Goal: Task Accomplishment & Management: Manage account settings

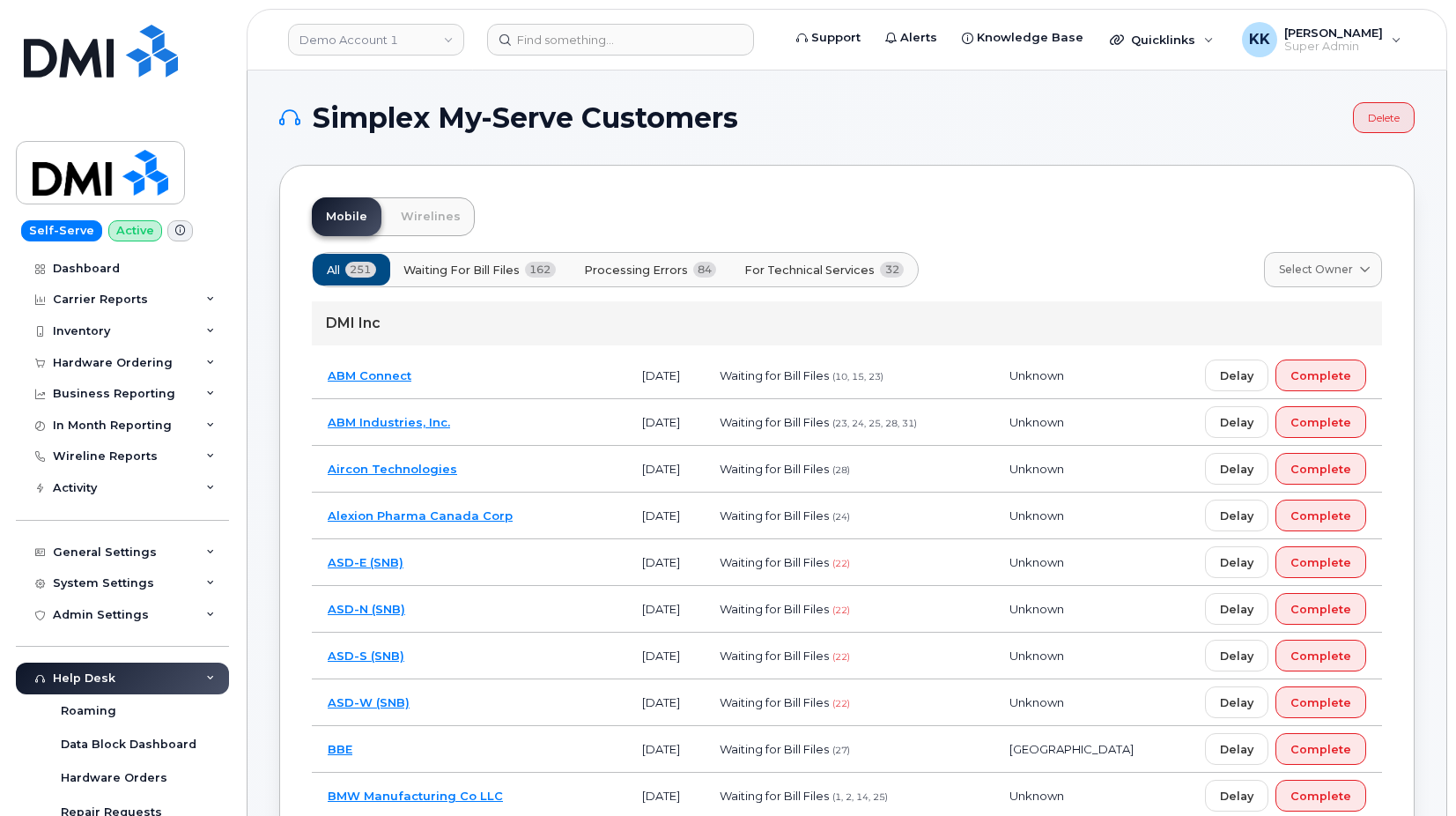
click at [632, 265] on span "Processing Errors" at bounding box center [635, 270] width 104 height 17
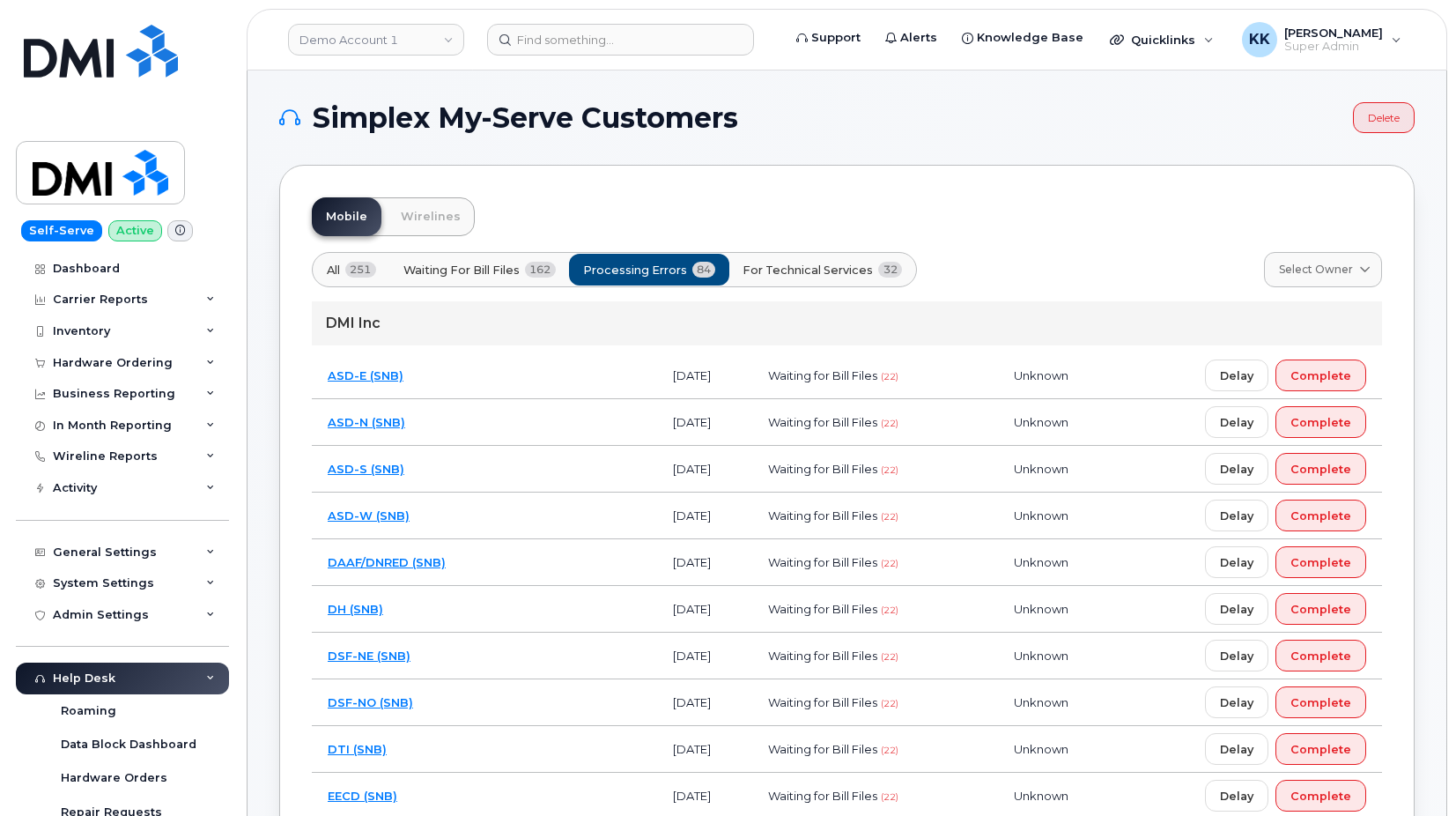
click at [514, 411] on td "ASD-N (SNB)" at bounding box center [484, 423] width 346 height 47
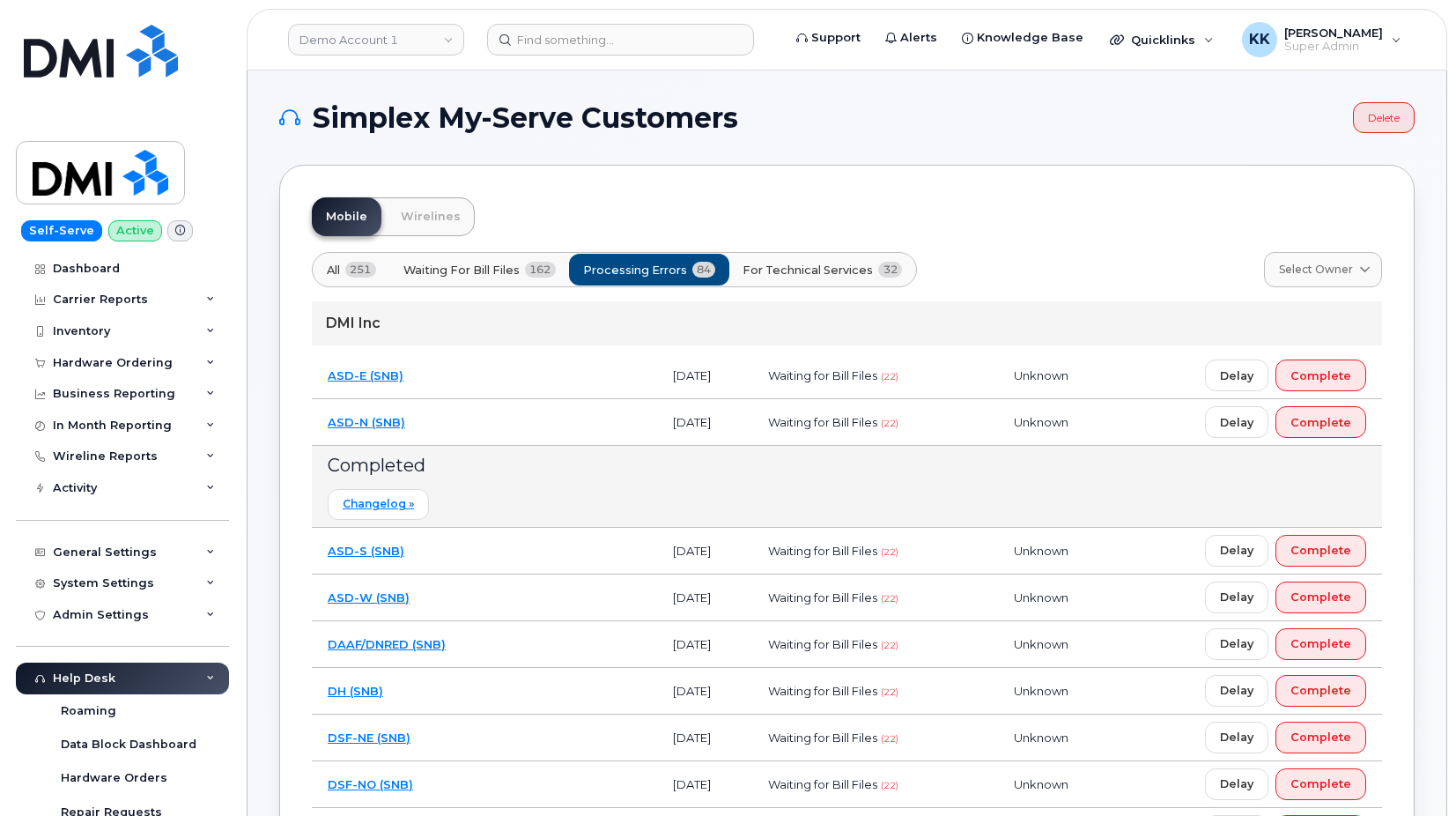
click at [514, 411] on td "ASD-N (SNB)" at bounding box center [484, 423] width 346 height 47
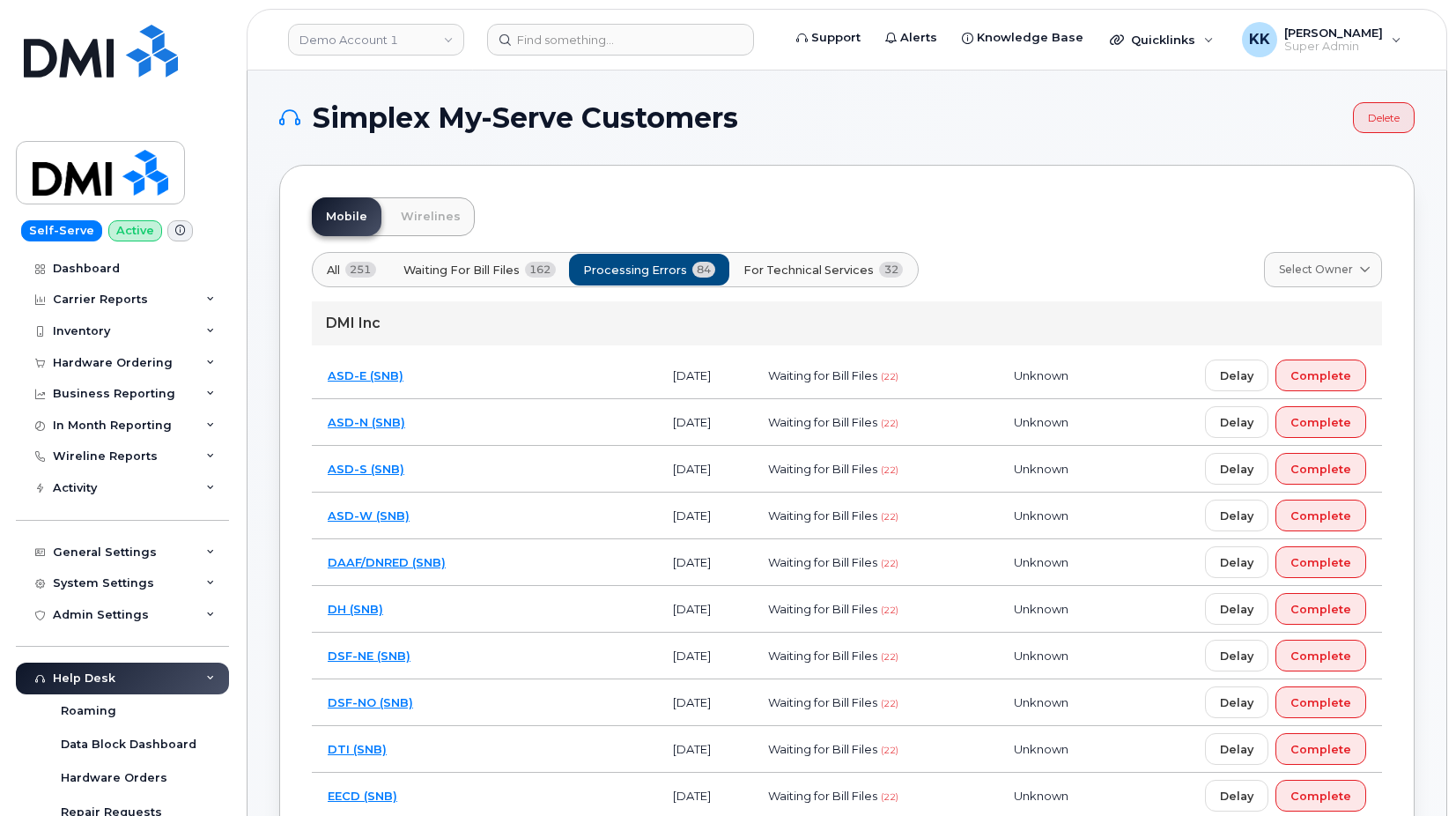
click at [817, 282] on button "For Technical Services 32" at bounding box center [824, 270] width 189 height 32
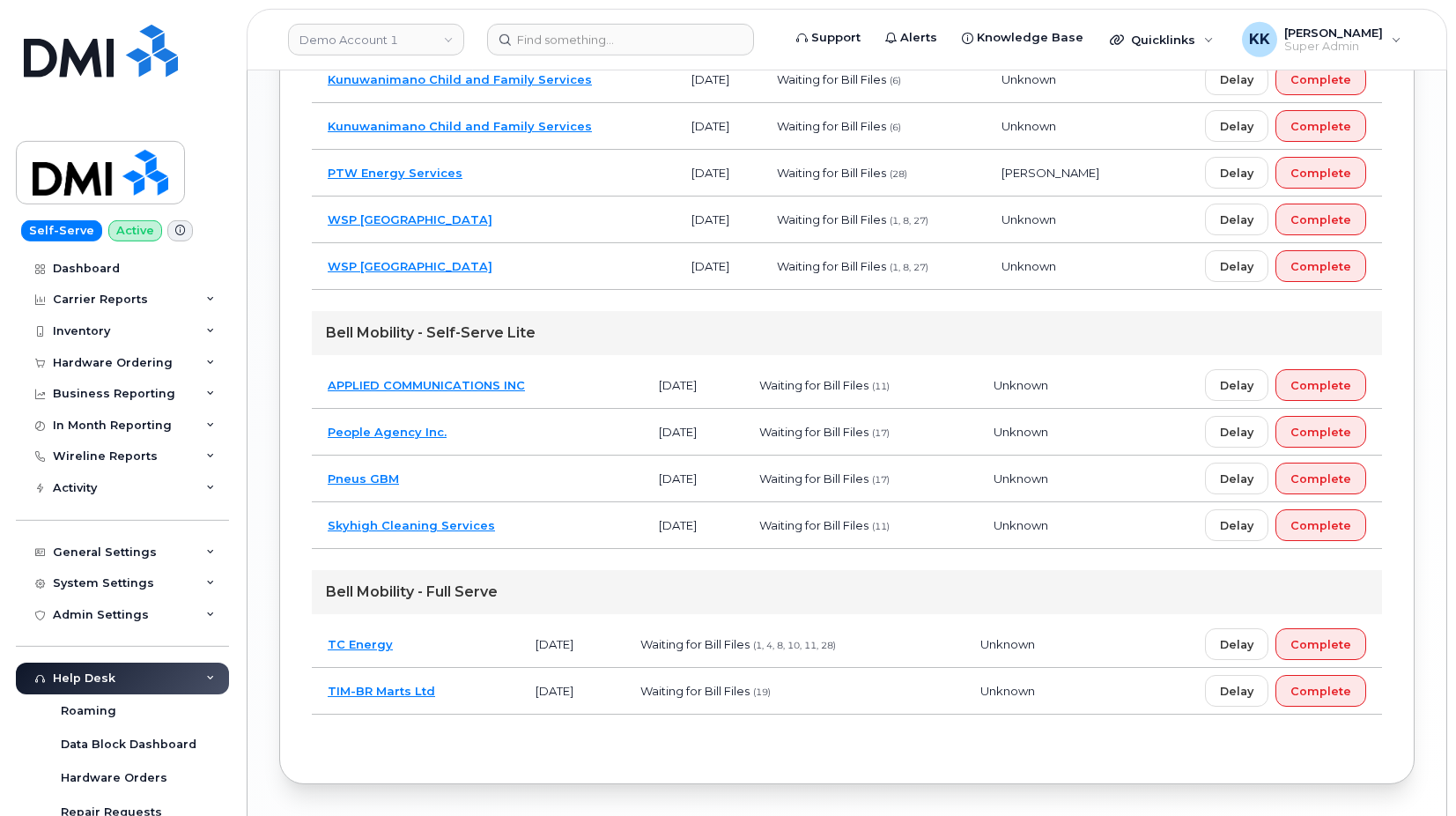
scroll to position [1477, 0]
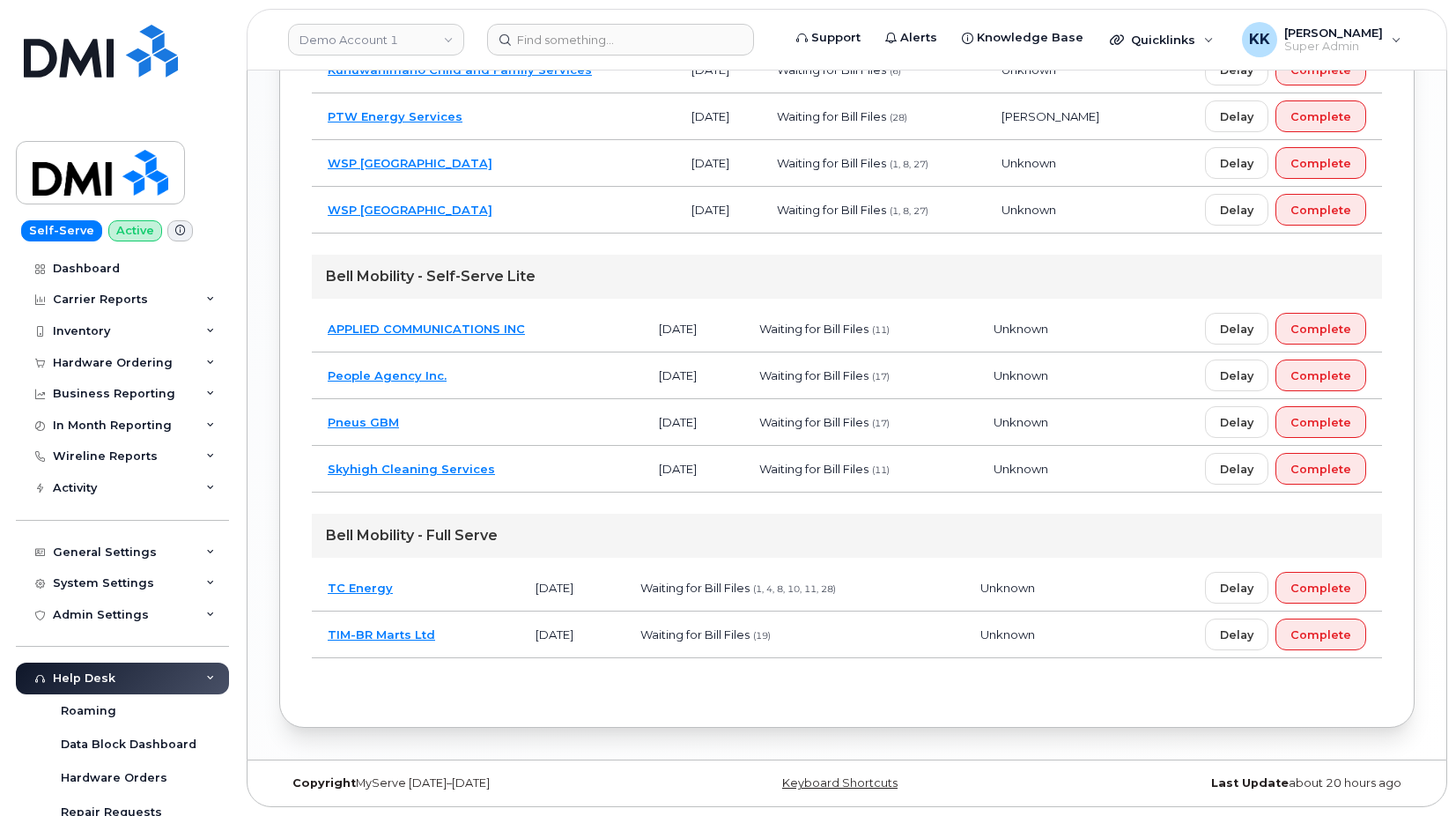
click at [551, 421] on td "Pneus GBM" at bounding box center [478, 423] width 332 height 47
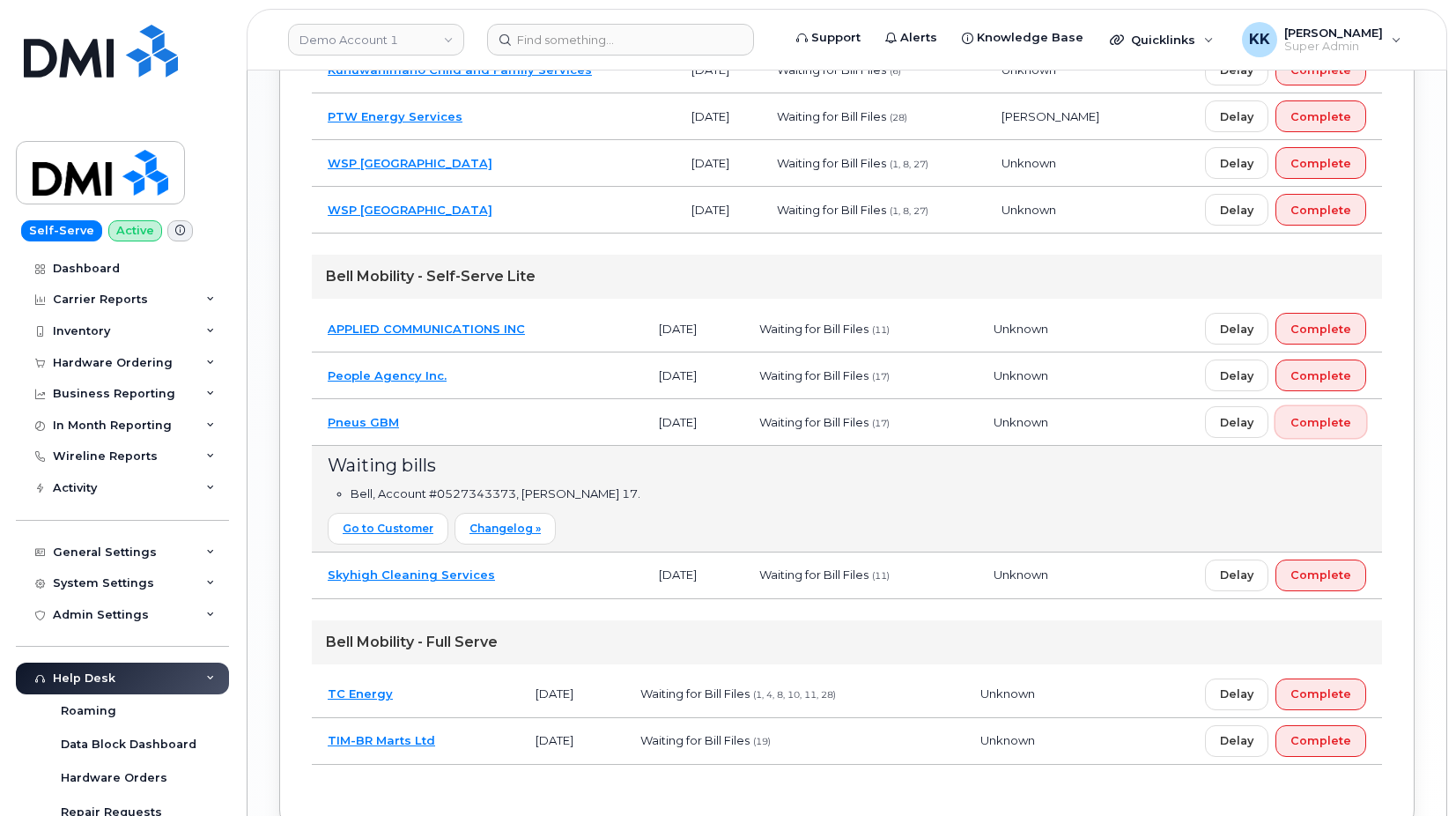
click at [1320, 424] on span "Complete" at bounding box center [1320, 423] width 61 height 17
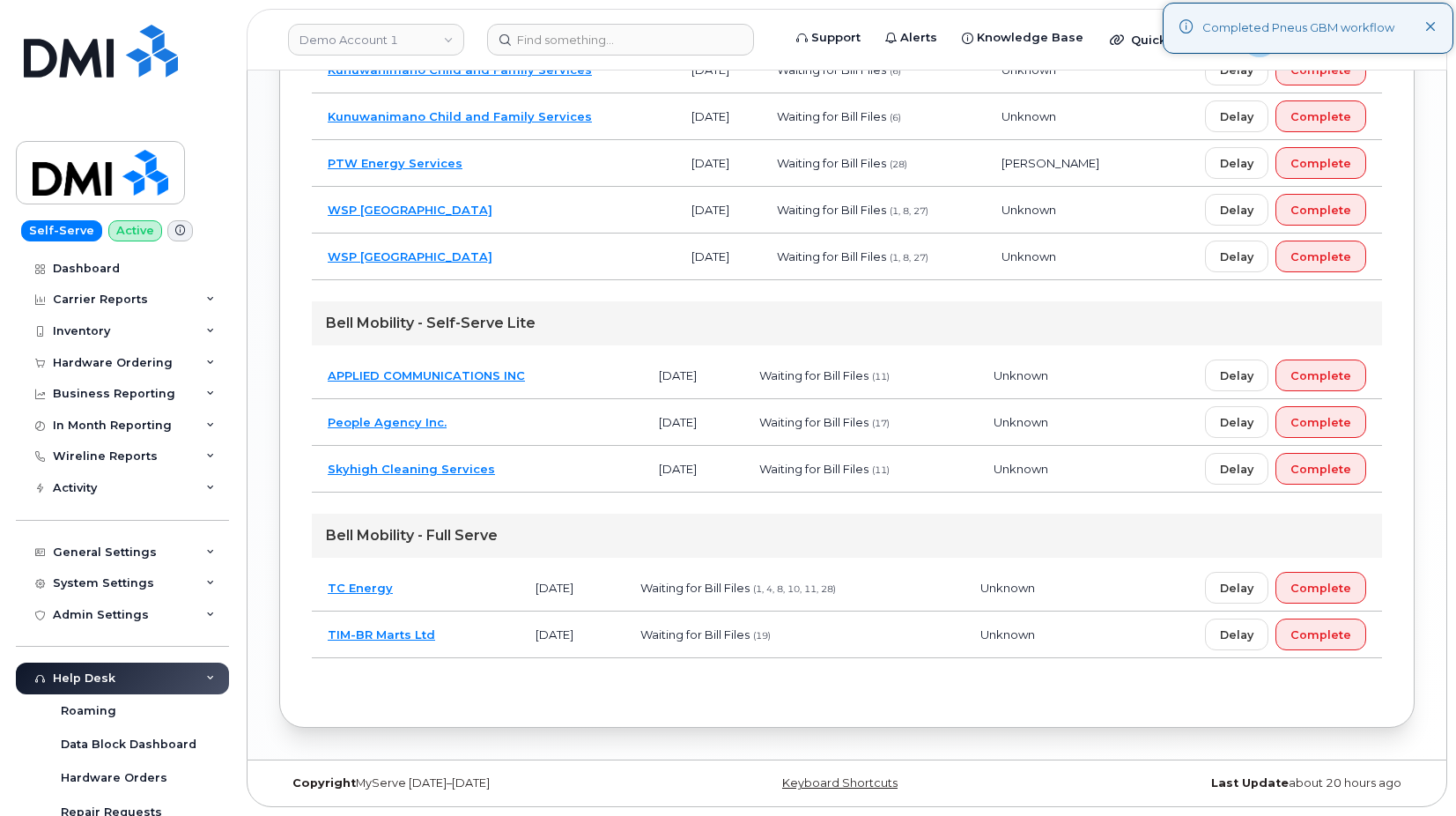
click at [534, 406] on td "People Agency Inc." at bounding box center [478, 423] width 332 height 47
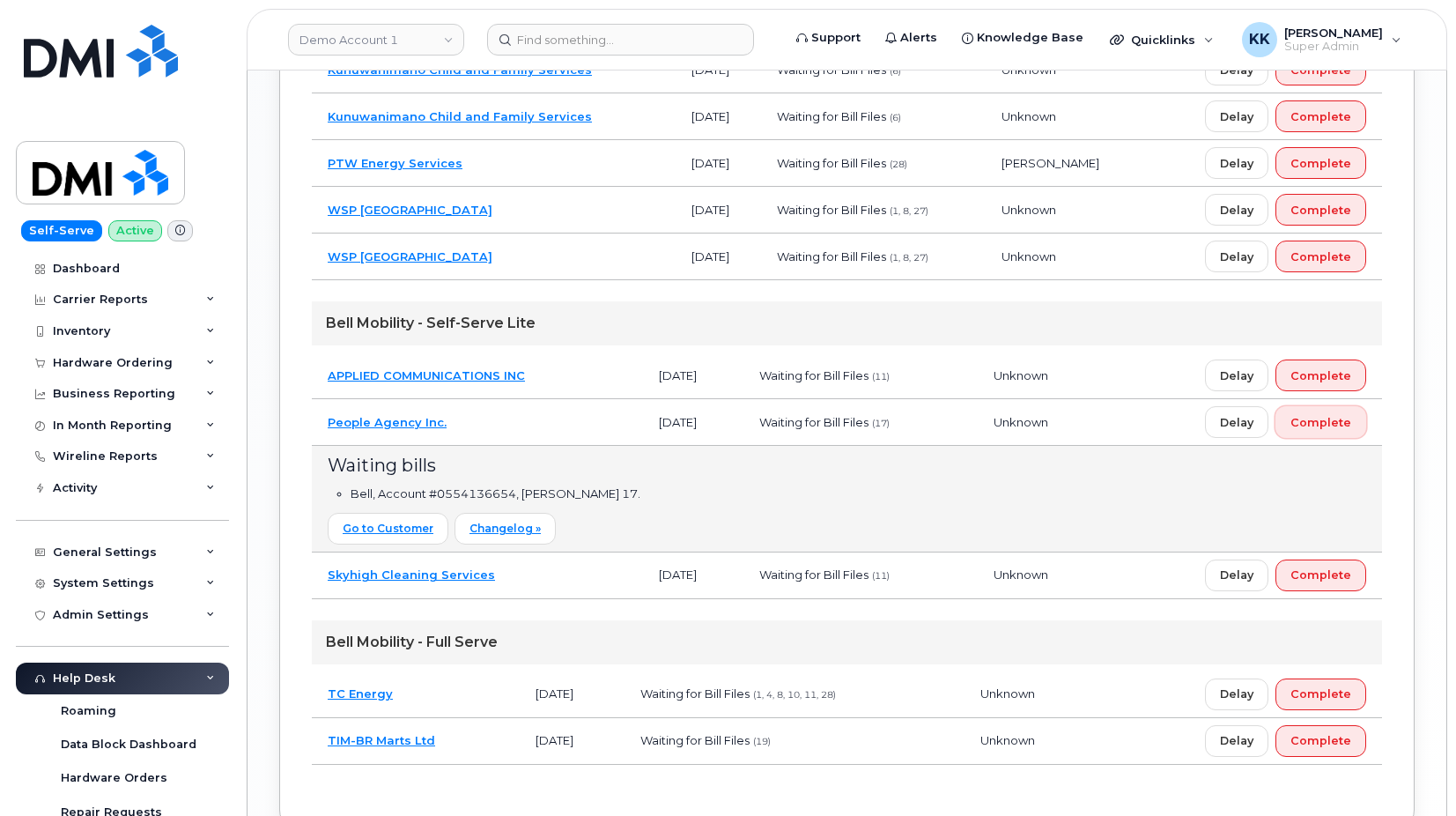
click at [1310, 421] on span "Complete" at bounding box center [1320, 423] width 61 height 17
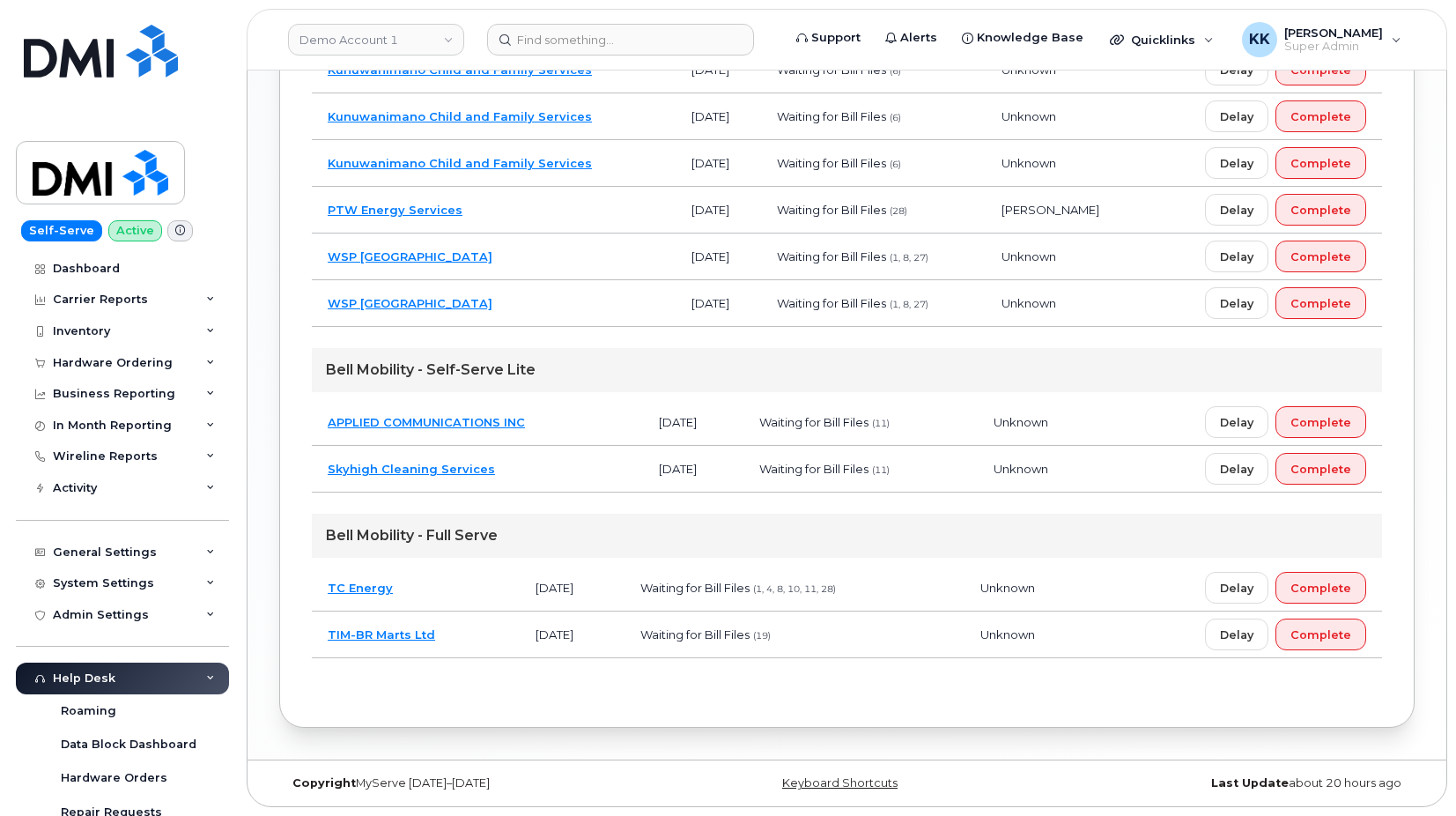
click at [472, 635] on td "TIM-BR Marts Ltd" at bounding box center [416, 635] width 208 height 47
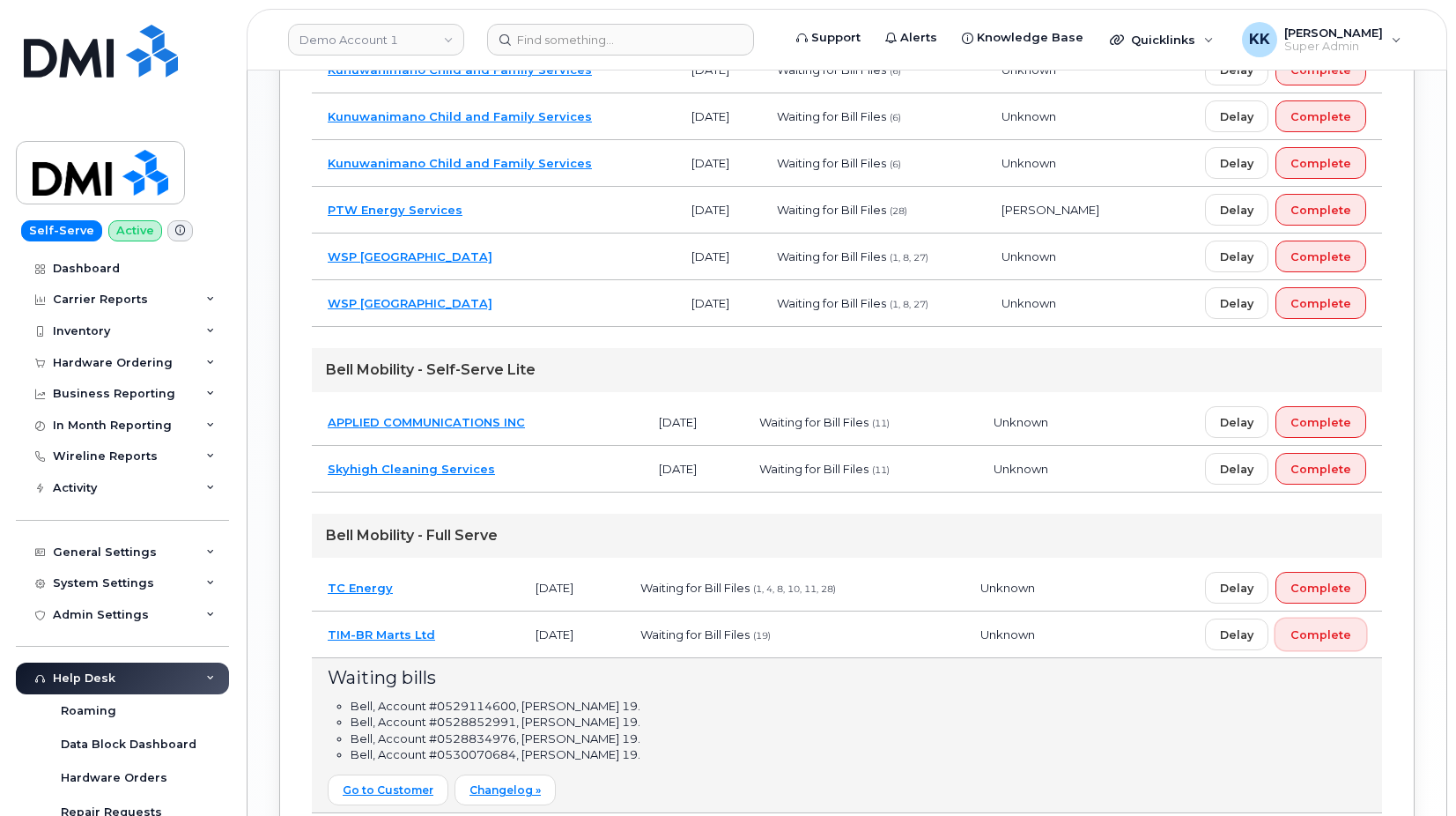
drag, startPoint x: 1325, startPoint y: 630, endPoint x: 789, endPoint y: 441, distance: 568.3
click at [1325, 628] on span "Complete" at bounding box center [1320, 635] width 61 height 17
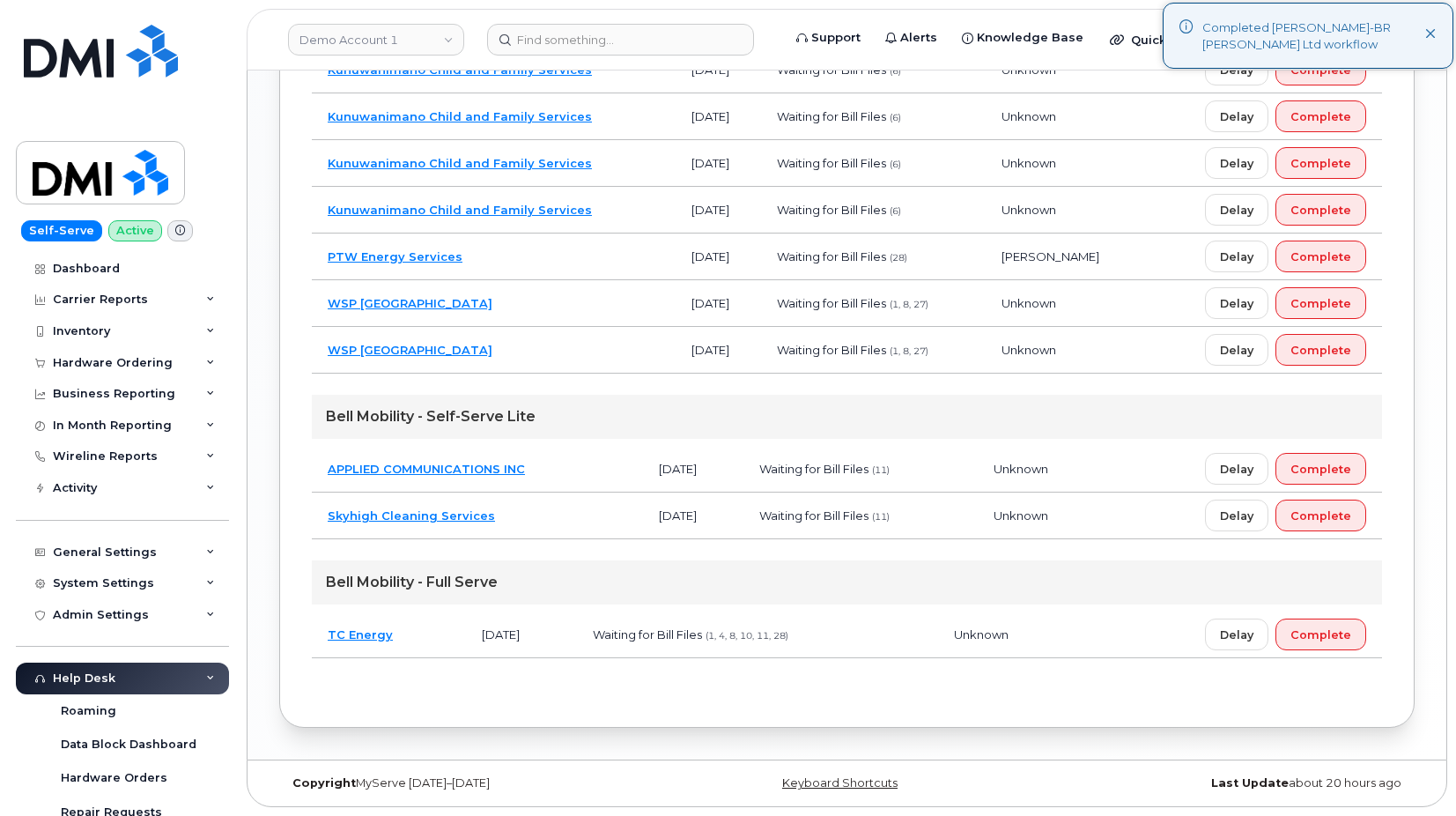
click at [442, 634] on td "TC Energy" at bounding box center [389, 635] width 155 height 47
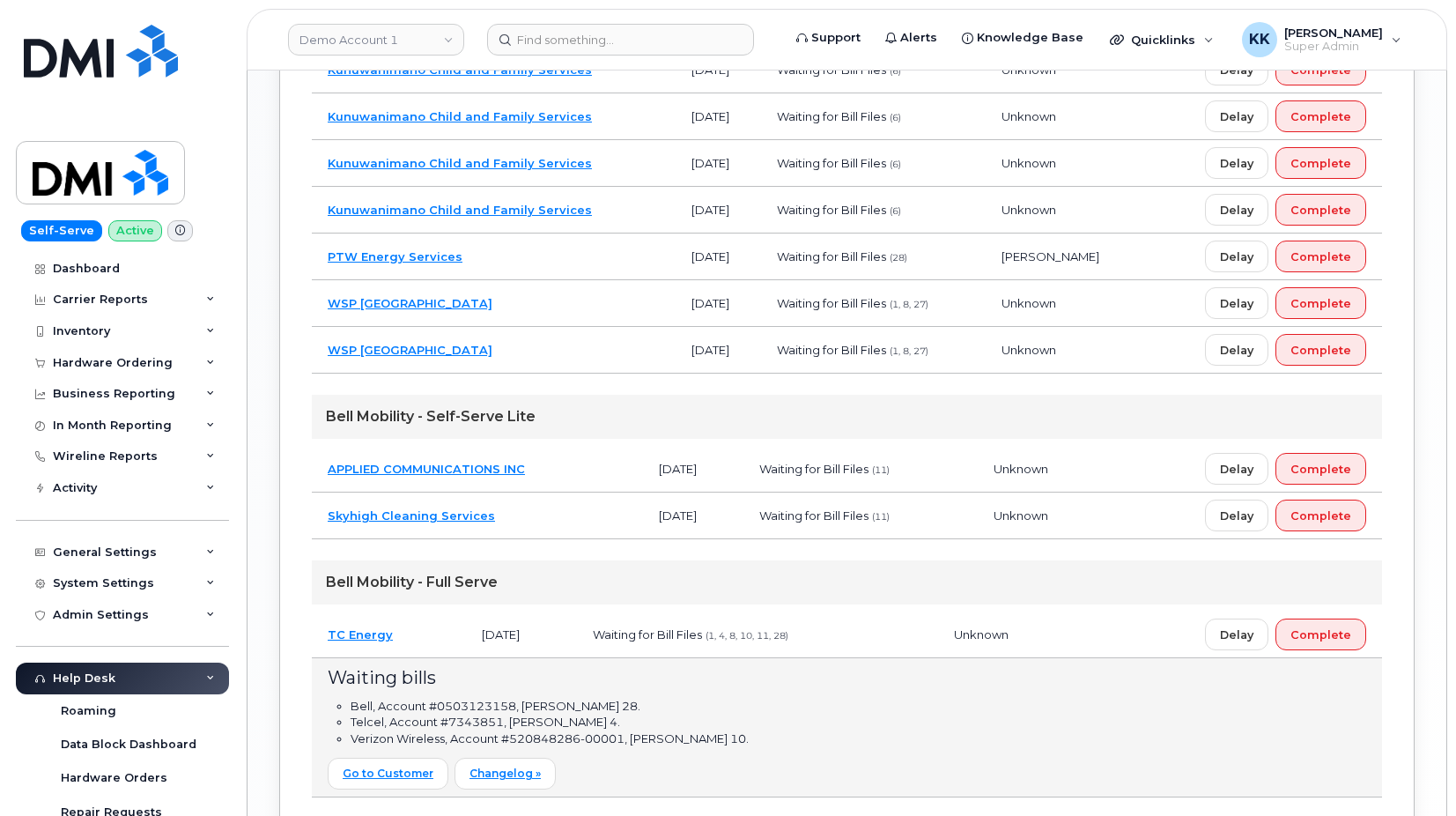
click at [443, 639] on td "TC Energy" at bounding box center [389, 635] width 155 height 47
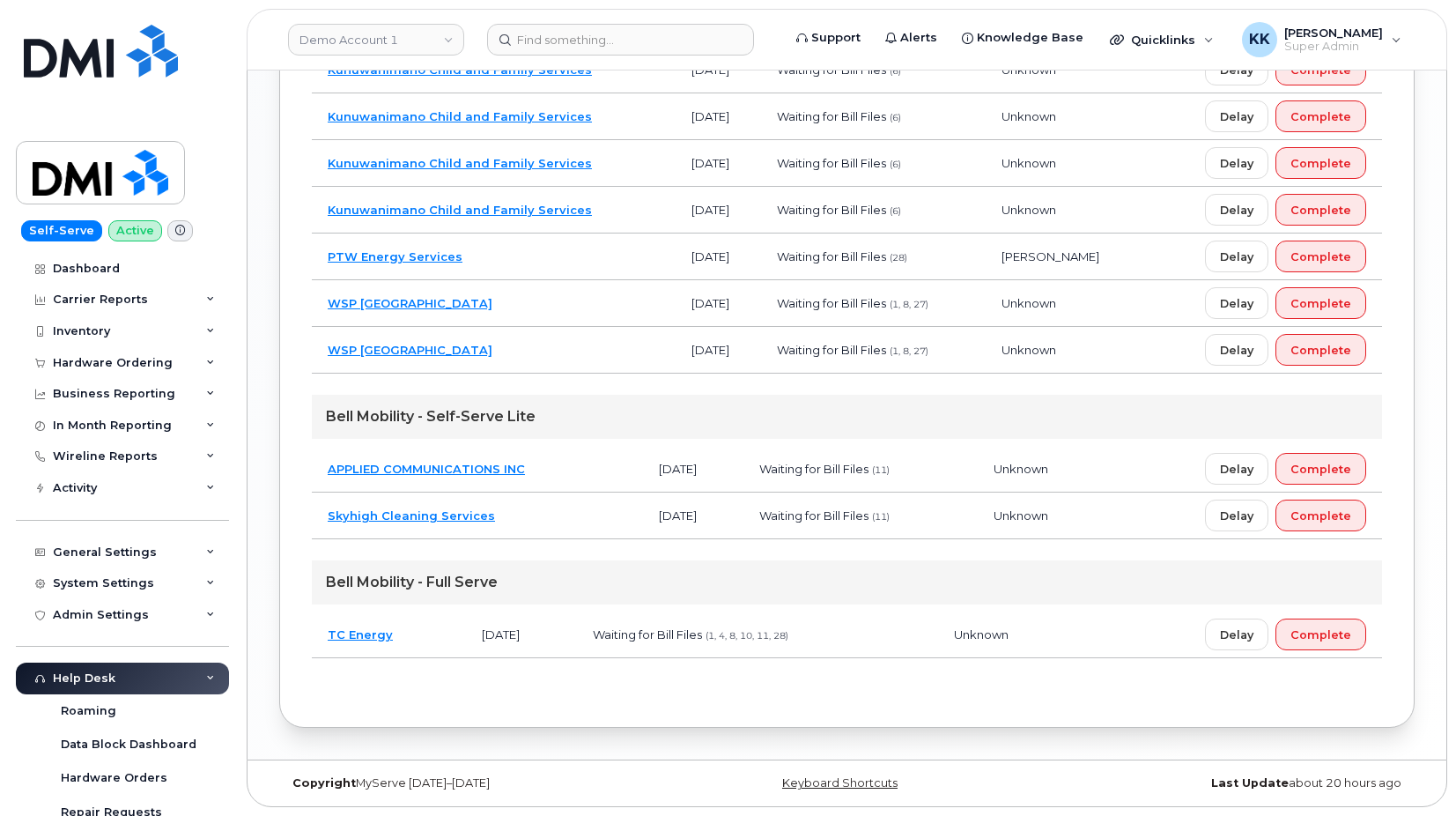
click at [566, 473] on td "APPLIED COMMUNICATIONS INC" at bounding box center [478, 469] width 332 height 47
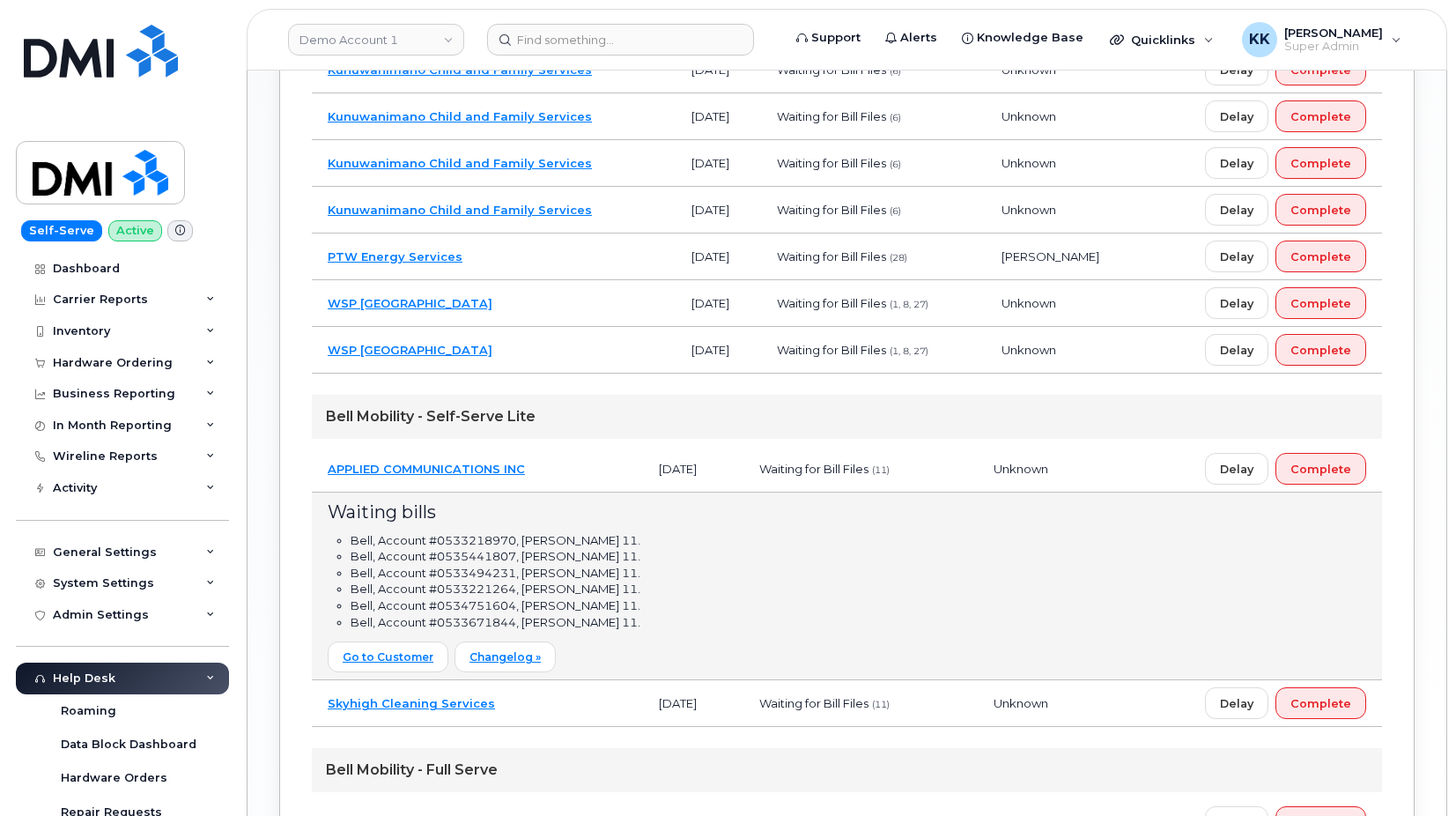
click at [566, 473] on td "APPLIED COMMUNICATIONS INC" at bounding box center [478, 469] width 332 height 47
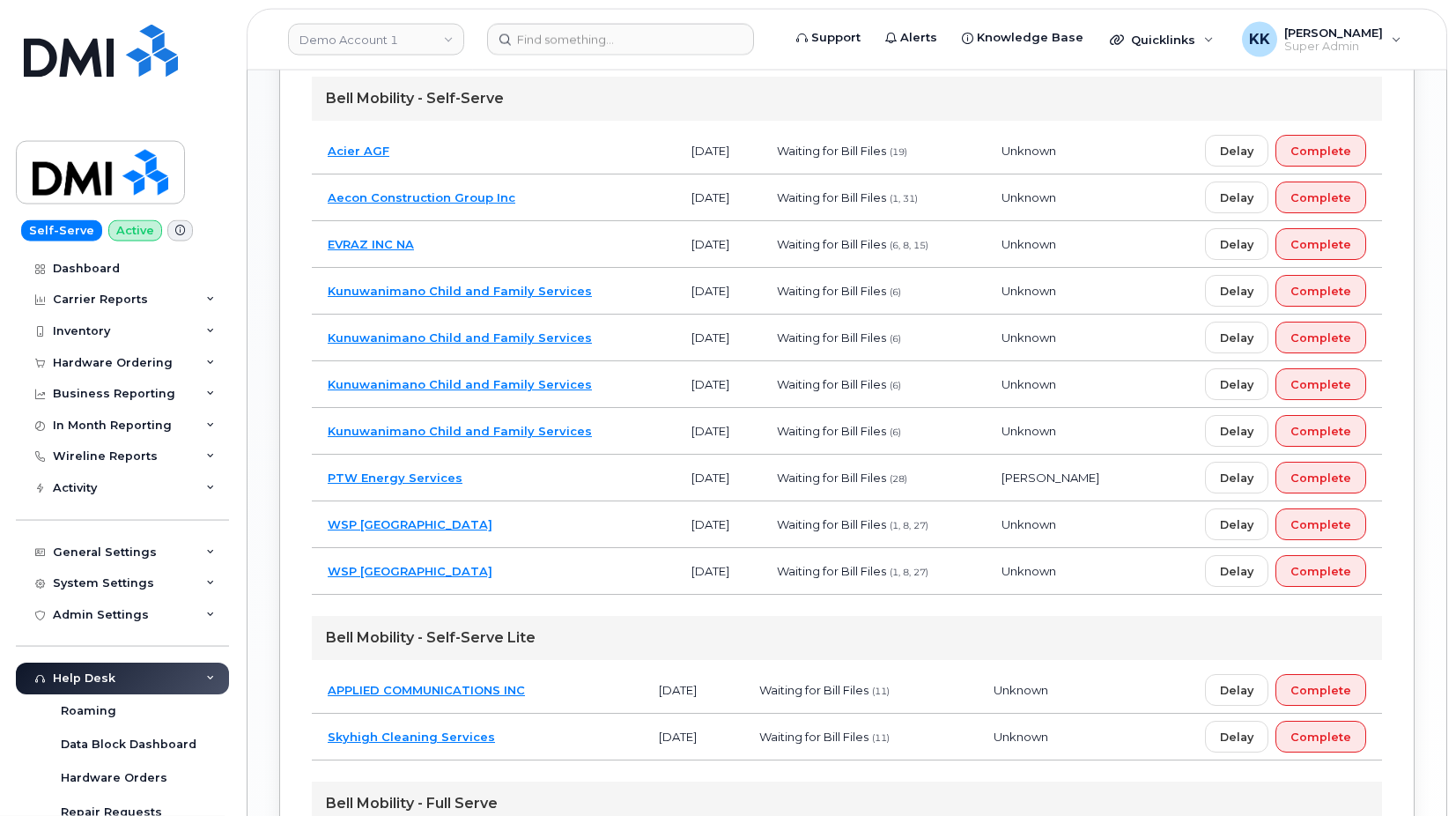
scroll to position [1068, 0]
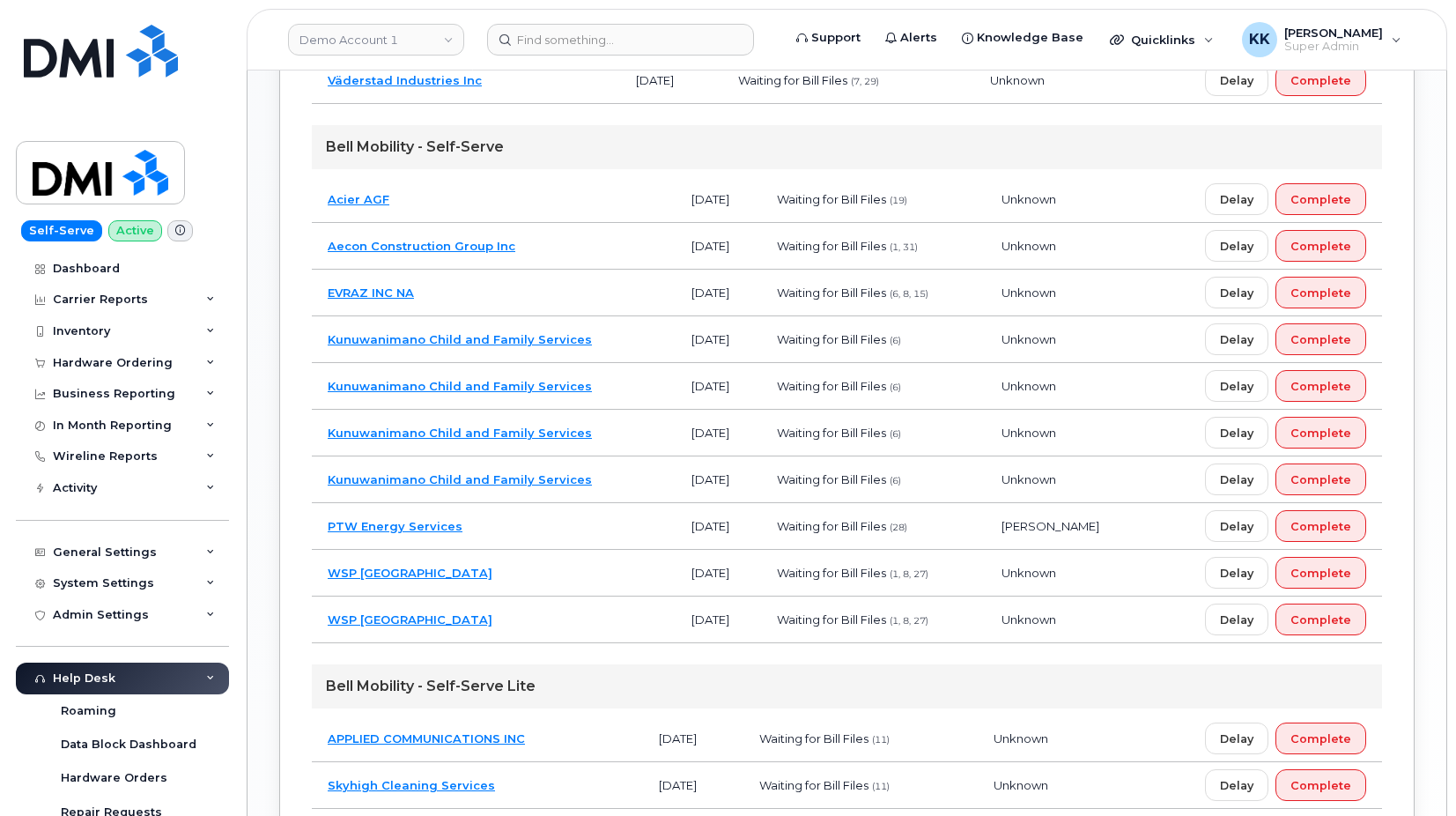
click at [519, 632] on td "WSP Canada" at bounding box center [494, 620] width 364 height 47
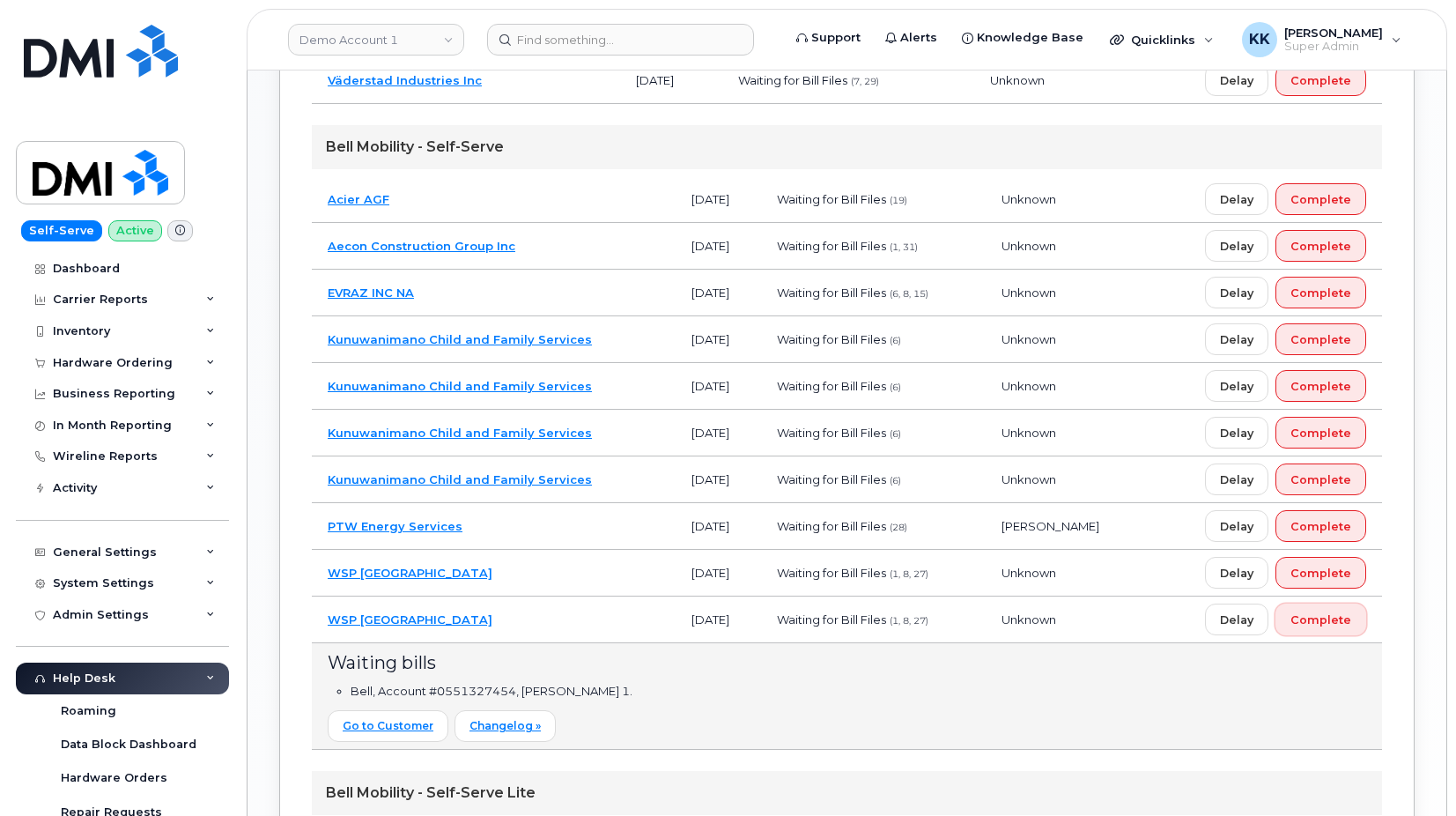
click at [1321, 625] on span "Complete" at bounding box center [1320, 620] width 61 height 17
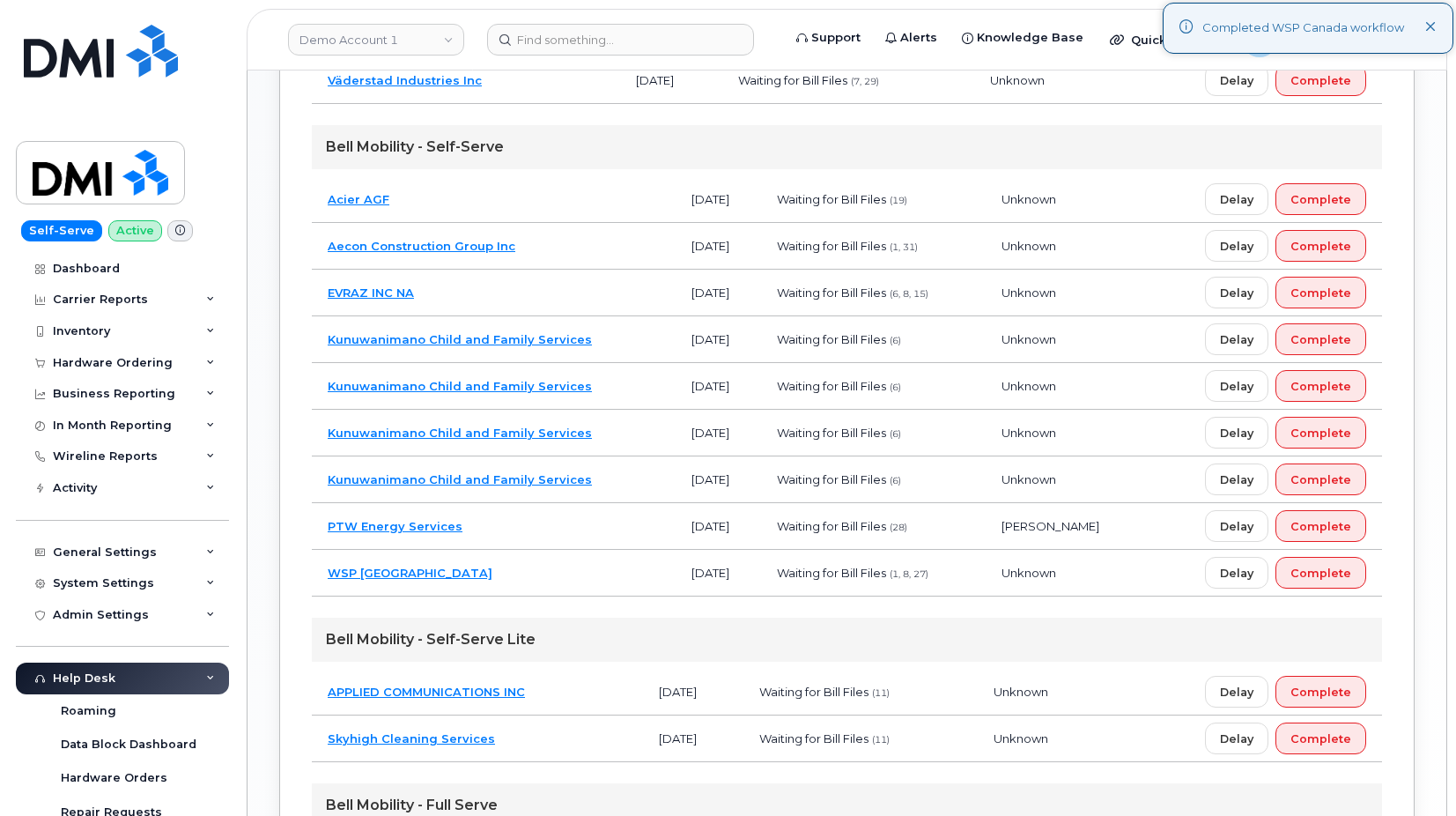
click at [500, 571] on td "WSP Canada" at bounding box center [494, 573] width 364 height 47
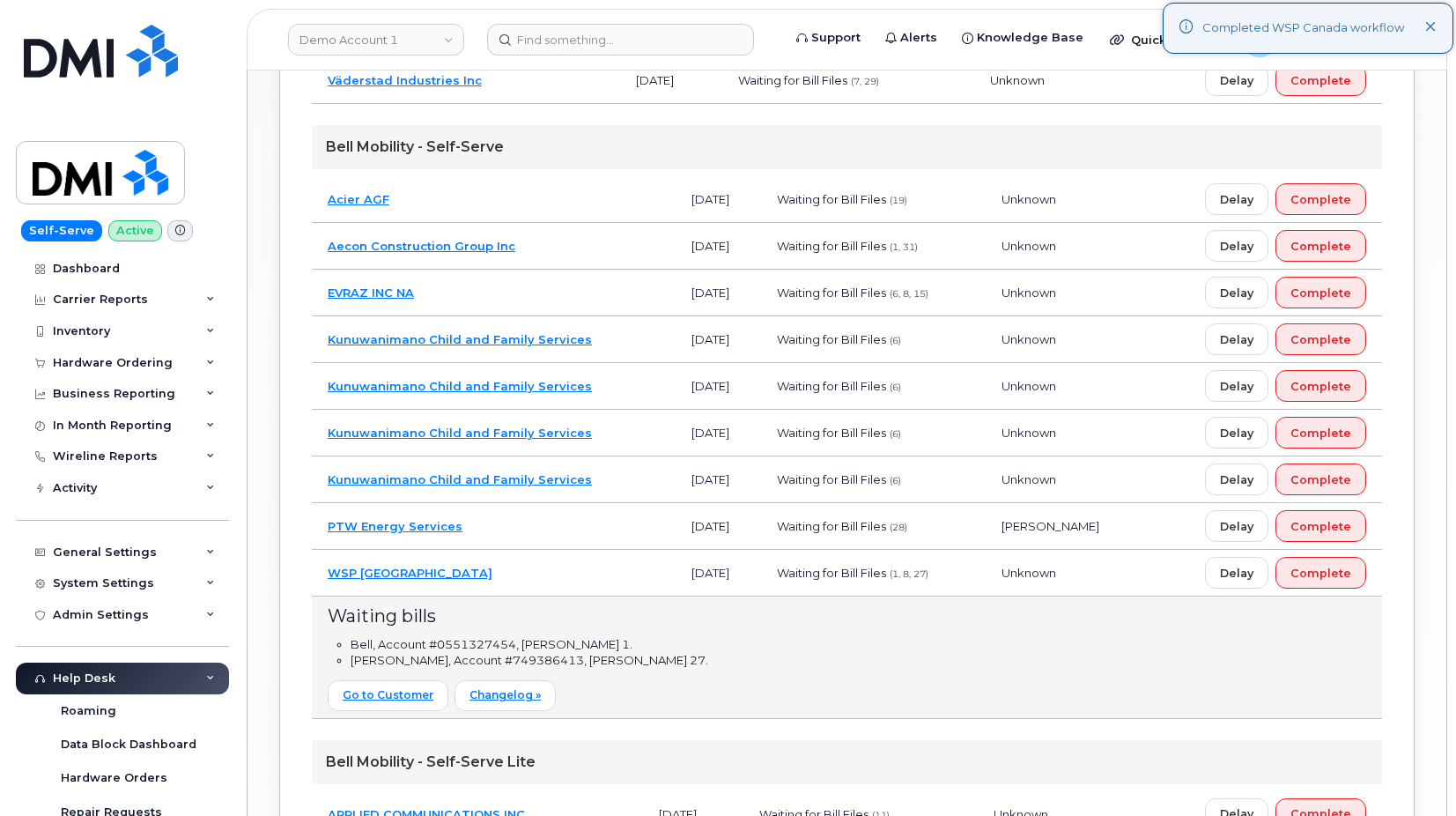
click at [501, 569] on td "WSP Canada" at bounding box center [494, 573] width 364 height 47
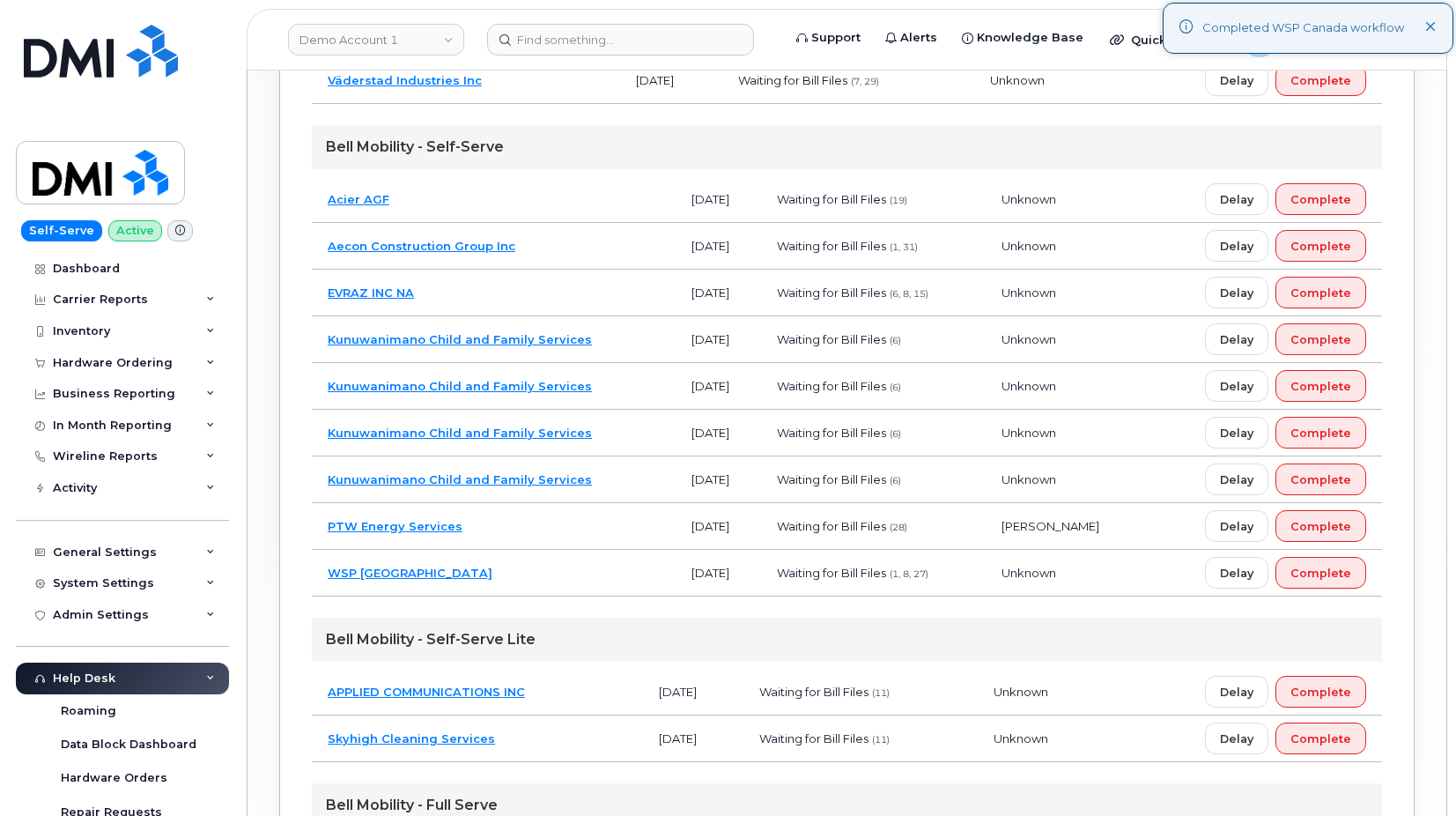
click at [517, 527] on td "PTW Energy Services" at bounding box center [494, 527] width 364 height 47
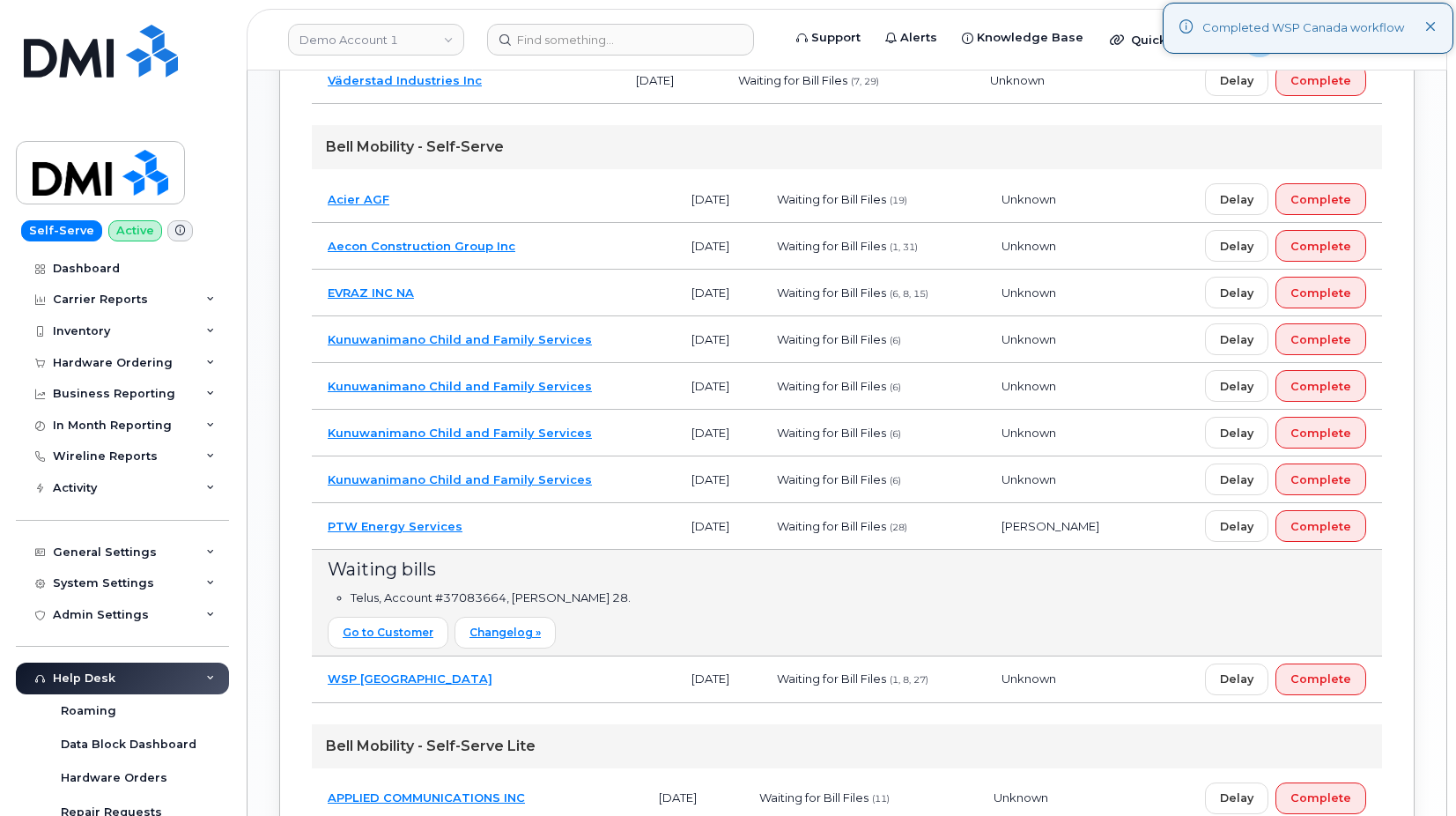
click at [589, 544] on td "PTW Energy Services" at bounding box center [494, 527] width 364 height 47
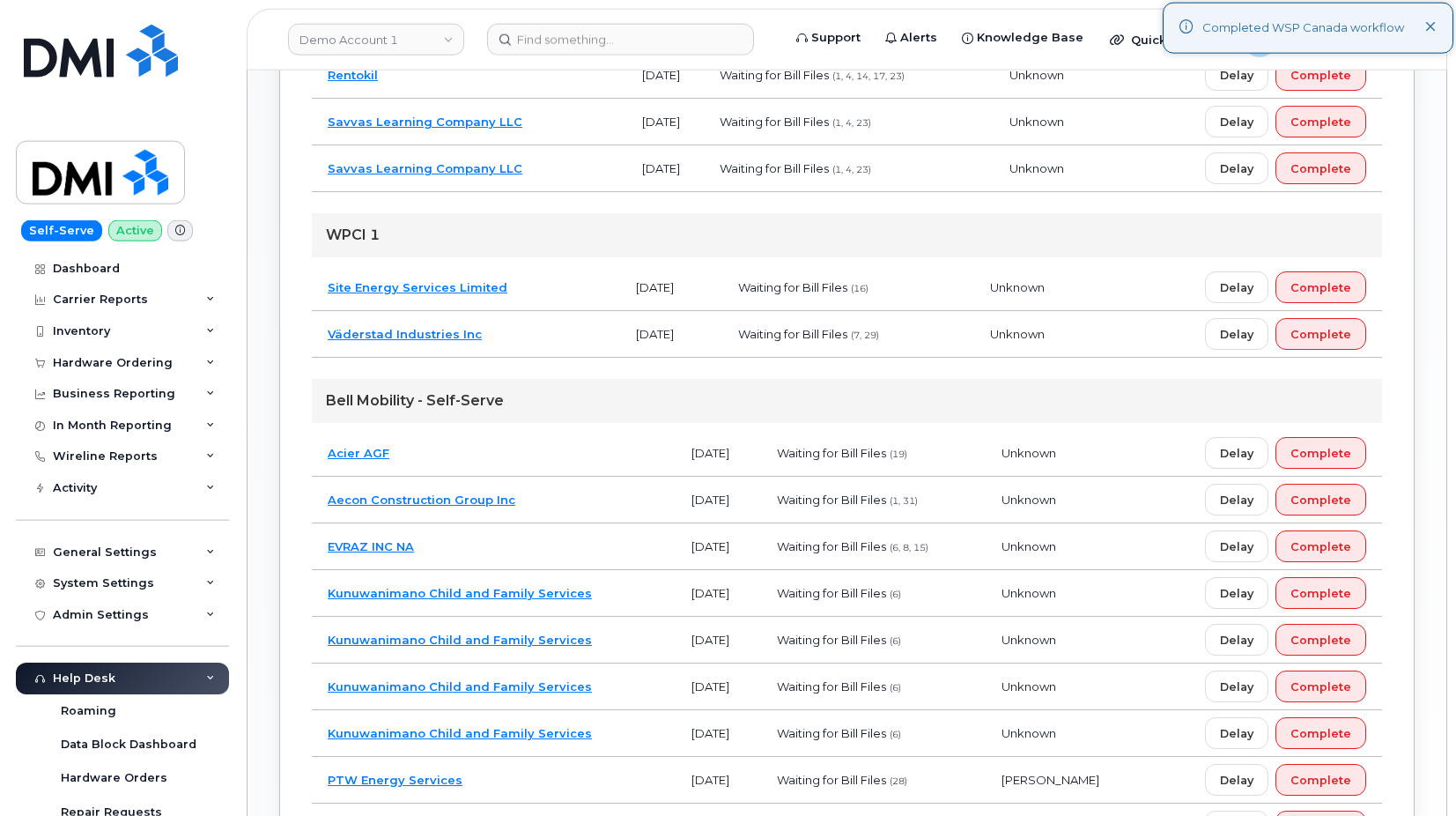
scroll to position [798, 0]
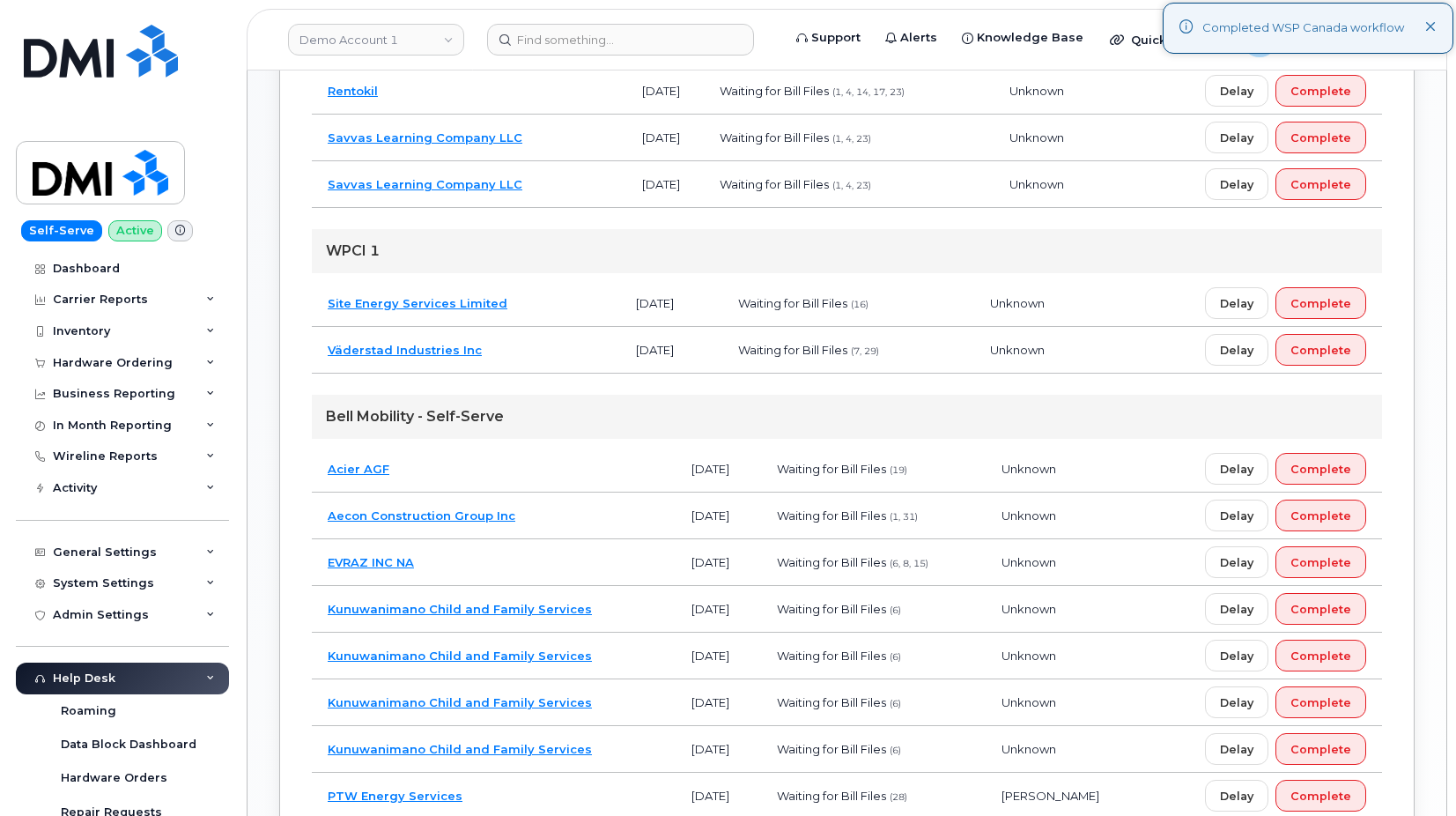
click at [524, 559] on td "EVRAZ INC NA" at bounding box center [494, 562] width 364 height 47
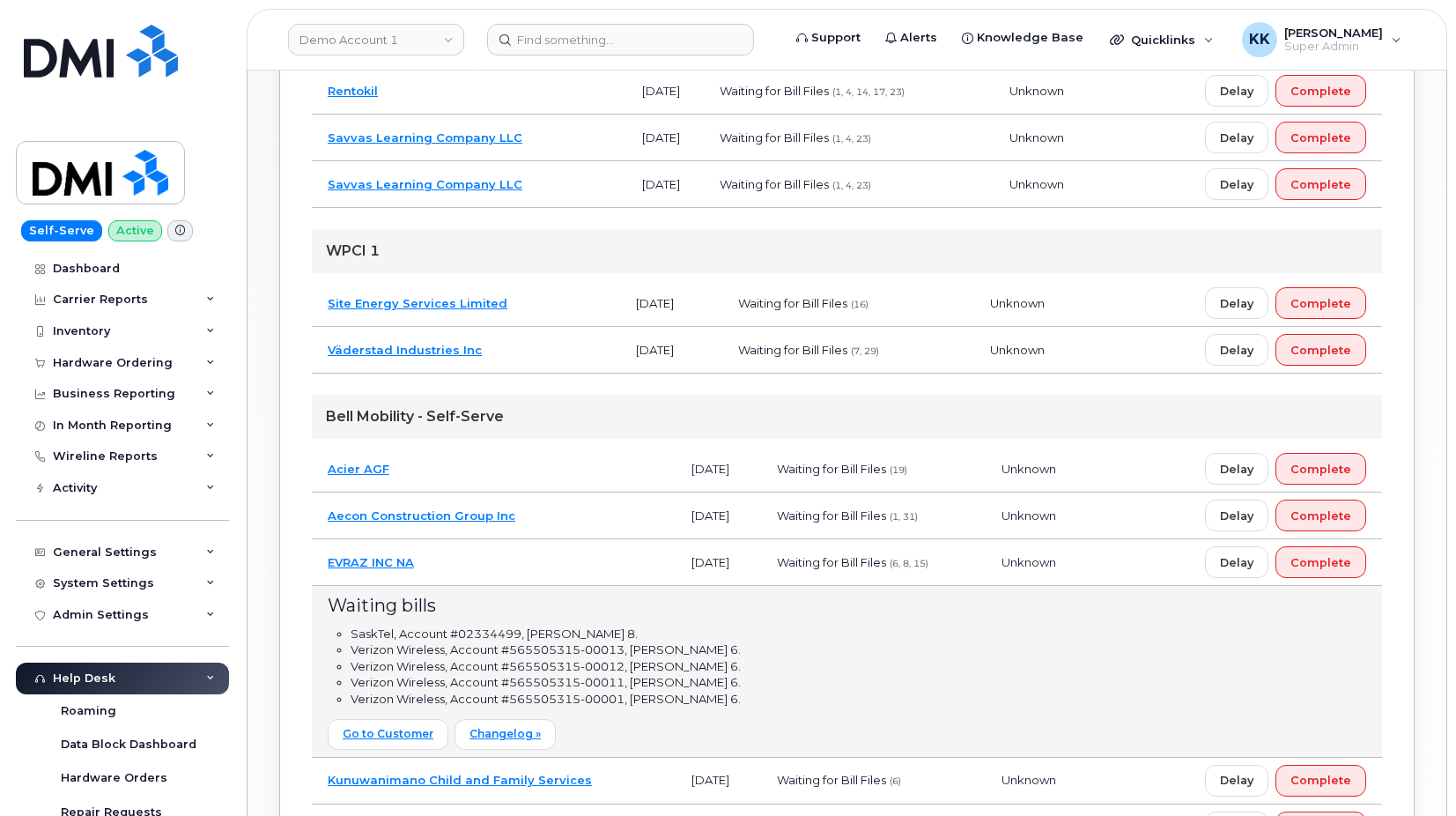
click at [478, 555] on td "EVRAZ INC NA" at bounding box center [494, 562] width 364 height 47
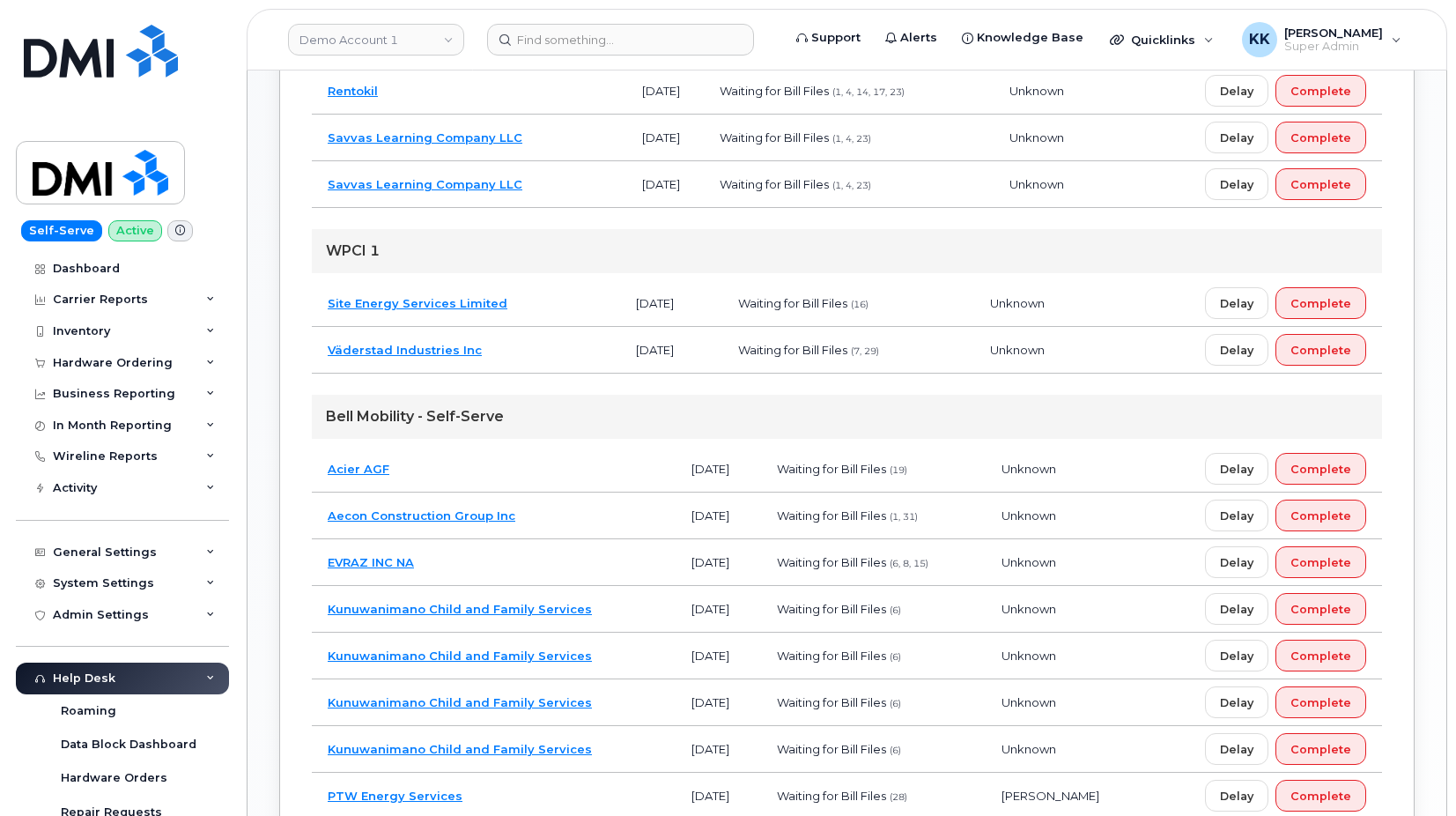
click at [583, 509] on td "Aecon Construction Group Inc" at bounding box center [494, 516] width 364 height 47
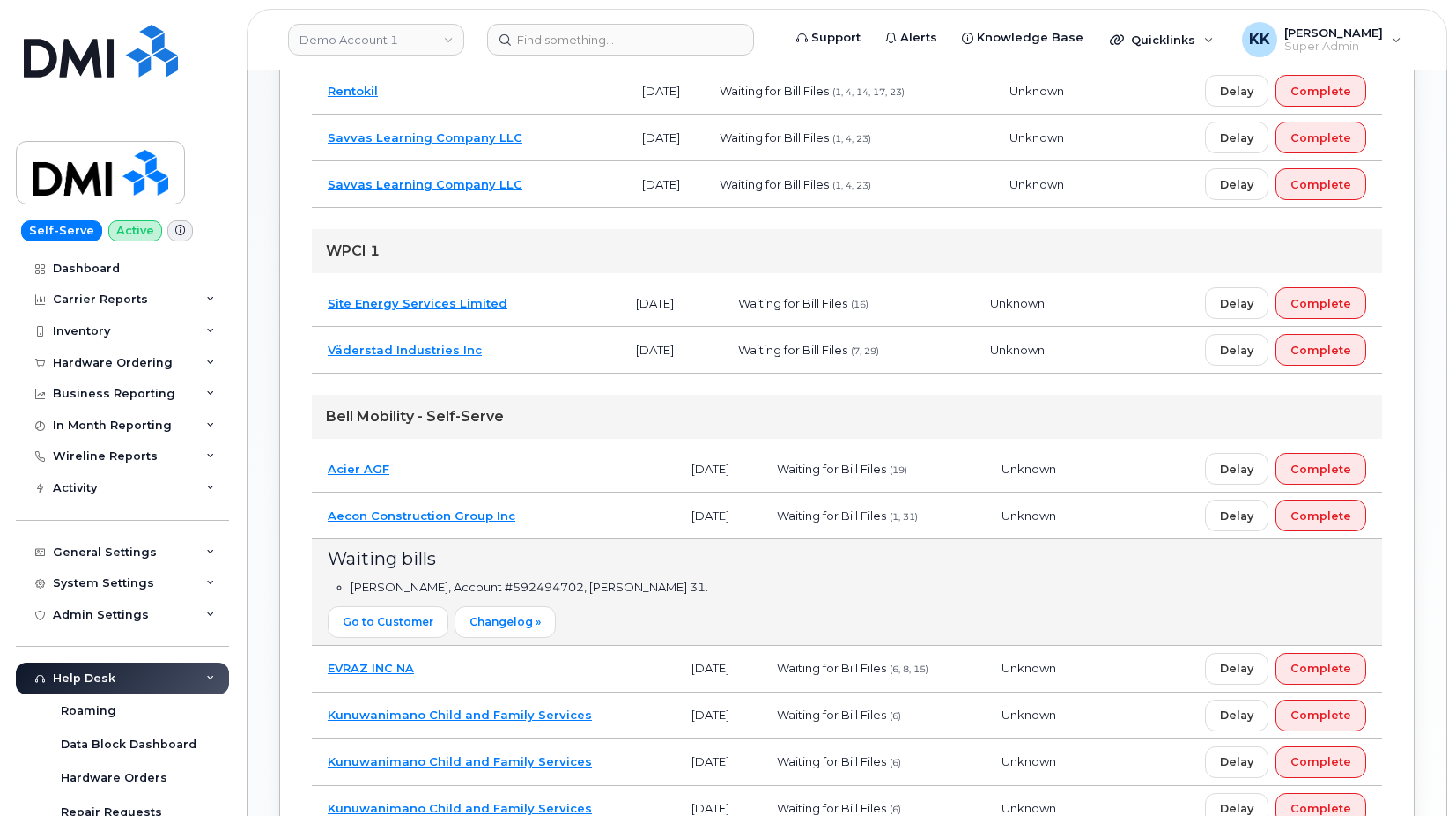
click at [583, 509] on td "Aecon Construction Group Inc" at bounding box center [494, 516] width 364 height 47
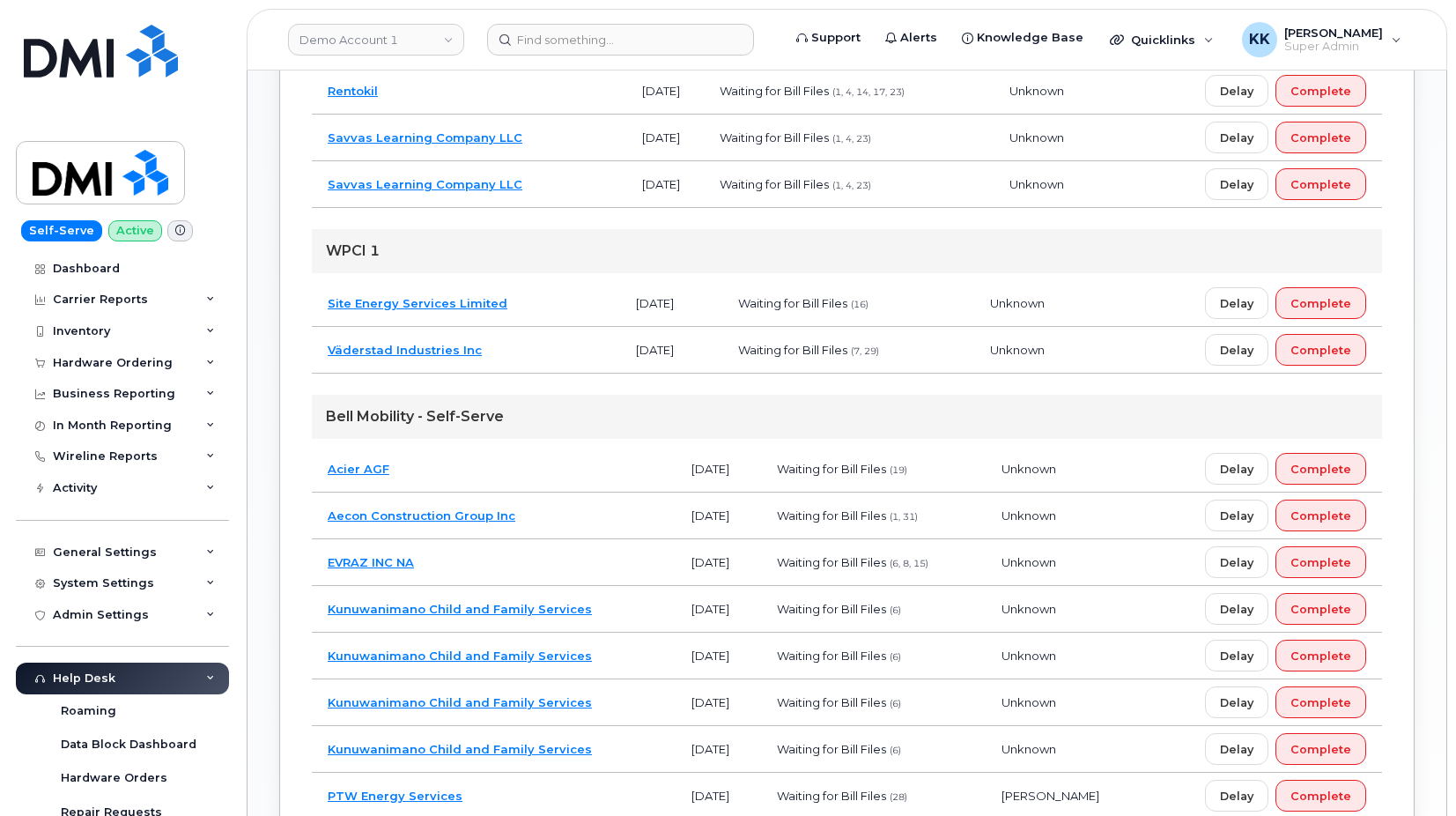
click at [567, 465] on td "Acier AGF" at bounding box center [494, 469] width 364 height 47
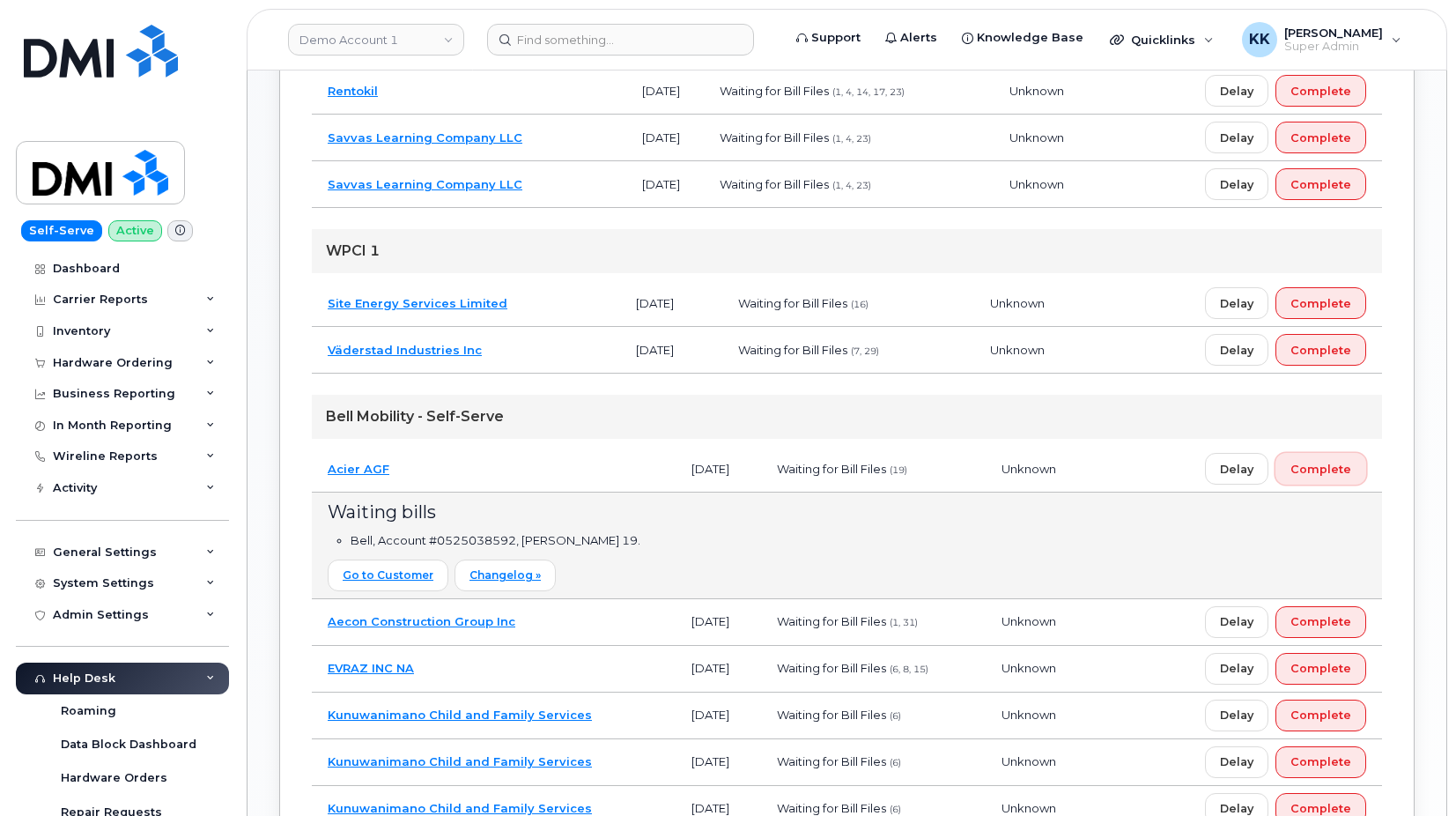
click at [1325, 473] on span "Complete" at bounding box center [1320, 469] width 61 height 17
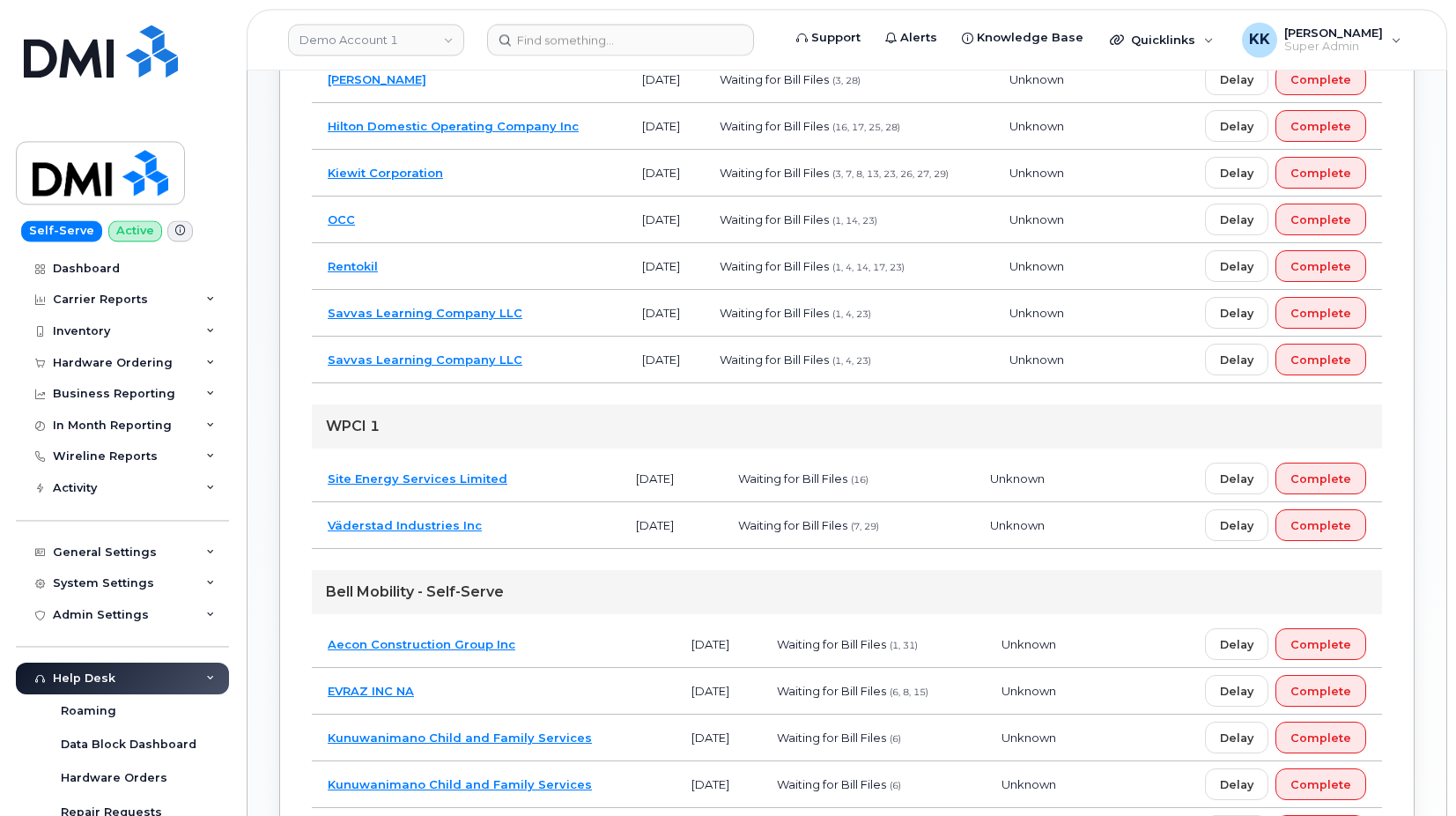
scroll to position [618, 0]
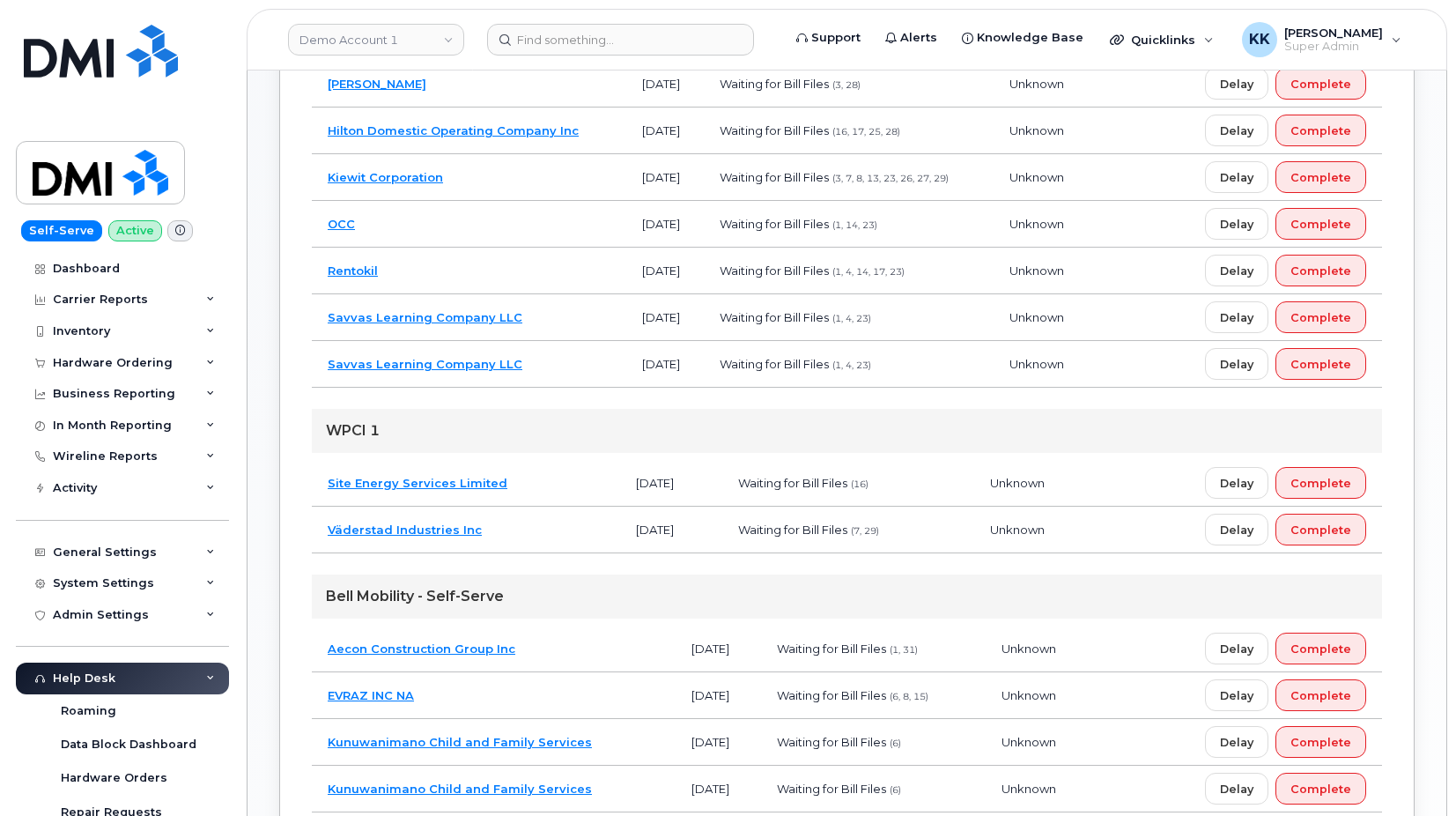
click at [563, 536] on td "Väderstad Industries Inc" at bounding box center [466, 530] width 308 height 47
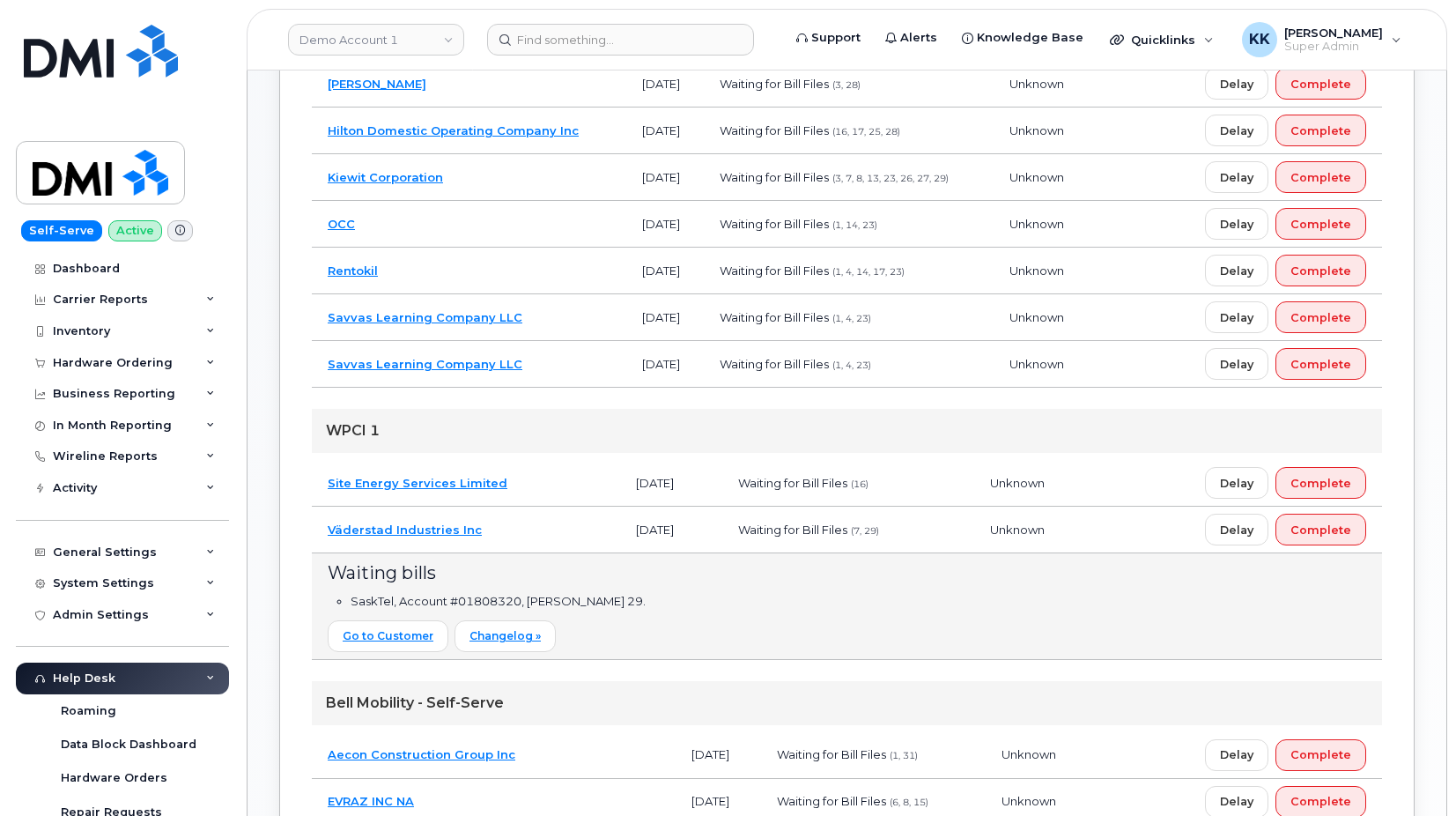
click at [563, 536] on td "Väderstad Industries Inc" at bounding box center [466, 530] width 308 height 47
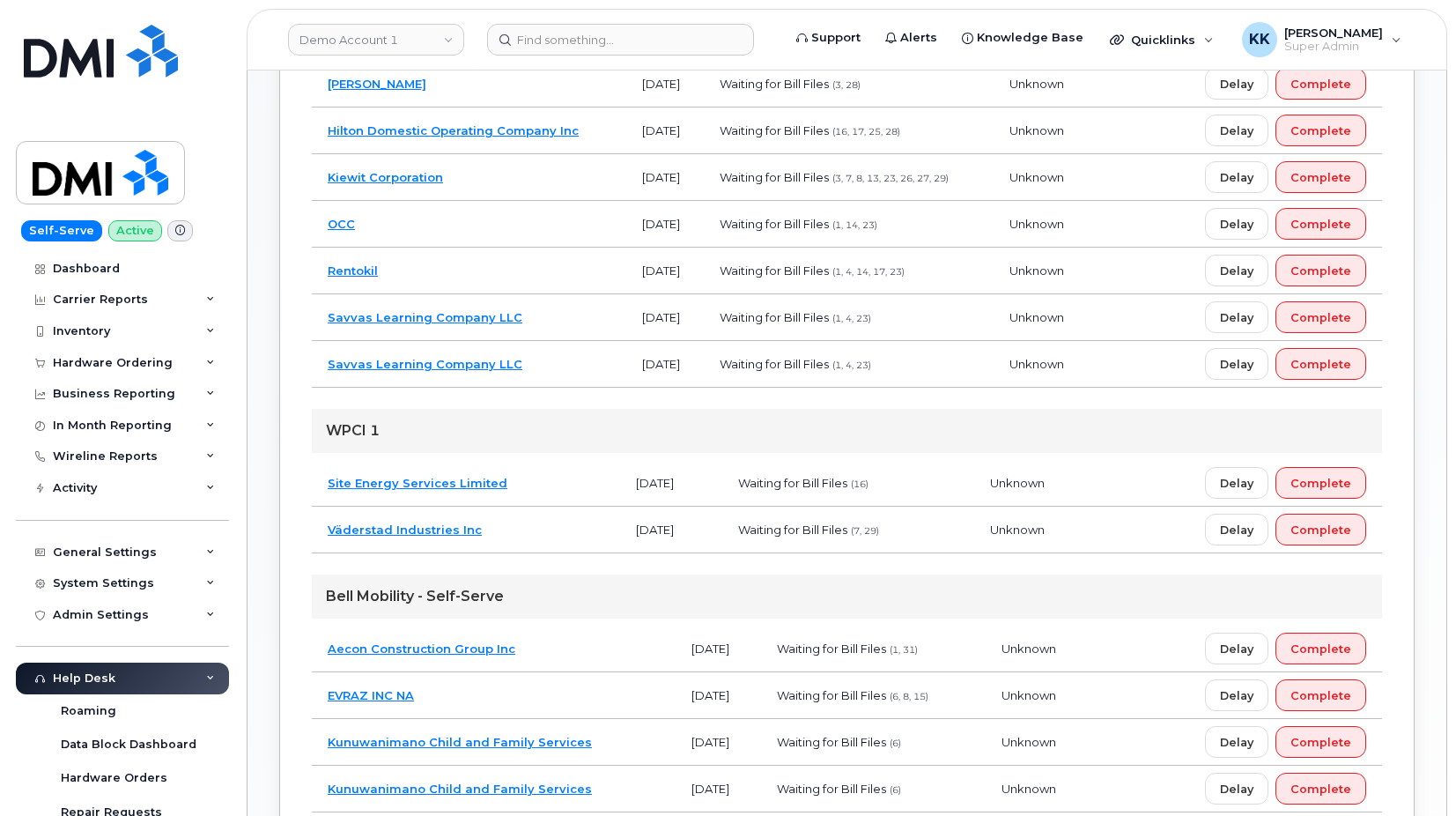
click at [563, 500] on td "Site Energy Services Limited" at bounding box center [466, 483] width 308 height 47
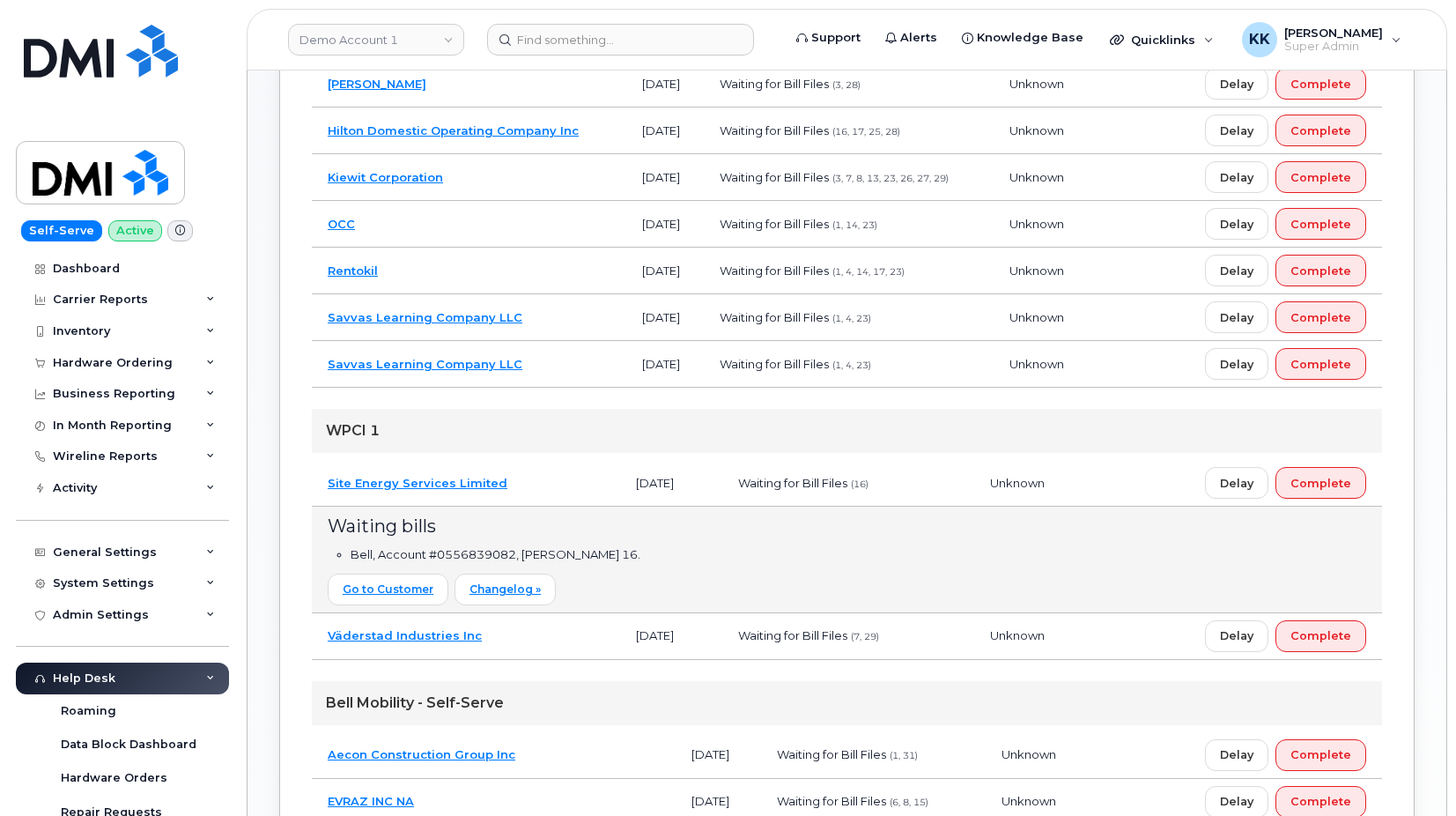
click at [539, 480] on td "Site Energy Services Limited" at bounding box center [466, 483] width 308 height 47
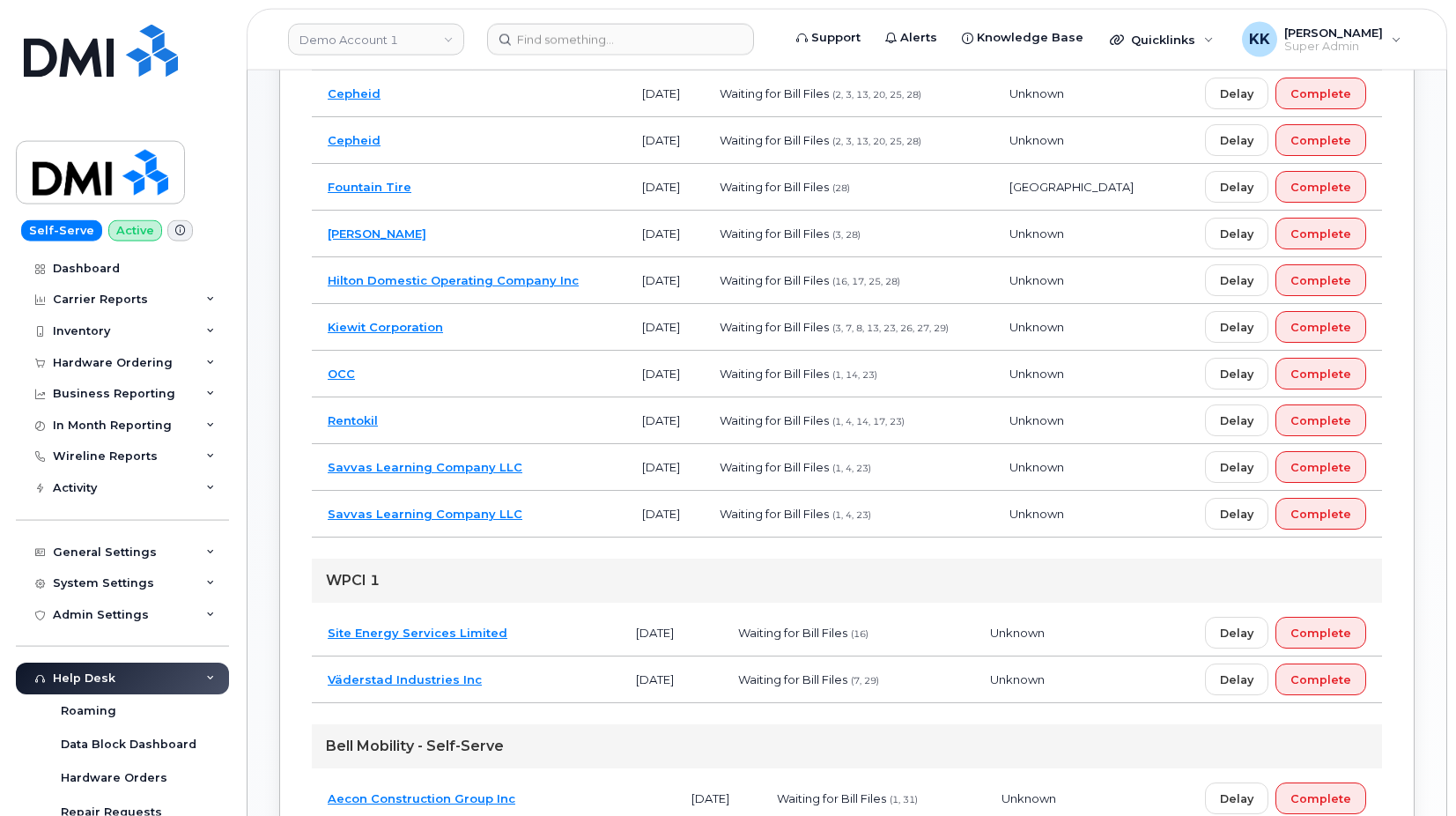
scroll to position [438, 0]
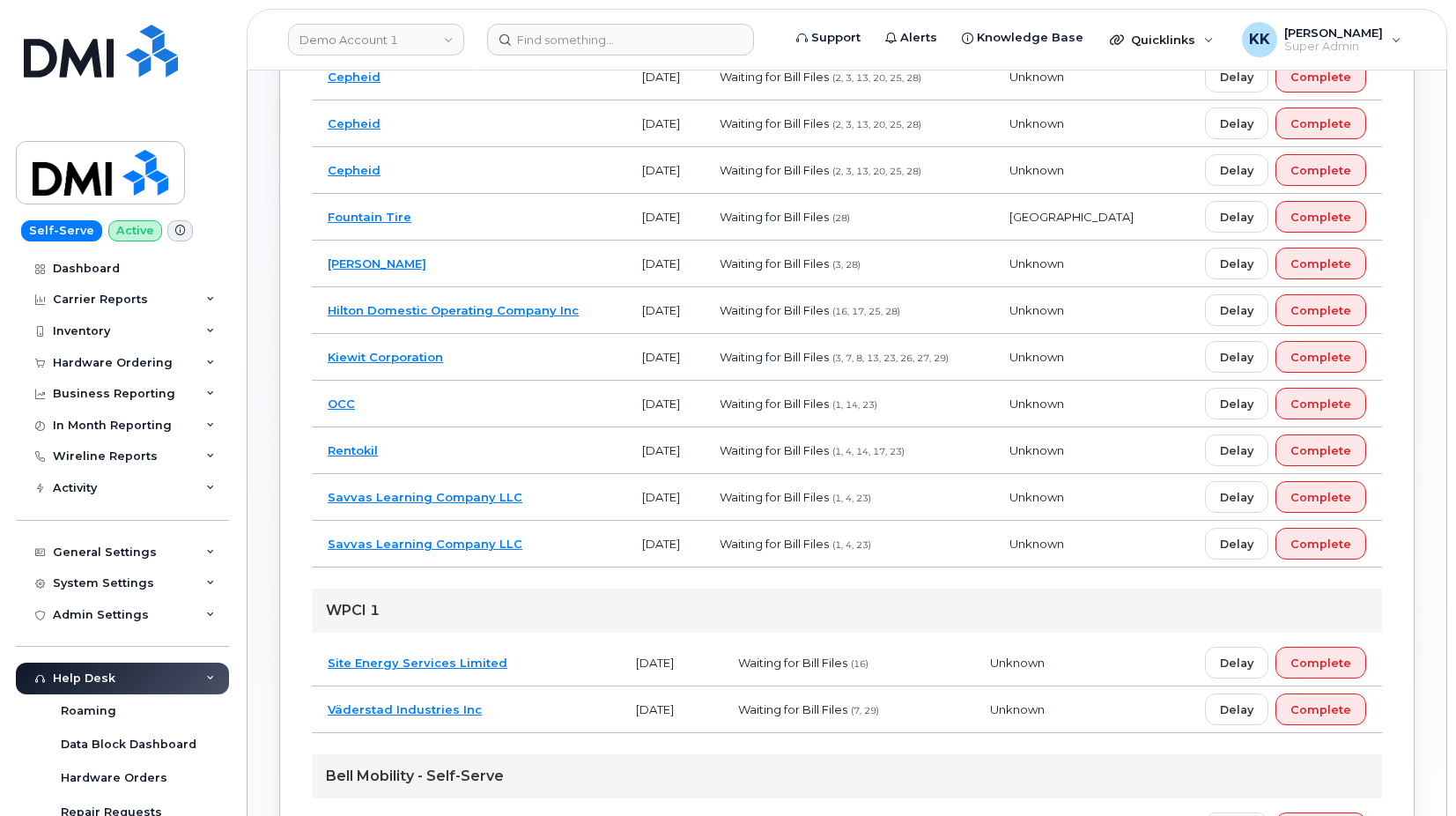
click at [568, 542] on td "Savvas Learning Company LLC" at bounding box center [469, 544] width 315 height 47
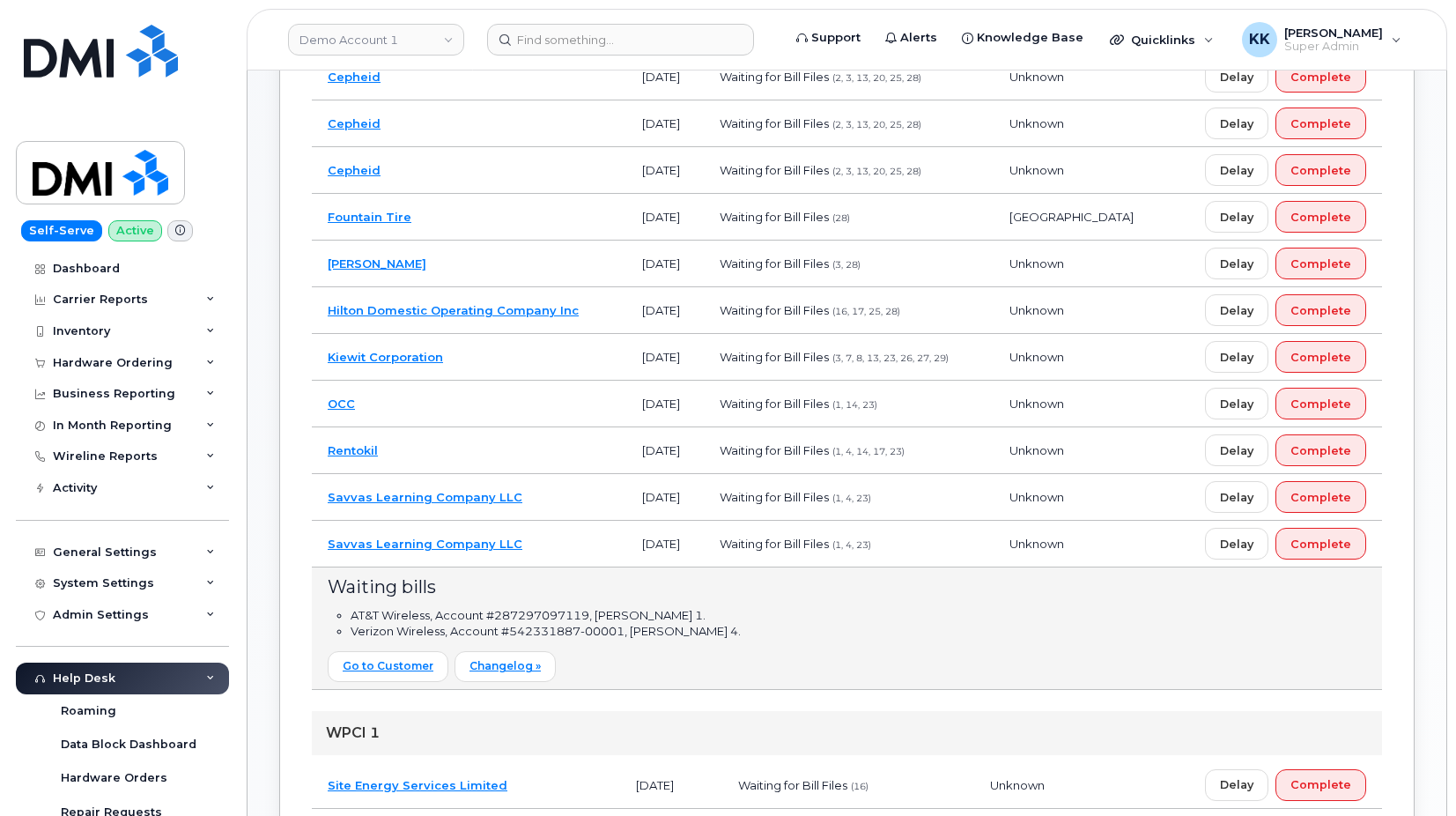
click at [568, 542] on td "Savvas Learning Company LLC" at bounding box center [469, 544] width 315 height 47
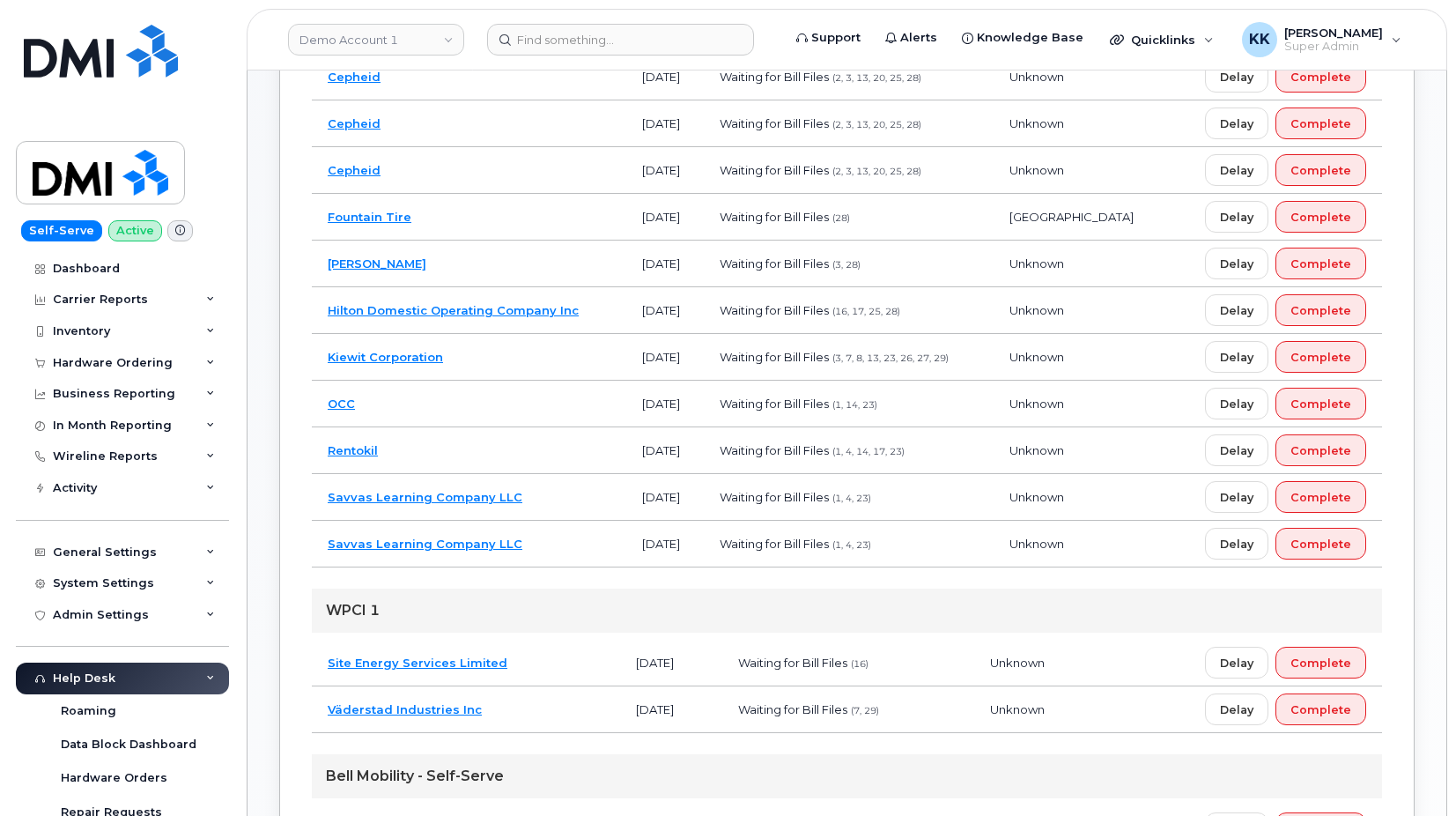
click at [568, 542] on td "Savvas Learning Company LLC" at bounding box center [469, 544] width 315 height 47
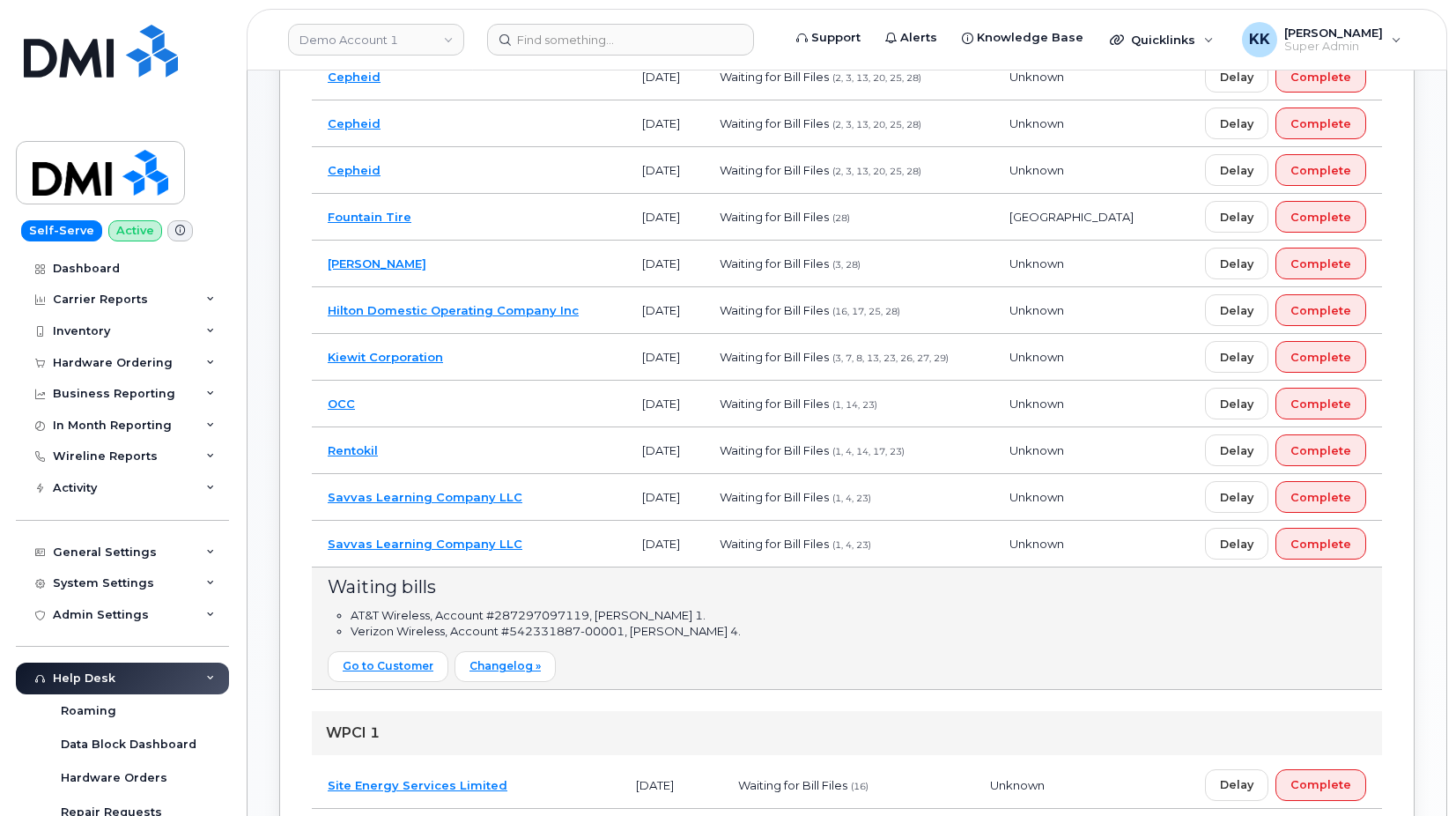
click at [602, 497] on td "Savvas Learning Company LLC" at bounding box center [469, 497] width 315 height 47
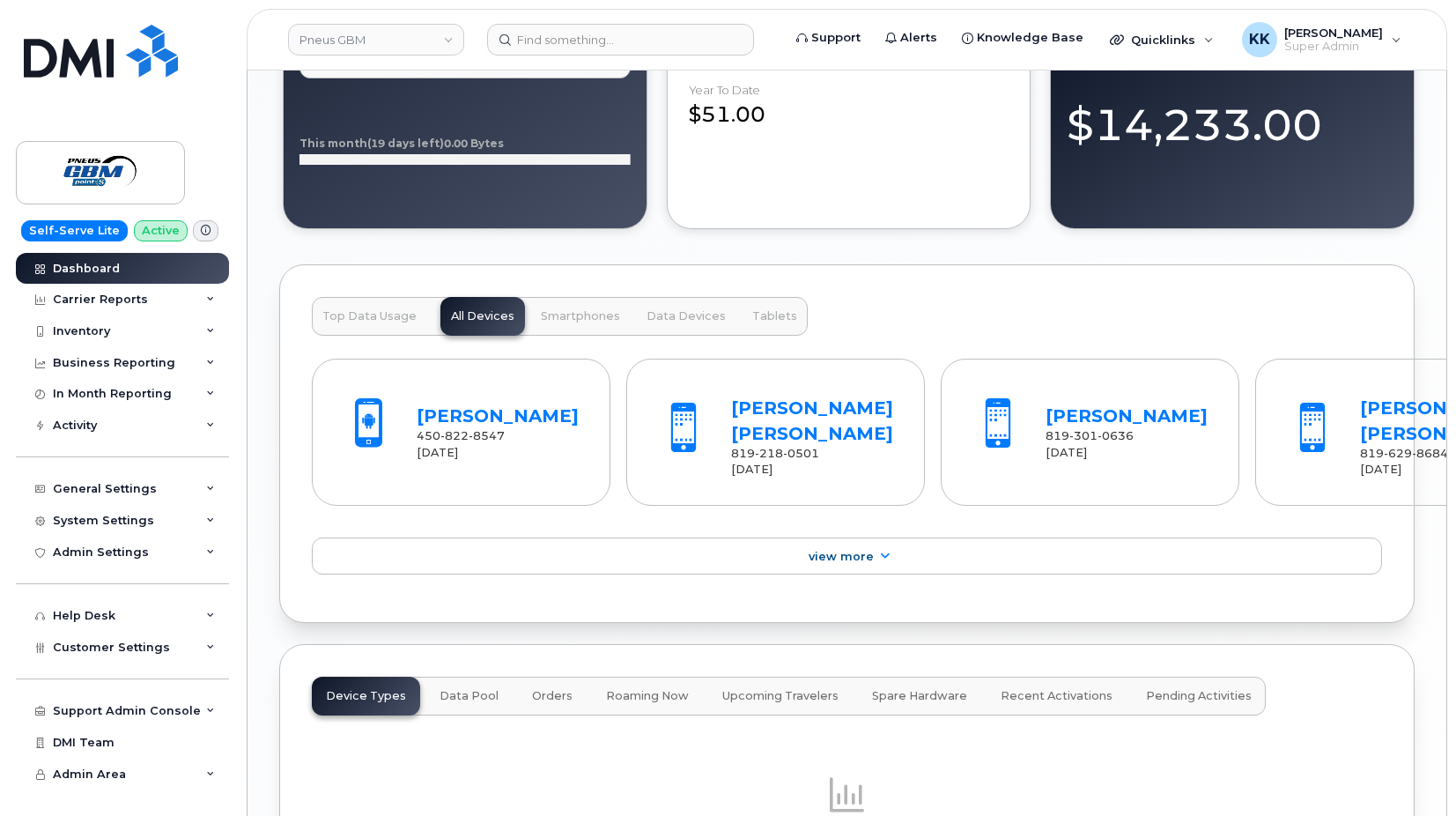
scroll to position [2149, 0]
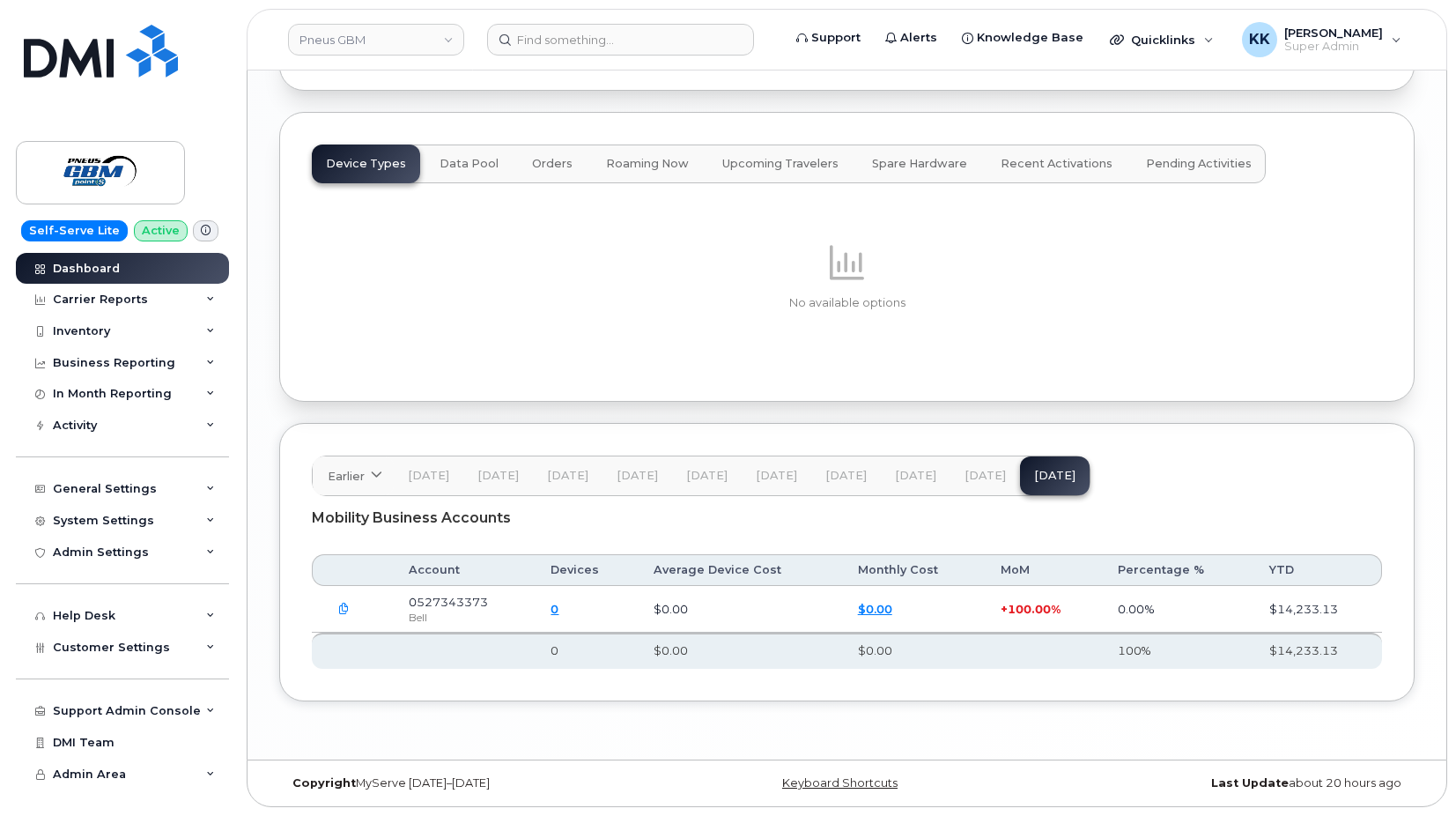
click at [342, 615] on button "button" at bounding box center [344, 609] width 32 height 32
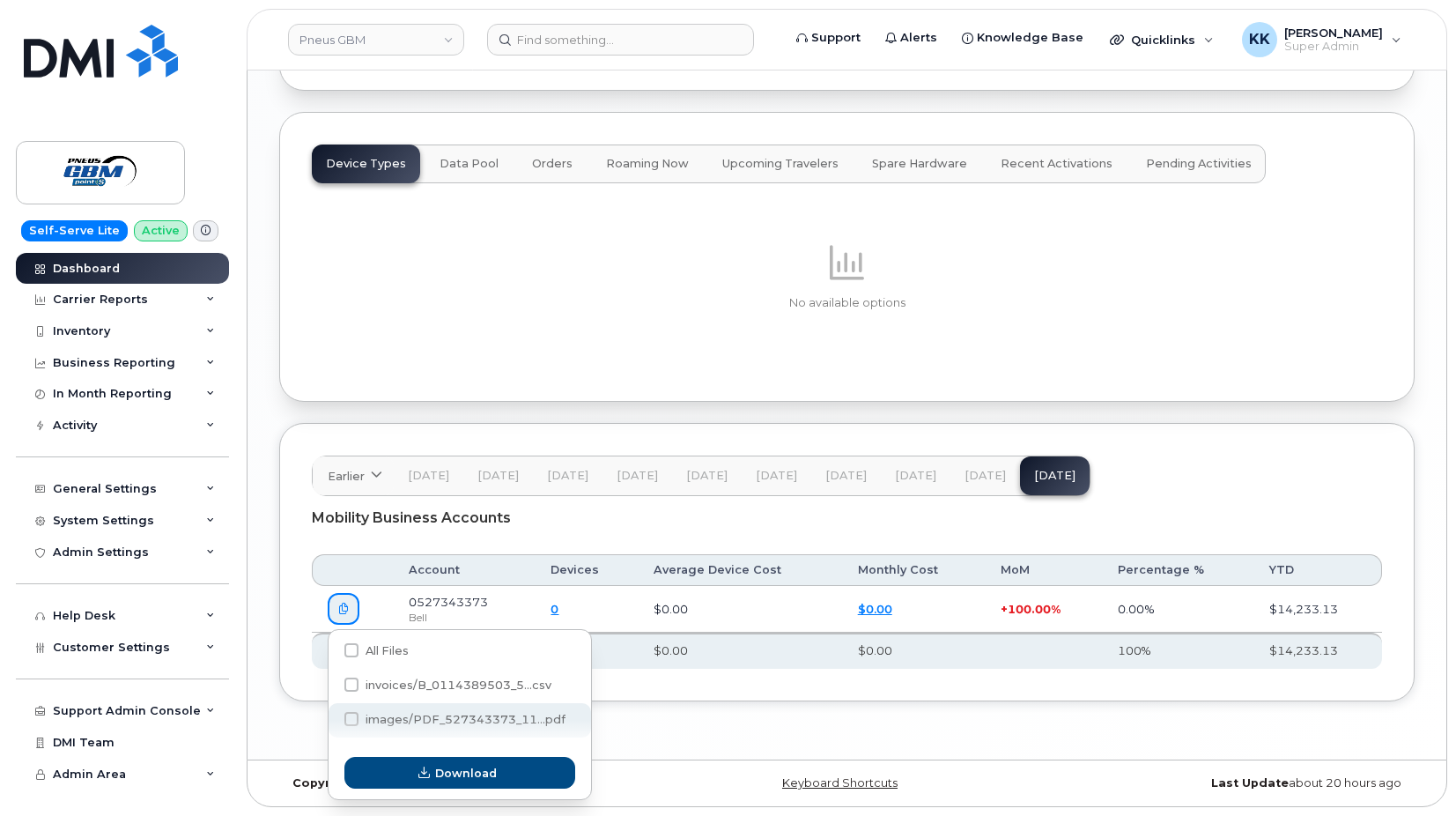
click at [432, 716] on span "images/PDF_527343373_11...pdf" at bounding box center [465, 720] width 200 height 13
click at [332, 716] on input "images/PDF_527343373_11...pdf" at bounding box center [327, 720] width 8 height 8
checkbox input "true"
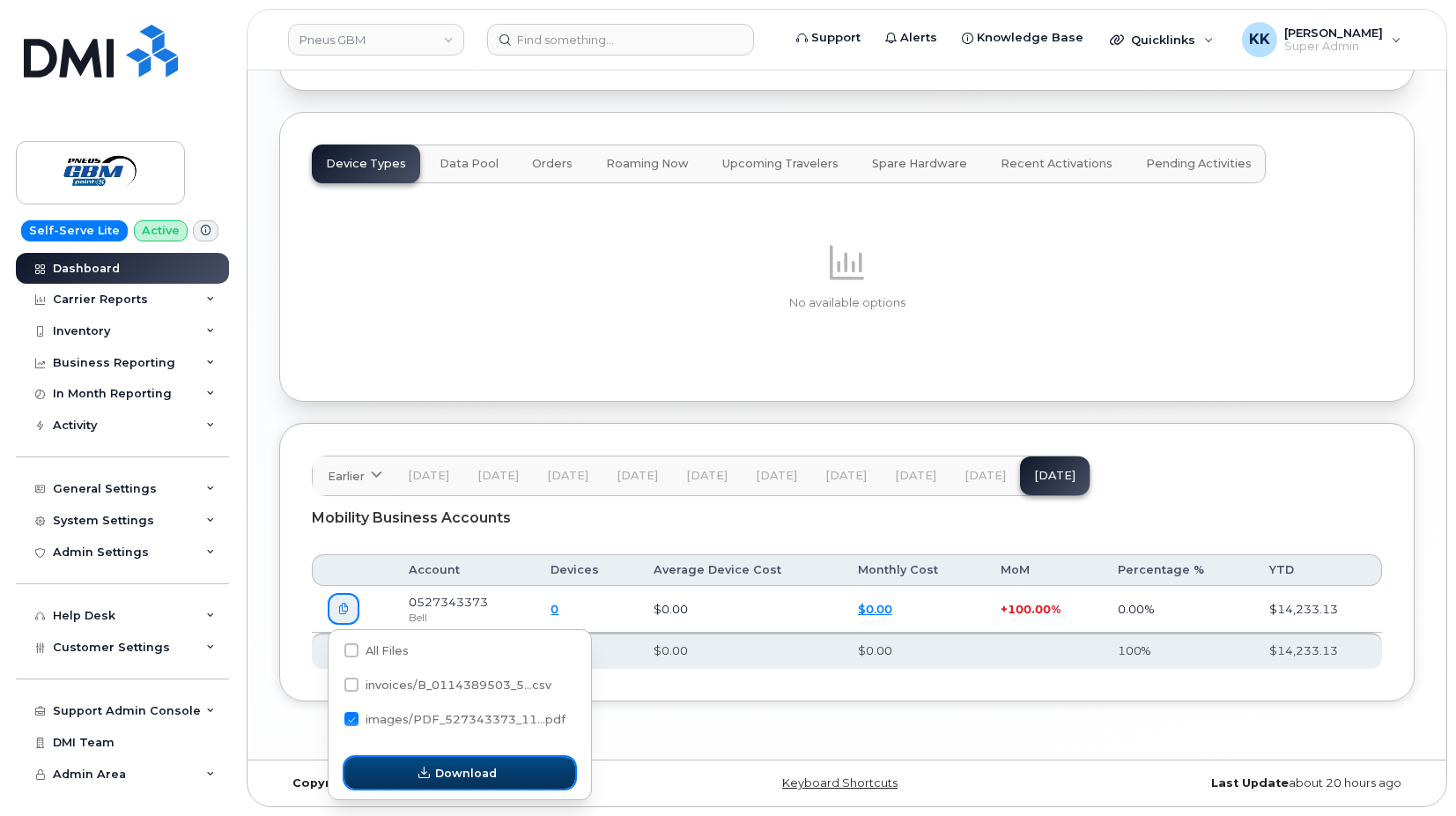
click at [436, 771] on button "Download" at bounding box center [460, 773] width 230 height 32
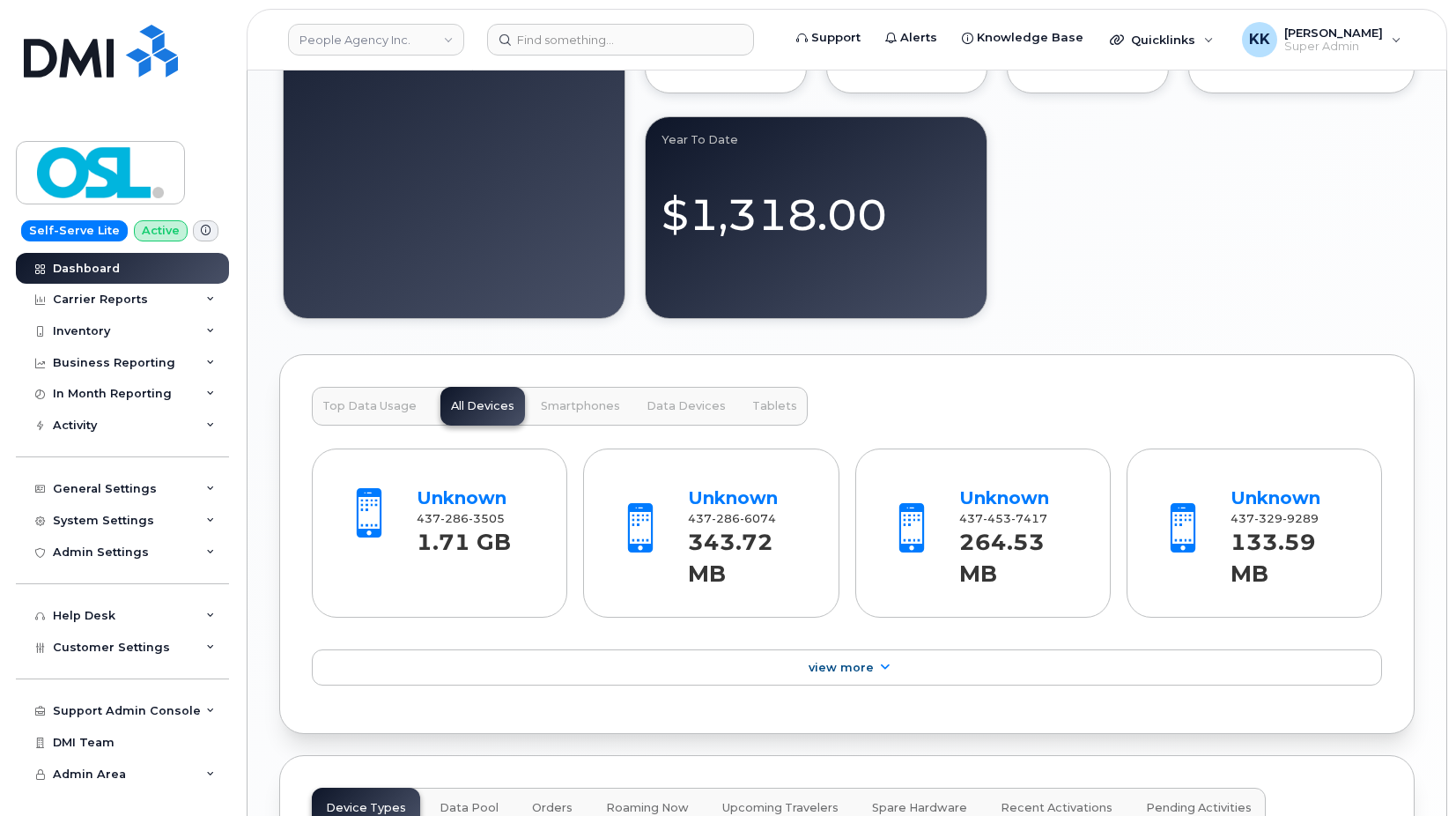
scroll to position [2080, 0]
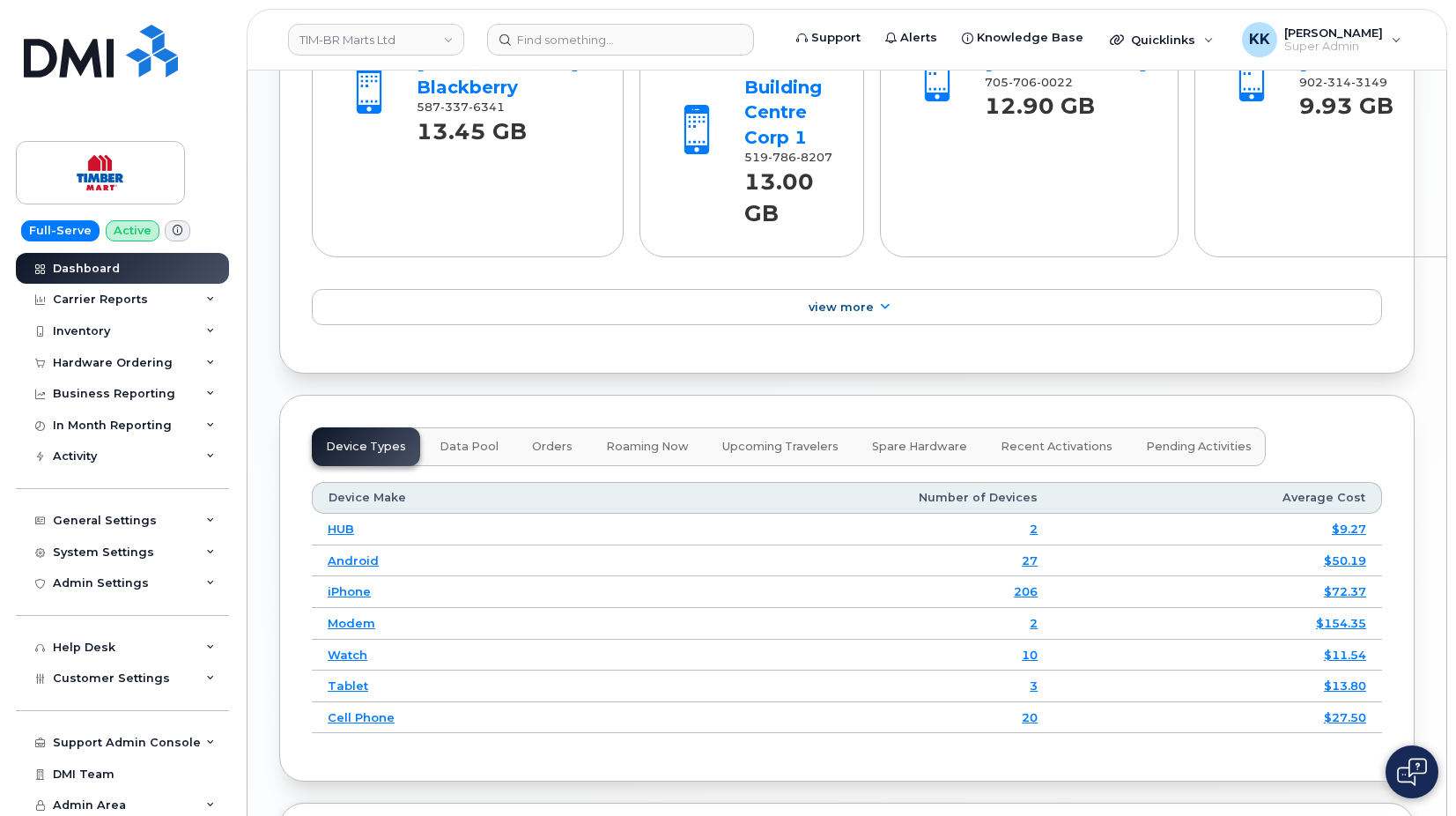
scroll to position [2296, 0]
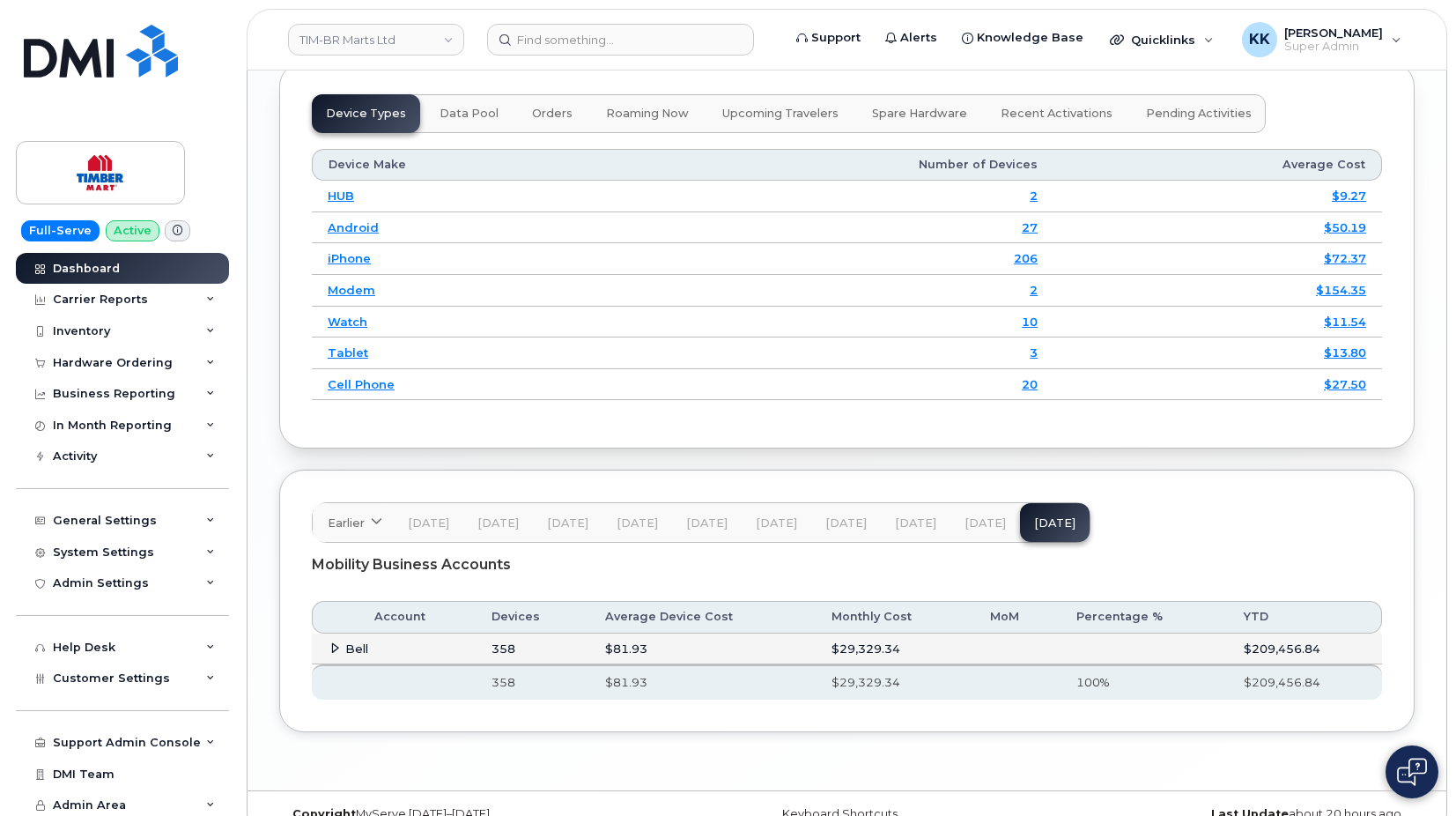
click at [336, 642] on icon at bounding box center [335, 647] width 11 height 11
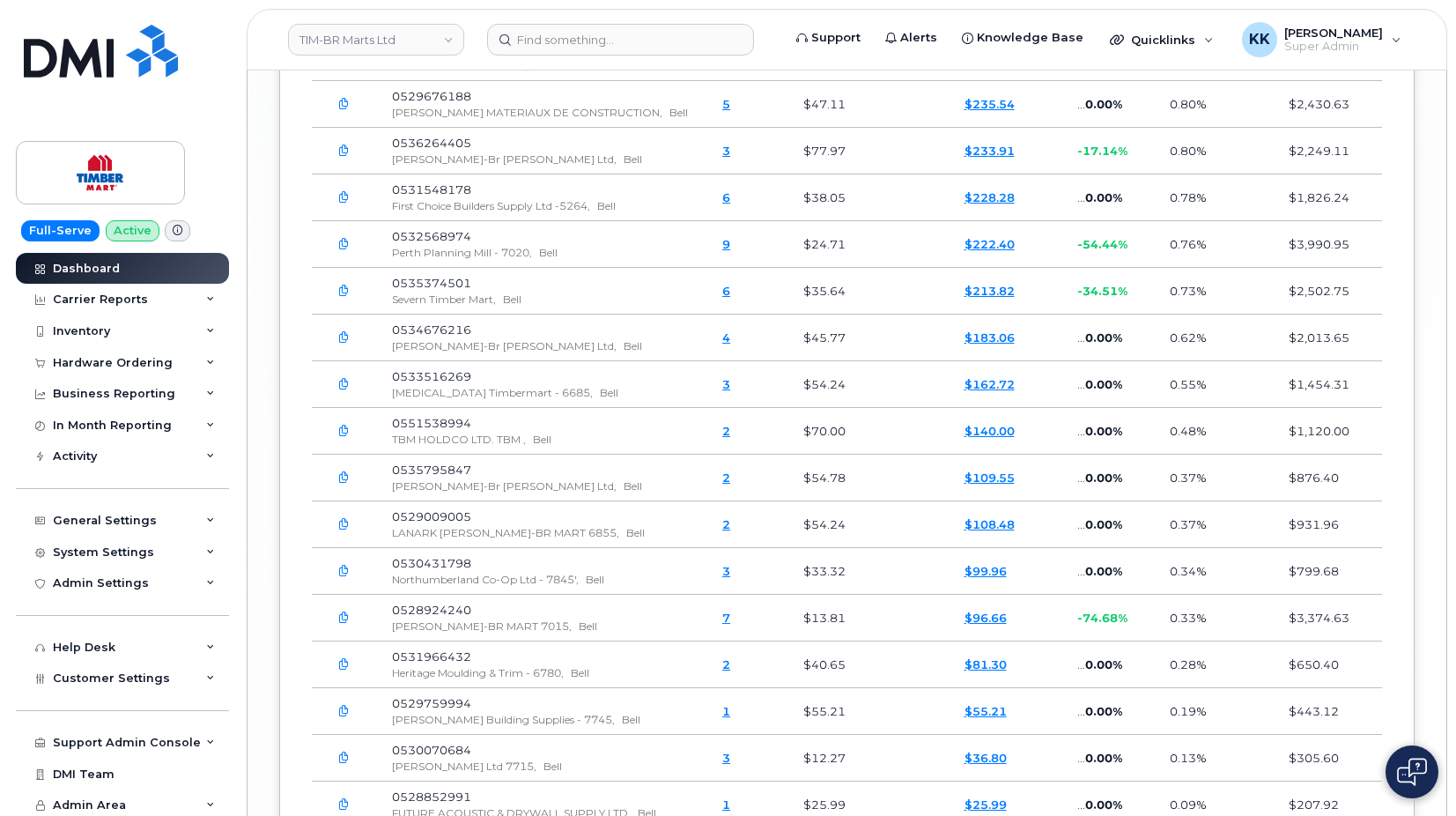
scroll to position [4398, 0]
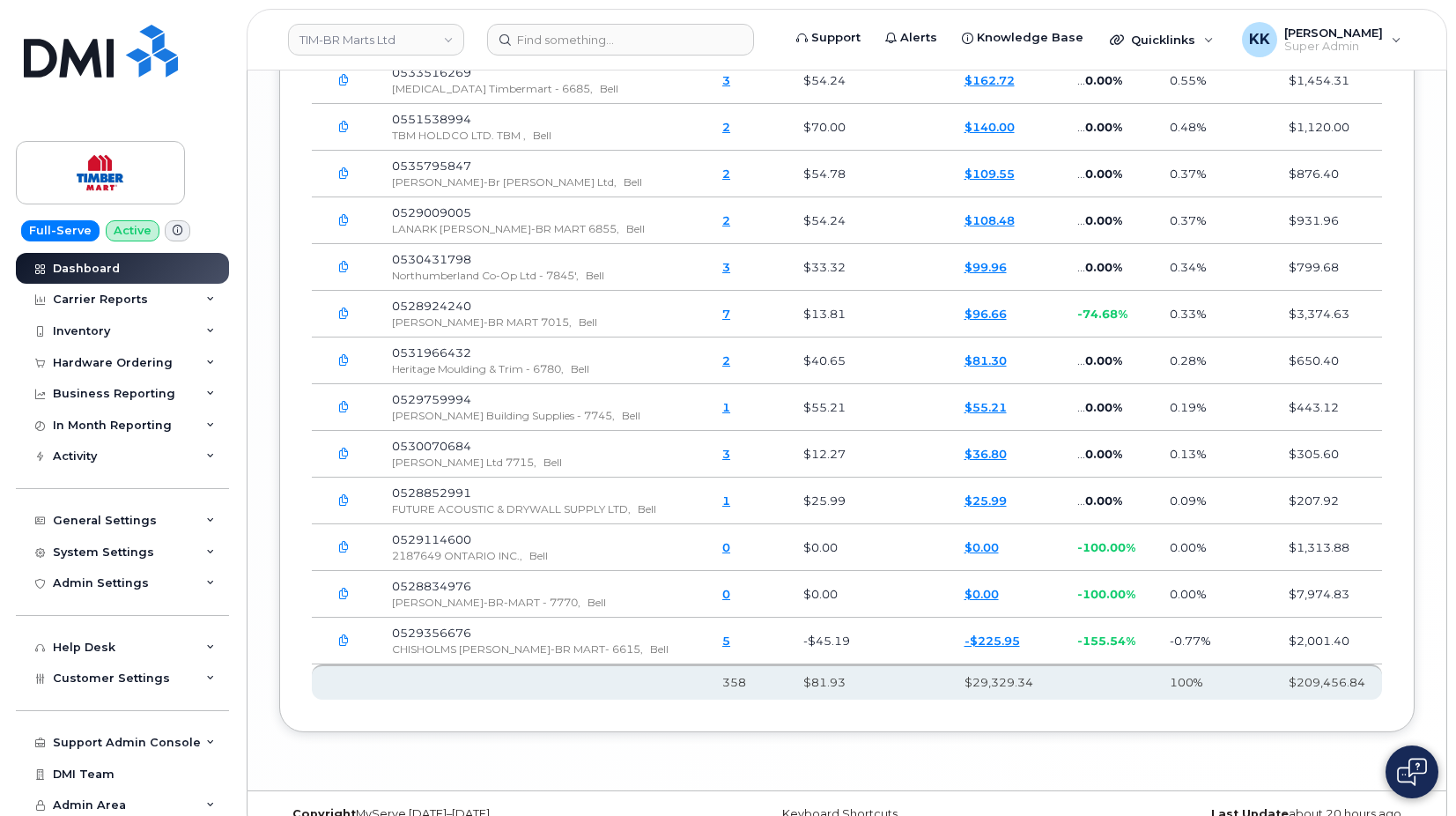
click at [349, 542] on icon "button" at bounding box center [344, 547] width 11 height 11
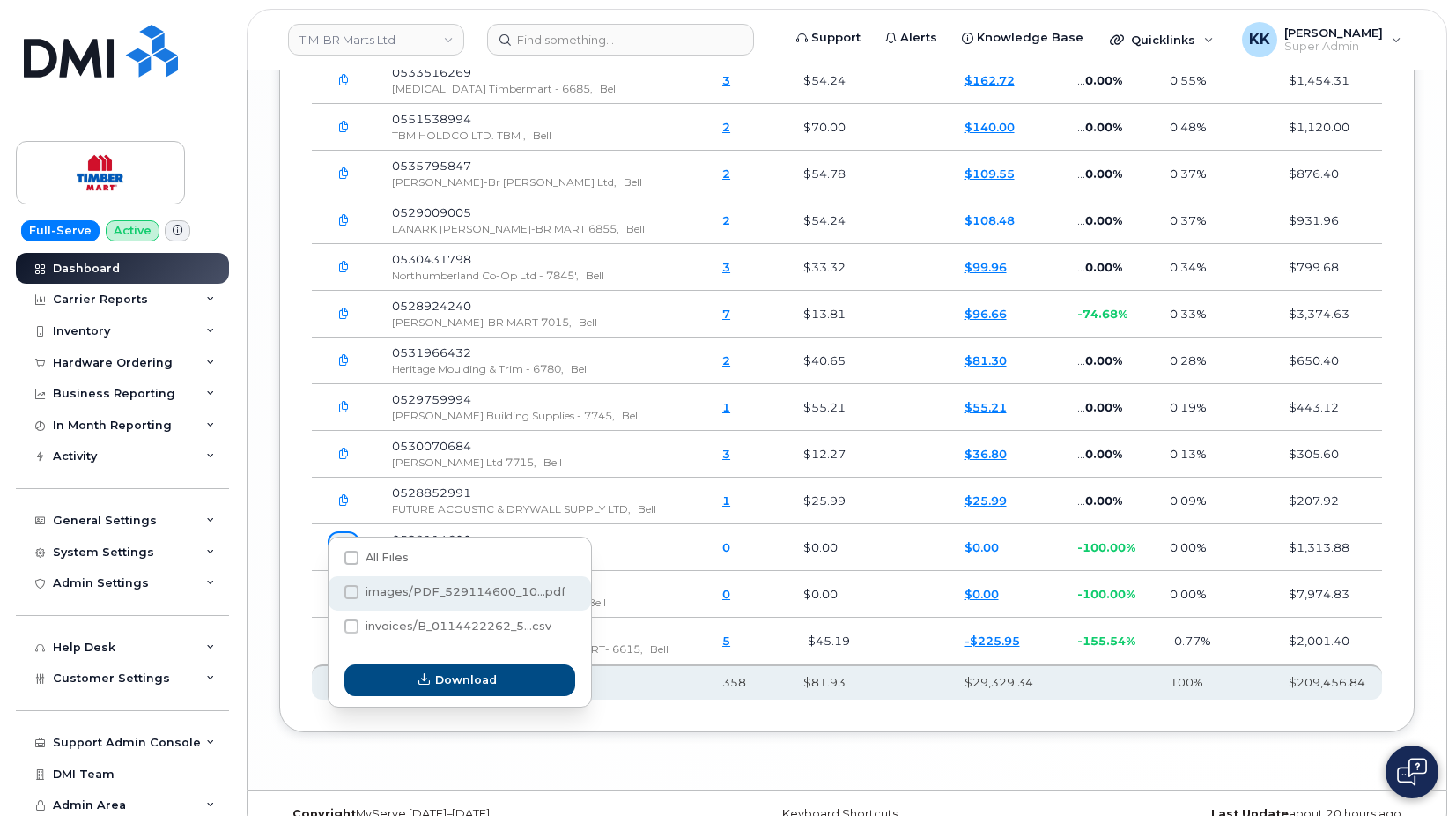
click at [397, 596] on span "images/PDF_529114600_10...pdf" at bounding box center [465, 591] width 200 height 13
click at [332, 596] on input "images/PDF_529114600_10...pdf" at bounding box center [327, 592] width 8 height 8
checkbox input "true"
click at [444, 700] on div "Download" at bounding box center [460, 680] width 262 height 52
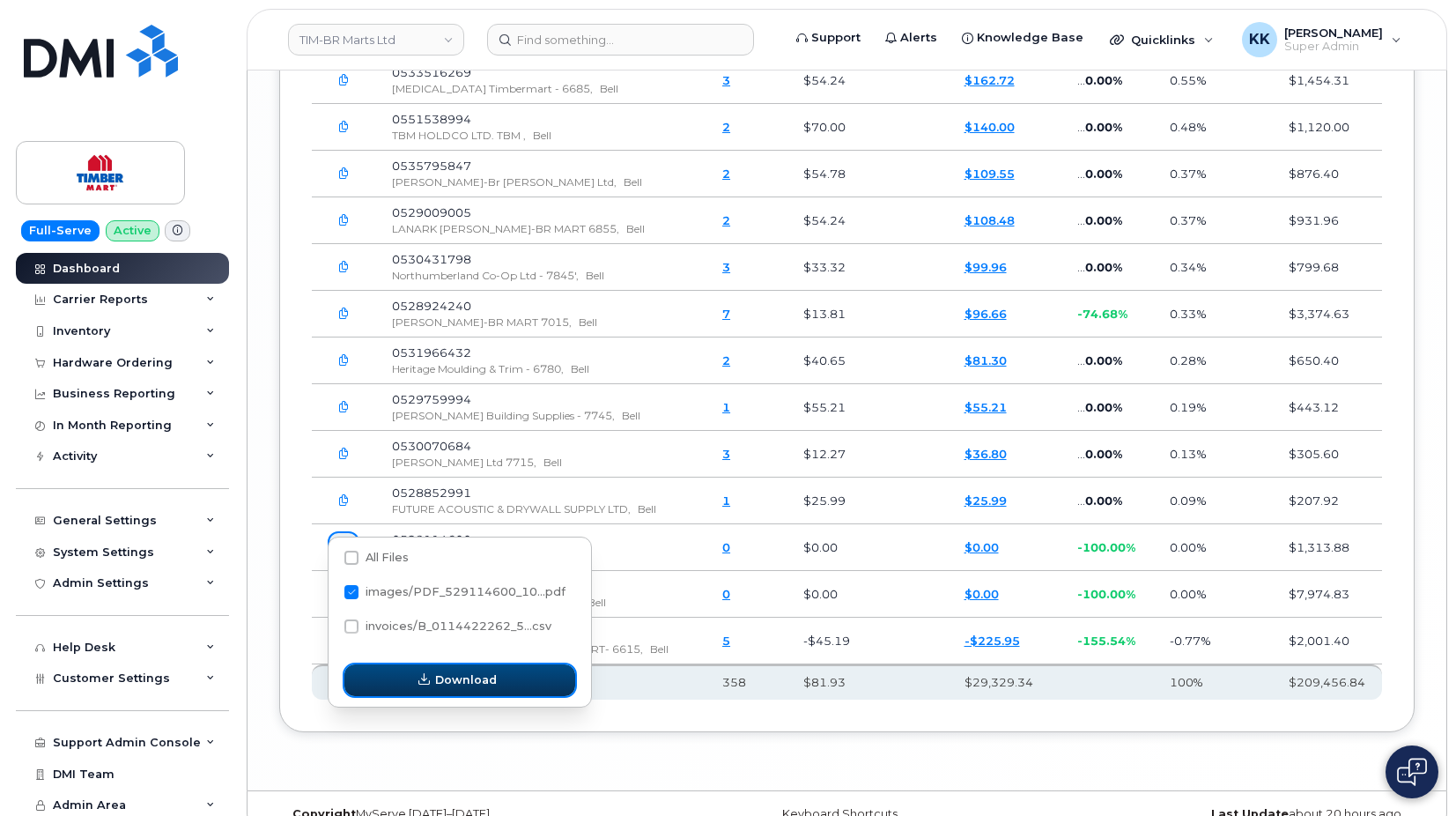
click at [448, 680] on span "Download" at bounding box center [466, 679] width 62 height 17
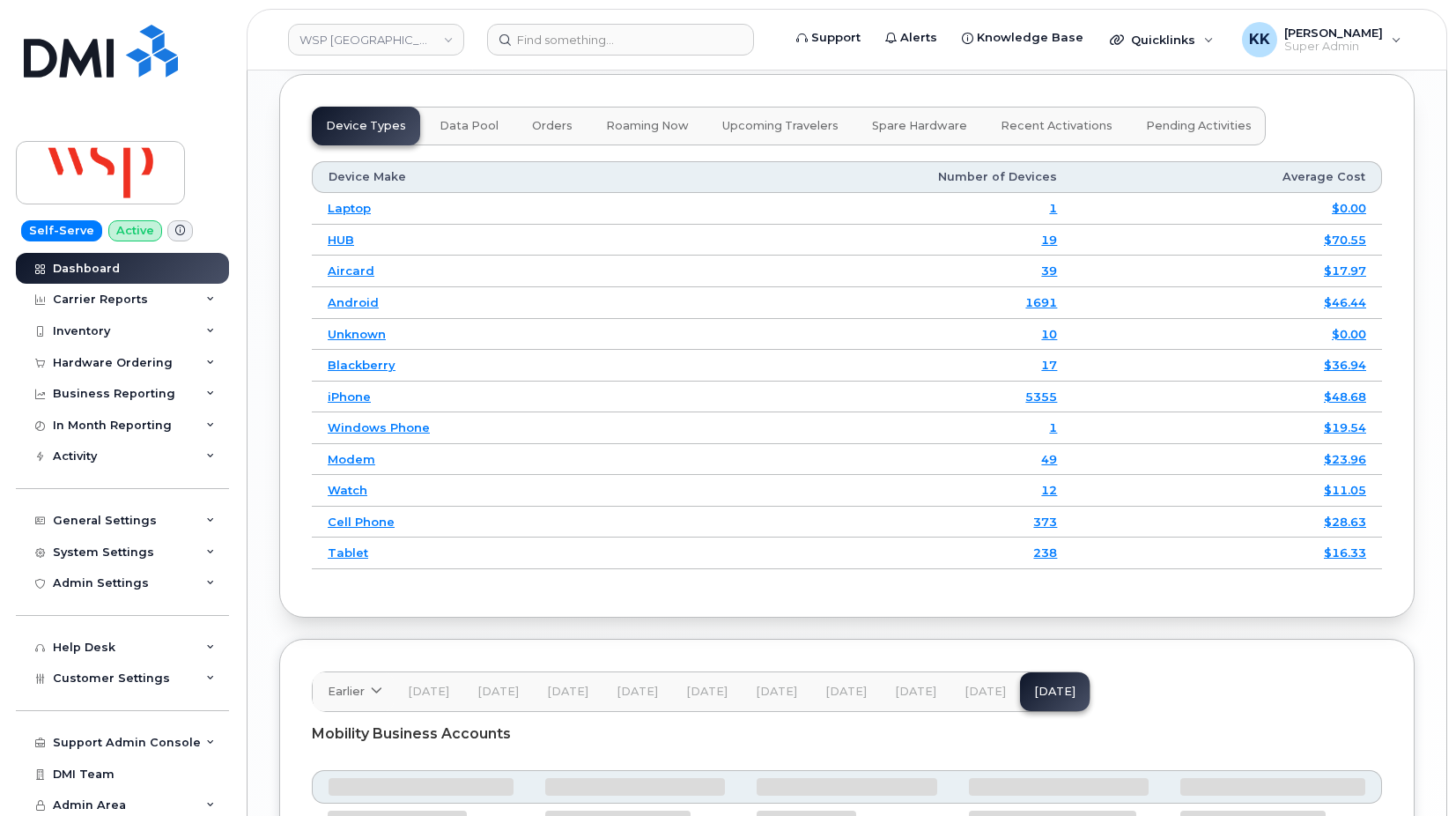
scroll to position [2198, 0]
click at [1001, 711] on button "[DATE]" at bounding box center [986, 690] width 69 height 38
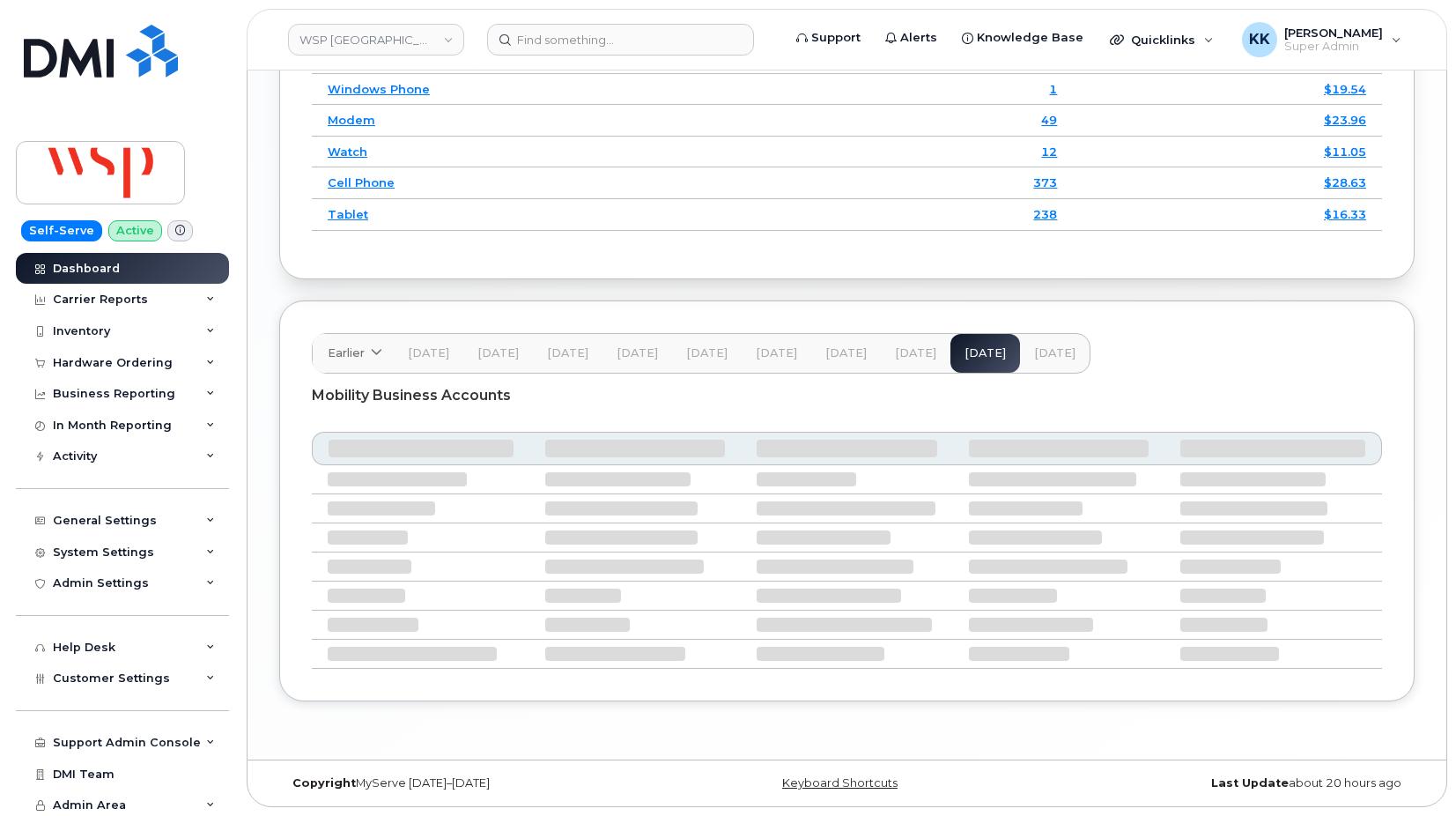
scroll to position [2573, 0]
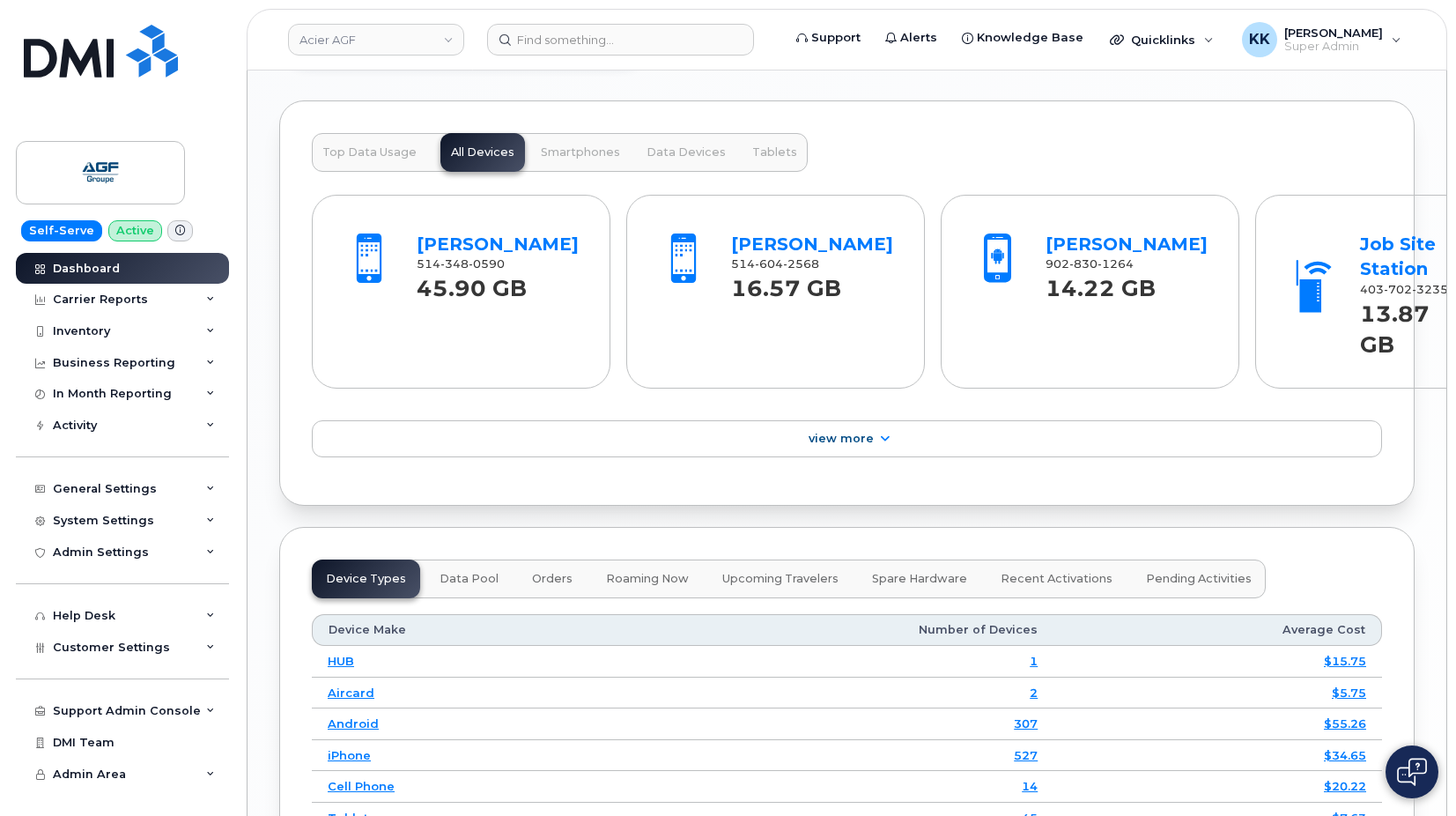
scroll to position [2471, 0]
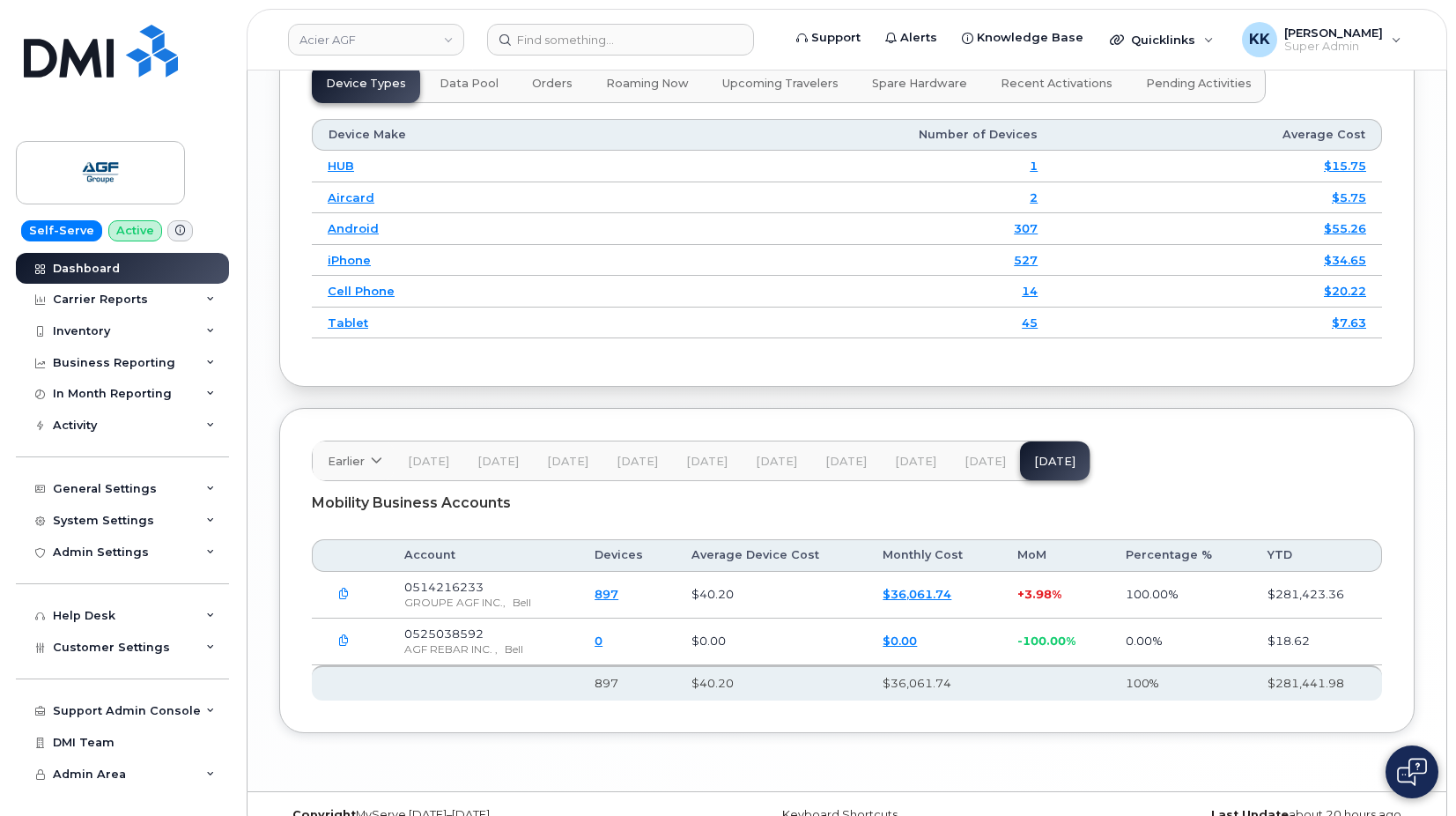
click at [334, 626] on button "button" at bounding box center [344, 642] width 32 height 32
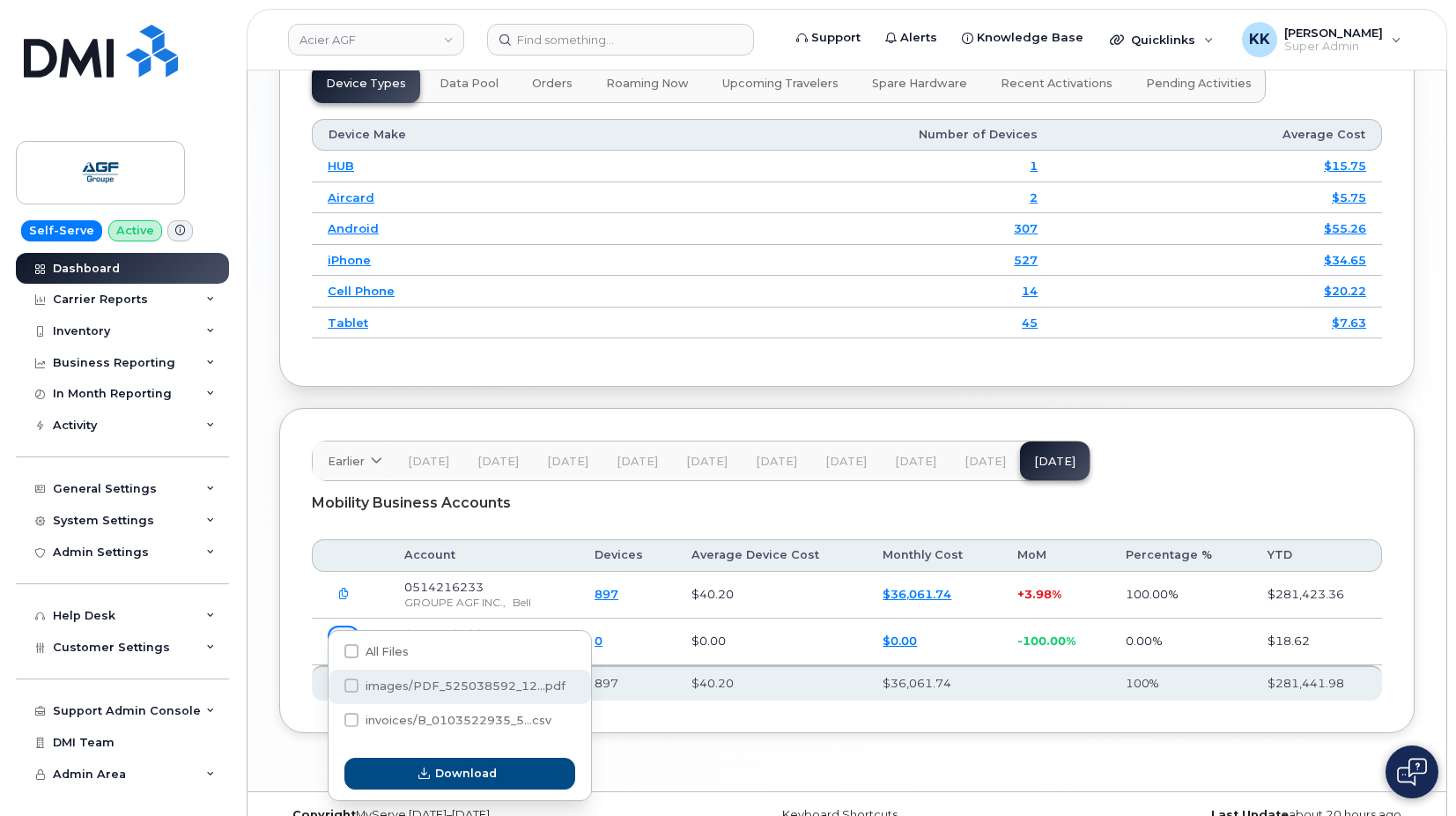
click at [392, 679] on span "images/PDF_525038592_12...pdf" at bounding box center [465, 686] width 200 height 13
click at [332, 682] on input "images/PDF_525038592_12...pdf" at bounding box center [327, 686] width 8 height 8
checkbox input "true"
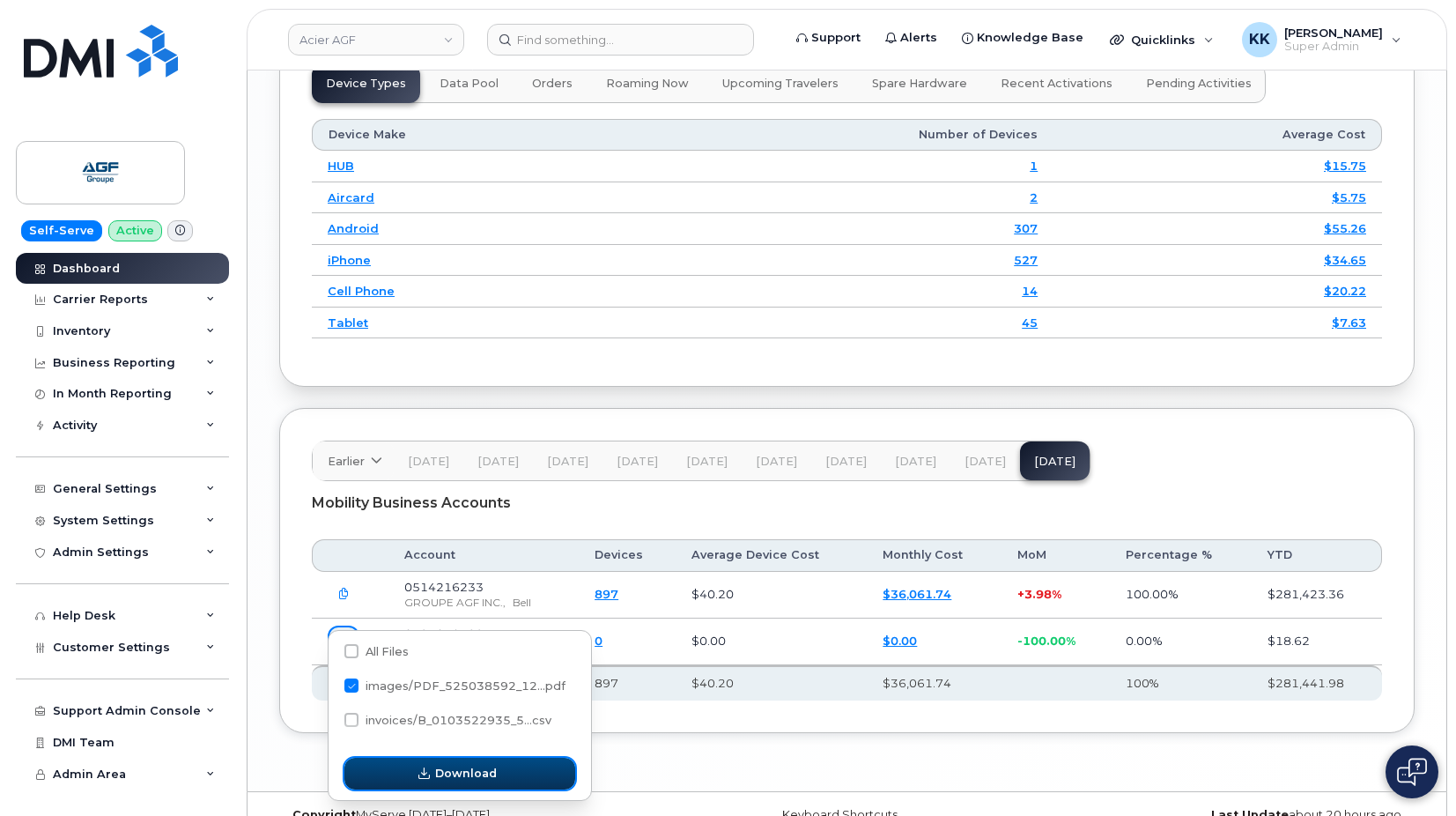
click at [433, 768] on span "button" at bounding box center [424, 773] width 17 height 17
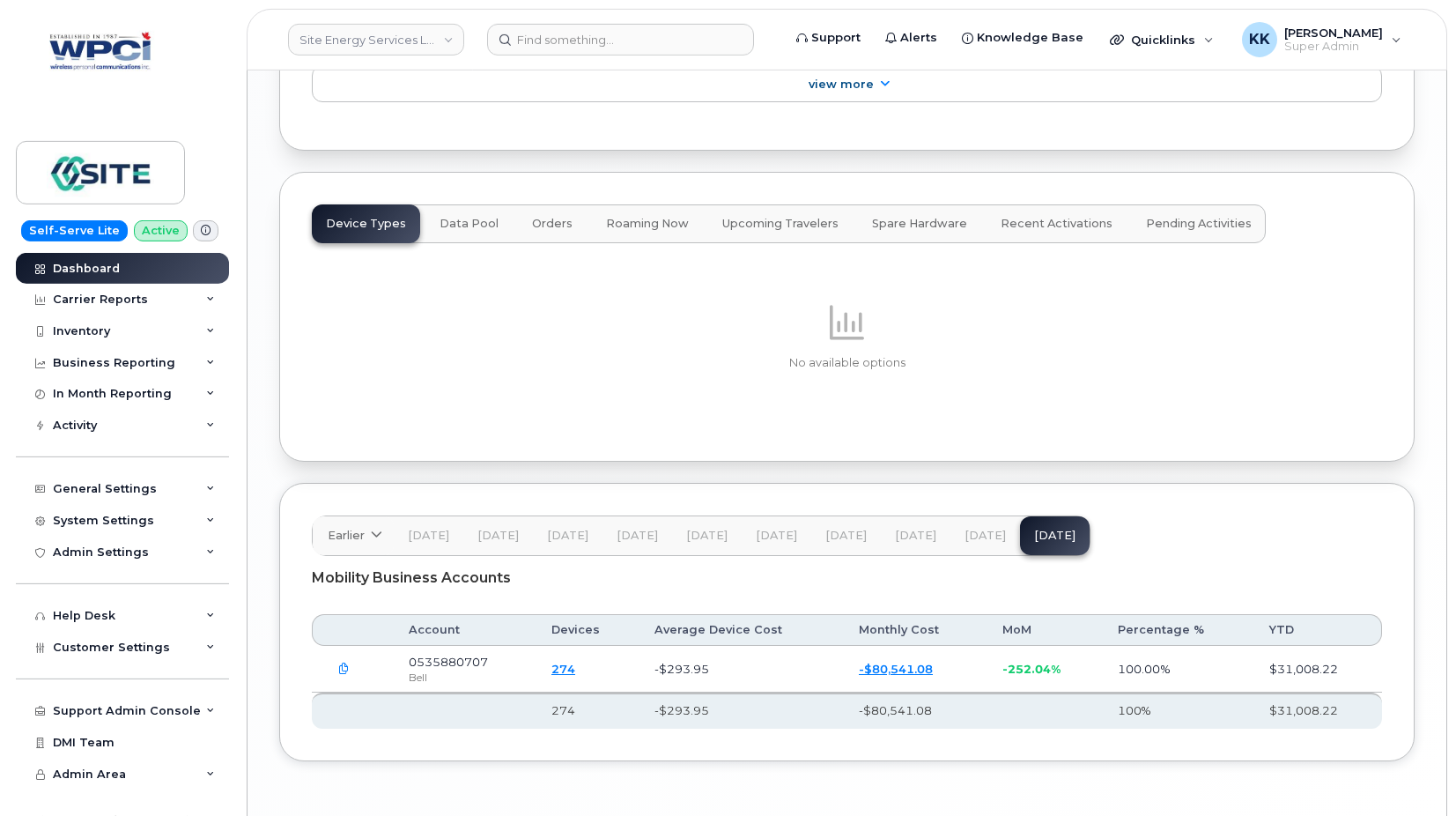
scroll to position [2331, 0]
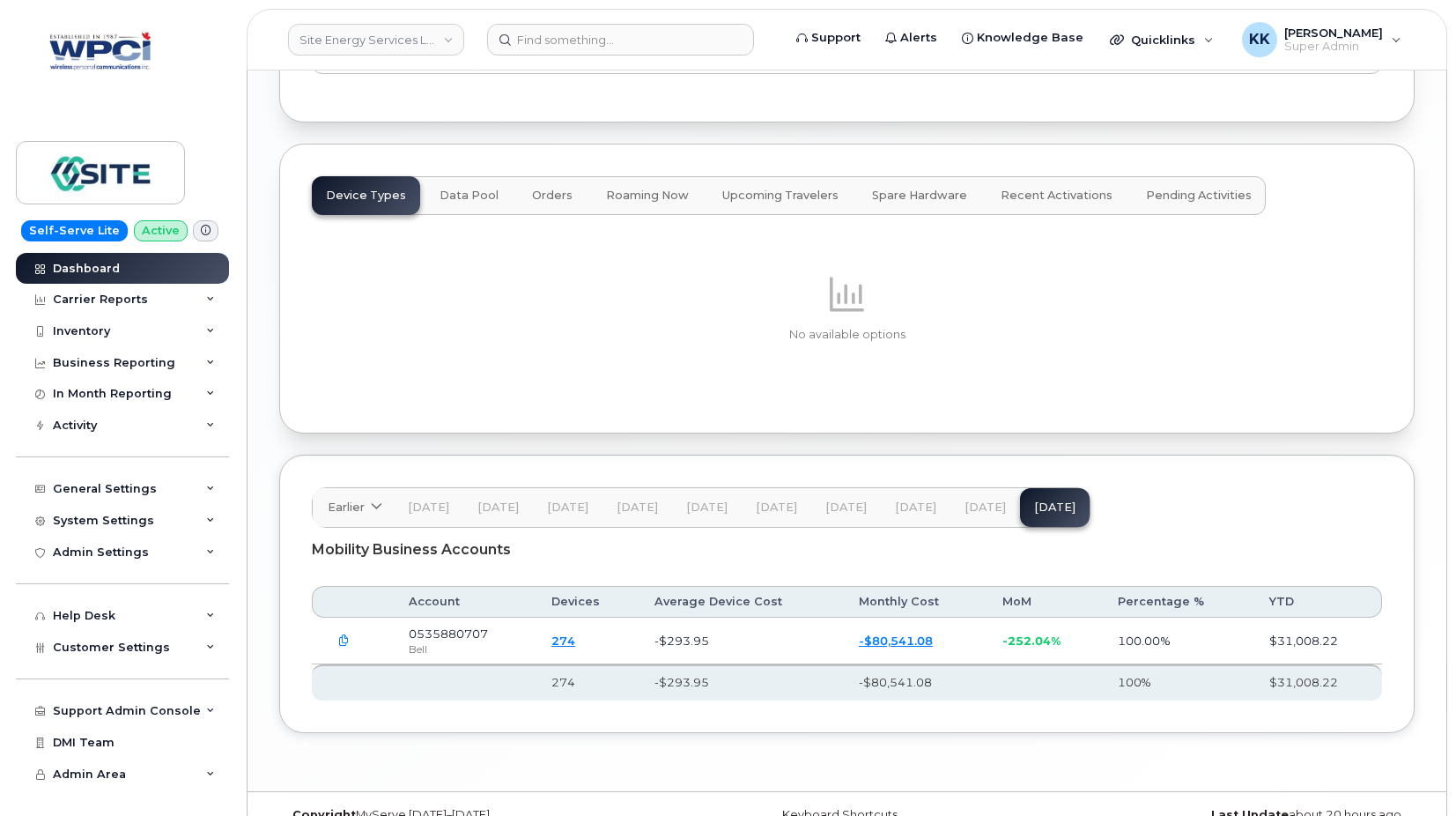
click at [991, 488] on button "[DATE]" at bounding box center [986, 507] width 69 height 38
click at [1047, 500] on span "[DATE]" at bounding box center [1055, 507] width 41 height 14
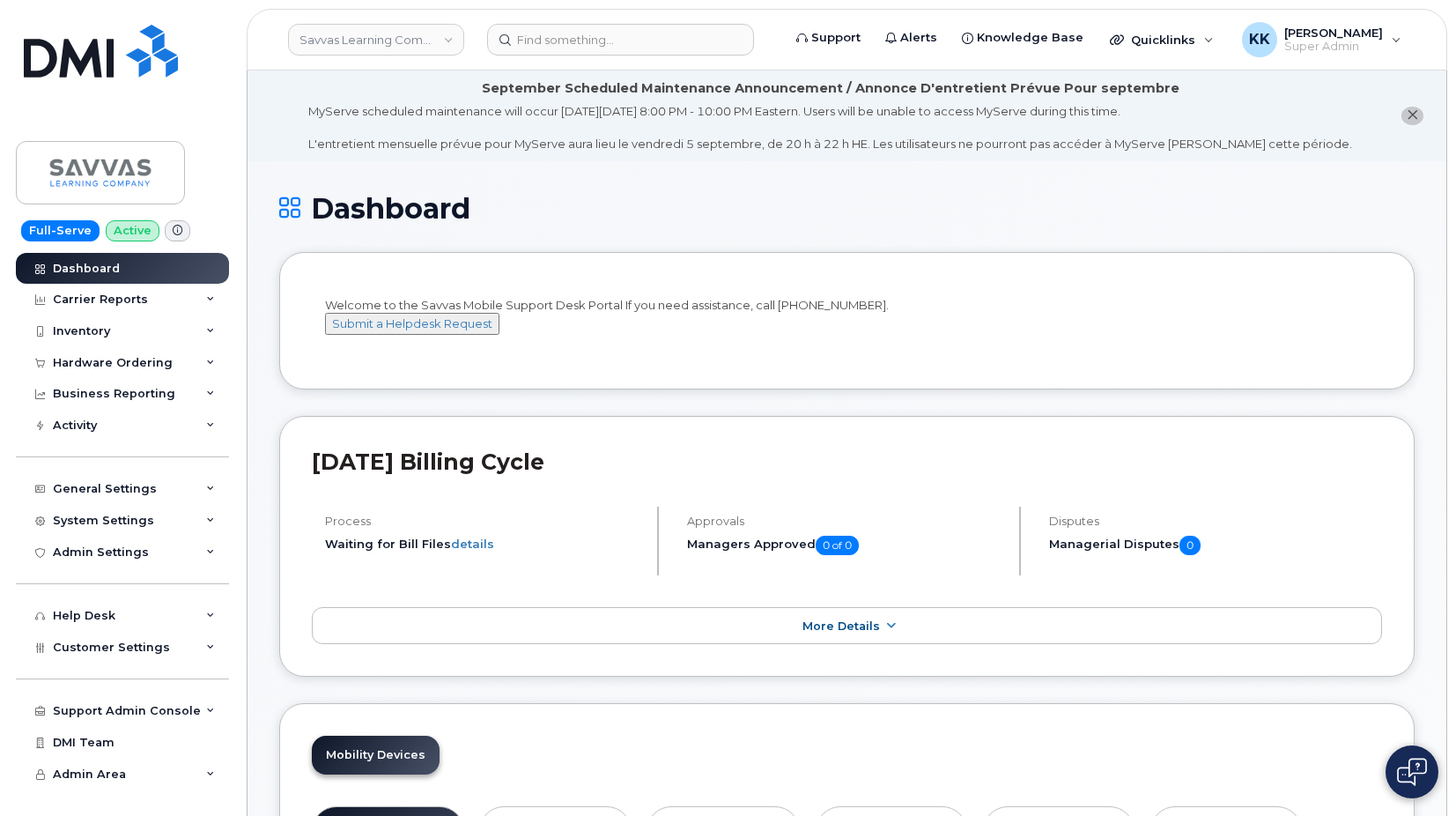
click at [112, 646] on span "Customer Settings" at bounding box center [111, 647] width 117 height 13
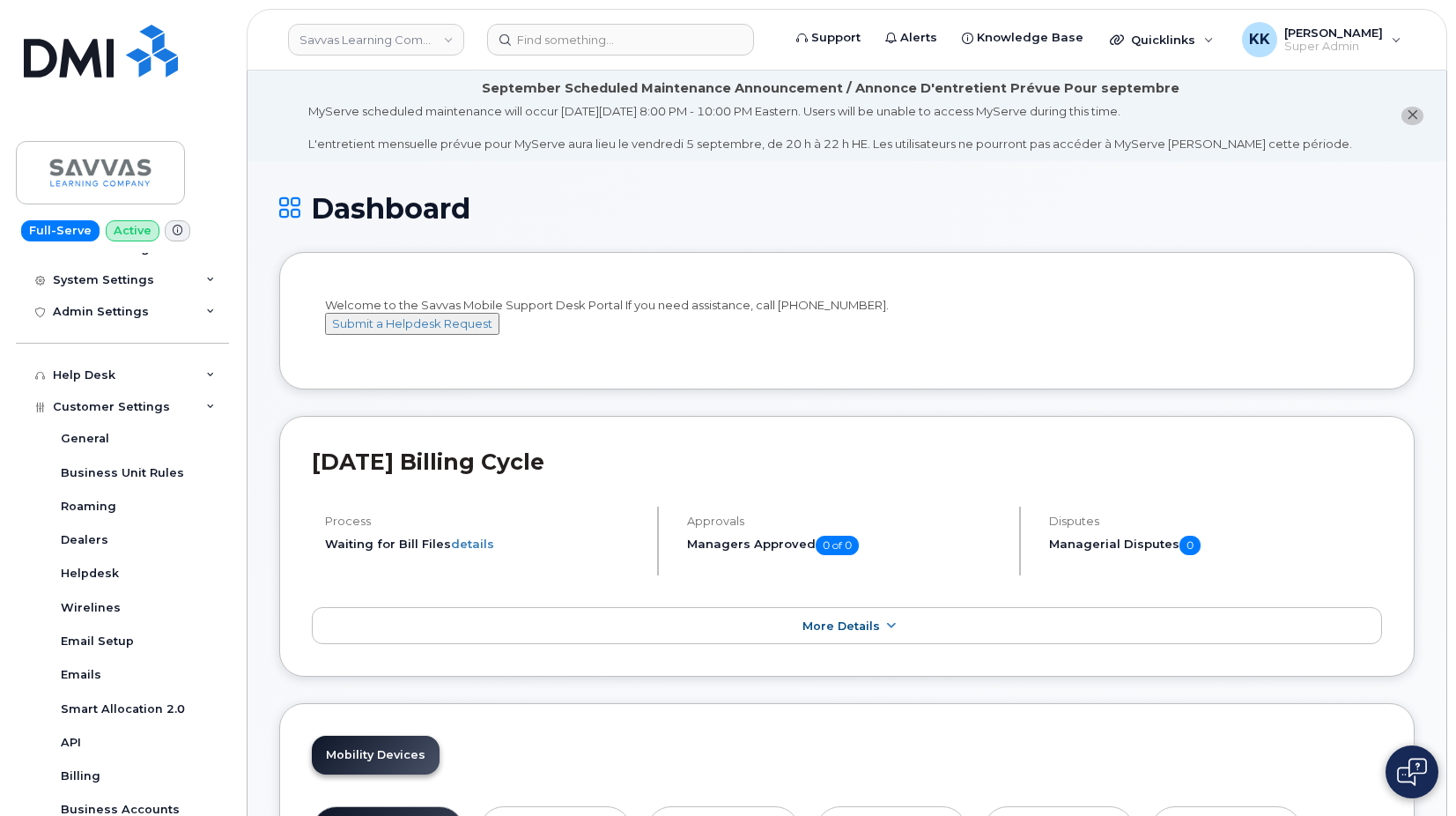
scroll to position [423, 0]
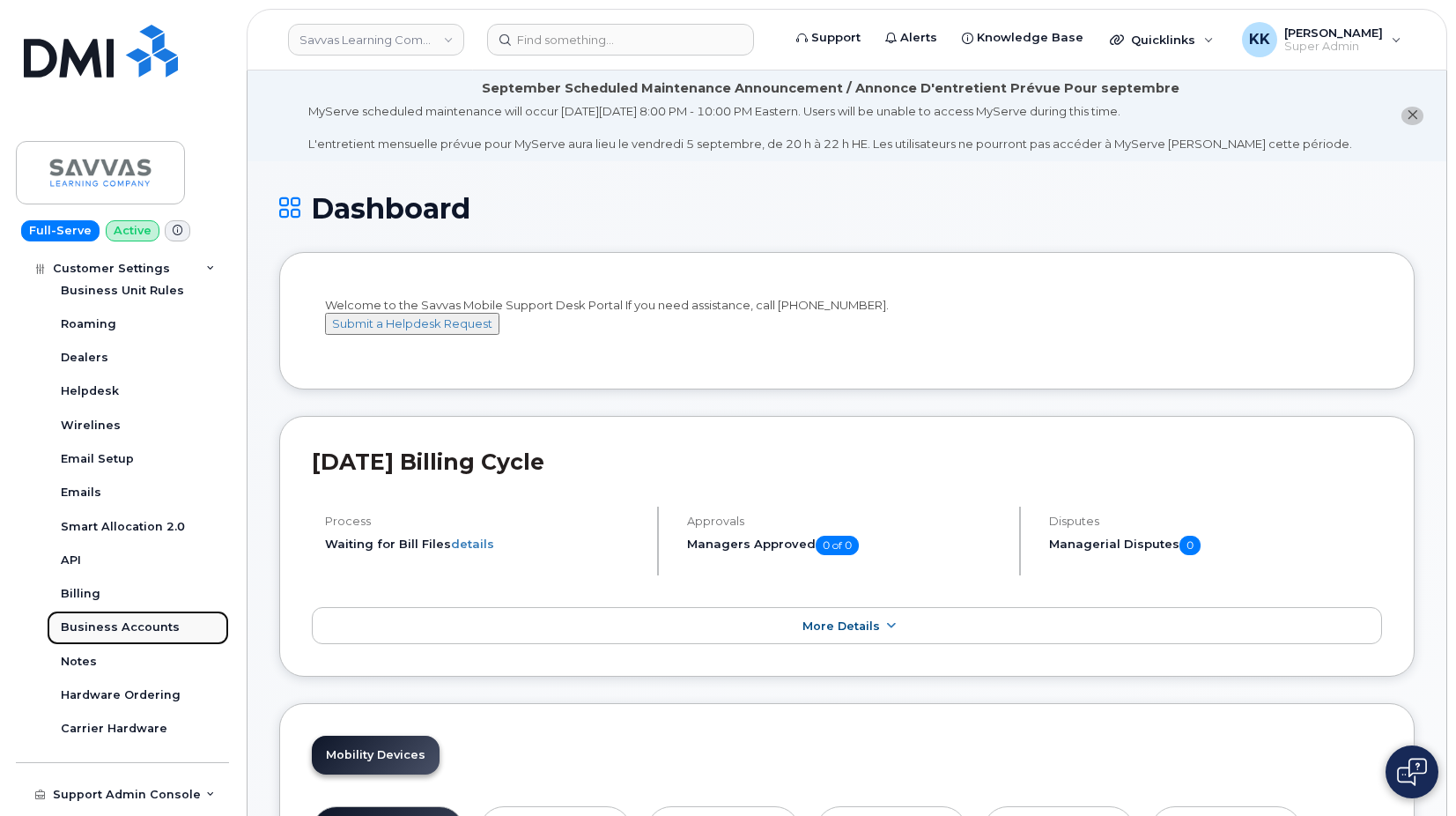
click at [127, 629] on div "Business Accounts" at bounding box center [120, 627] width 119 height 16
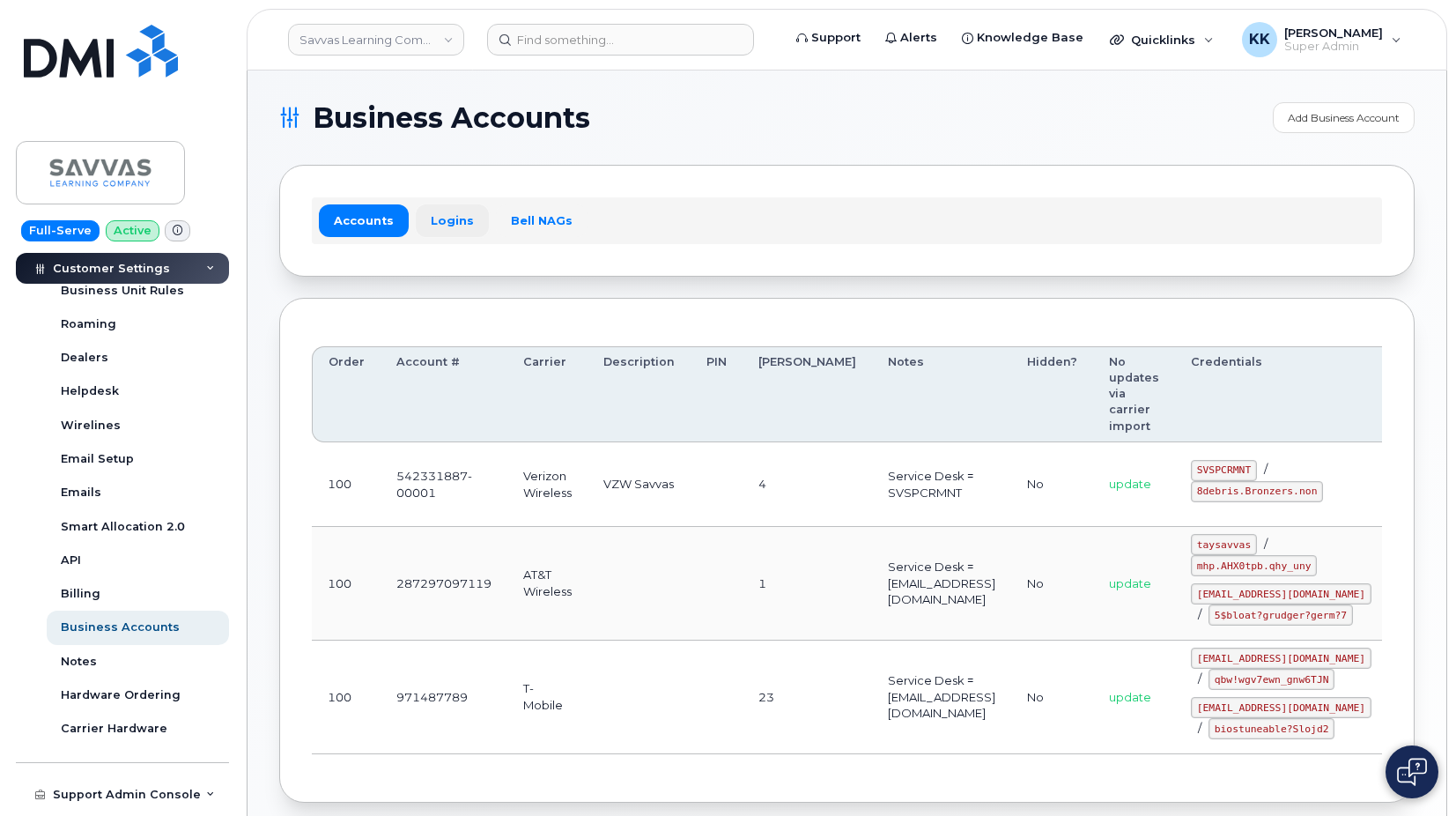
click at [427, 221] on link "Logins" at bounding box center [453, 220] width 73 height 32
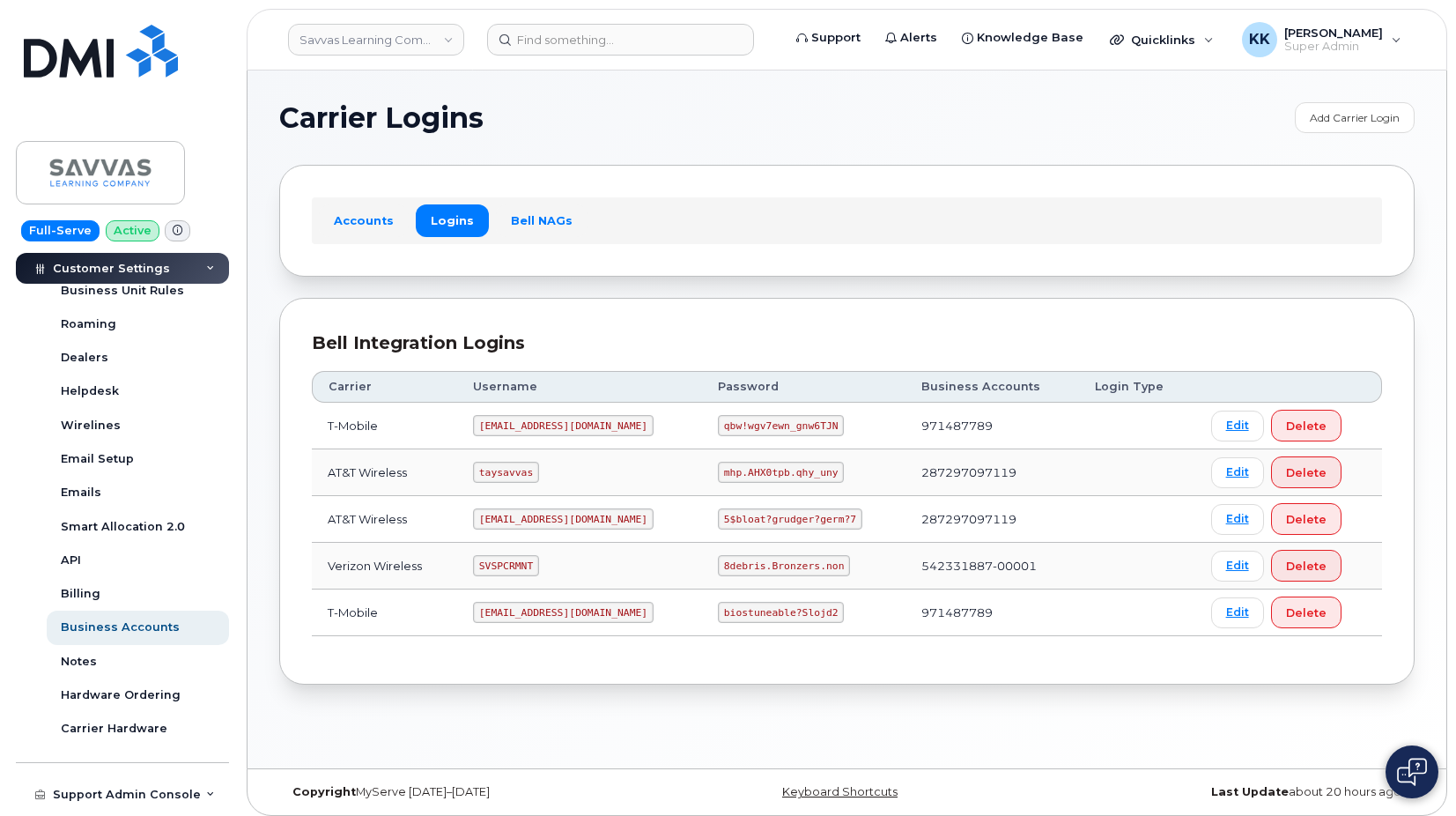
click at [507, 605] on code "[EMAIL_ADDRESS][DOMAIN_NAME]" at bounding box center [563, 612] width 181 height 22
click at [740, 615] on code "biostuneable?Slojd2" at bounding box center [780, 612] width 126 height 22
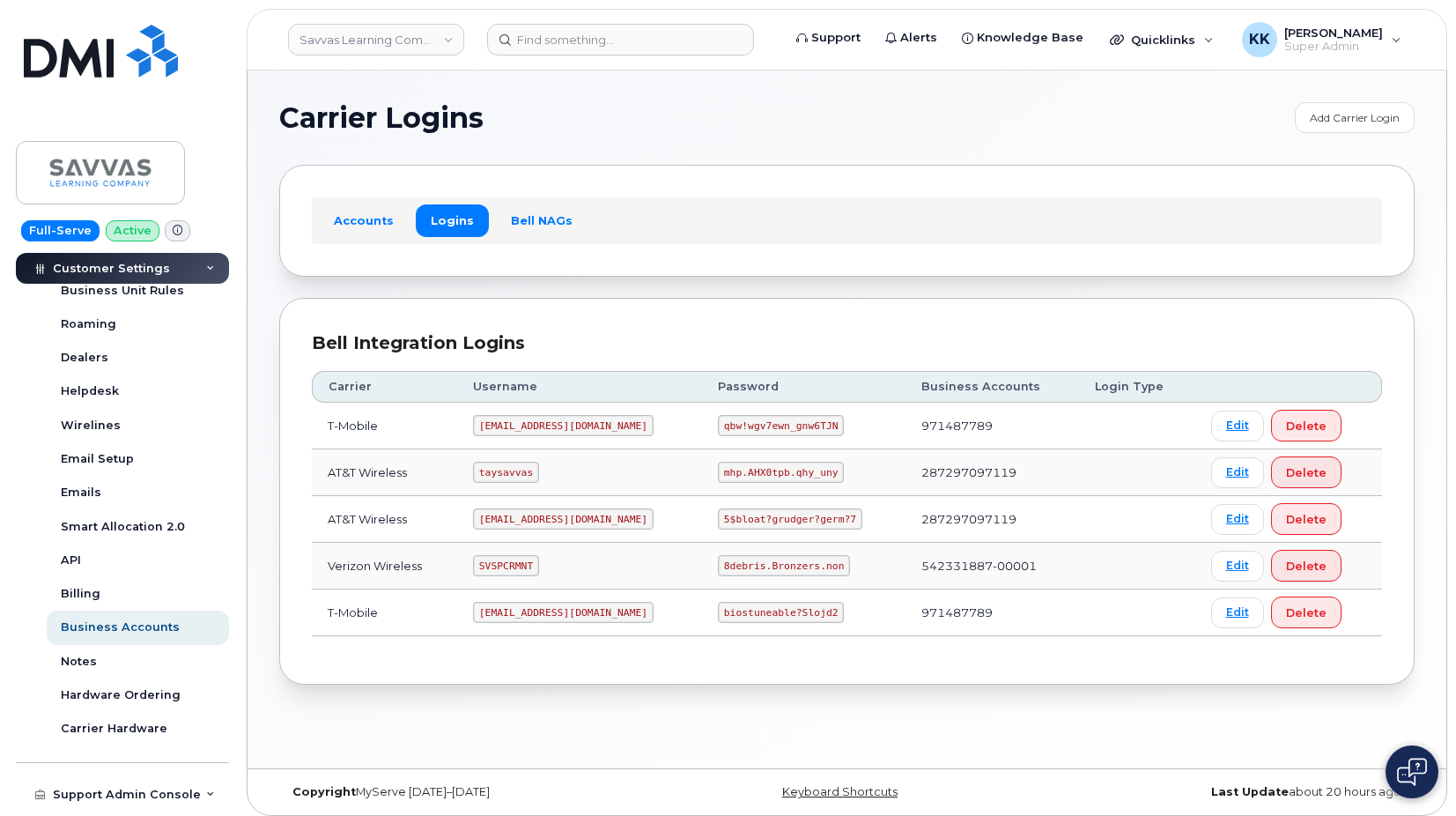
click at [740, 613] on code "biostuneable?Slojd2" at bounding box center [780, 612] width 126 height 22
